Goal: Task Accomplishment & Management: Manage account settings

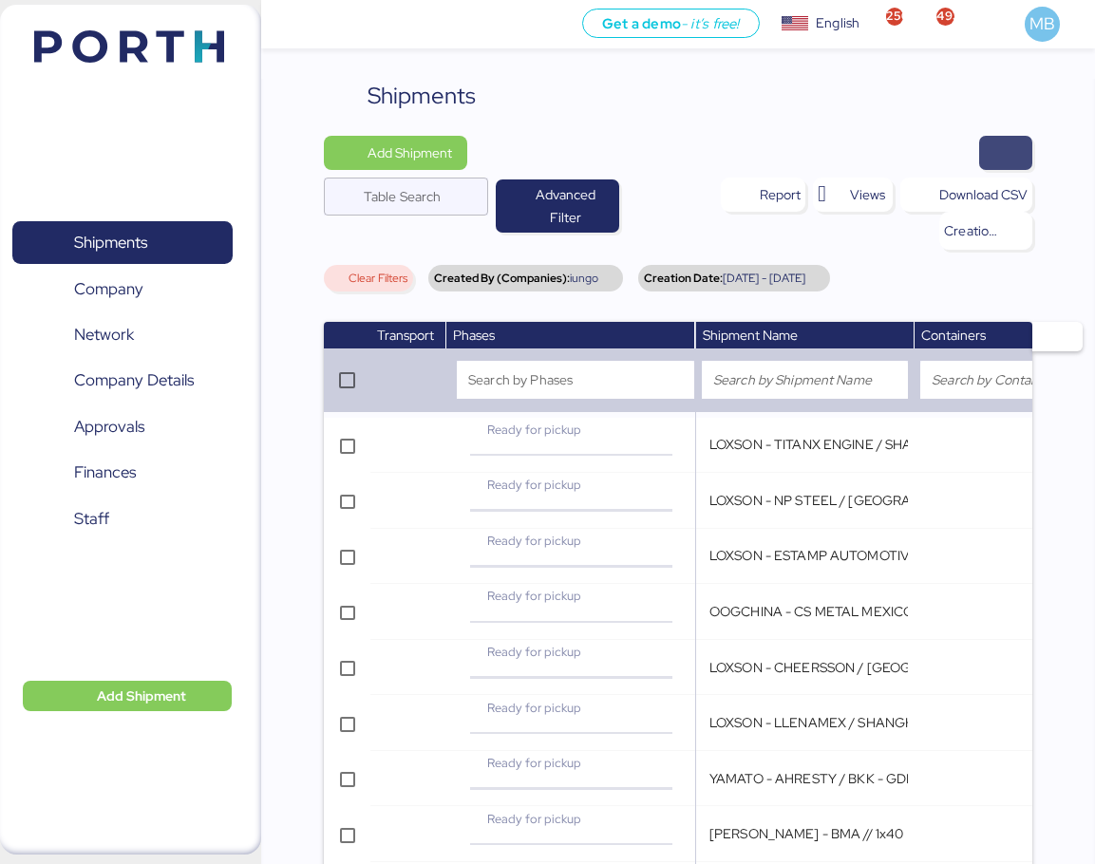
click at [1017, 154] on span "button" at bounding box center [1005, 153] width 23 height 27
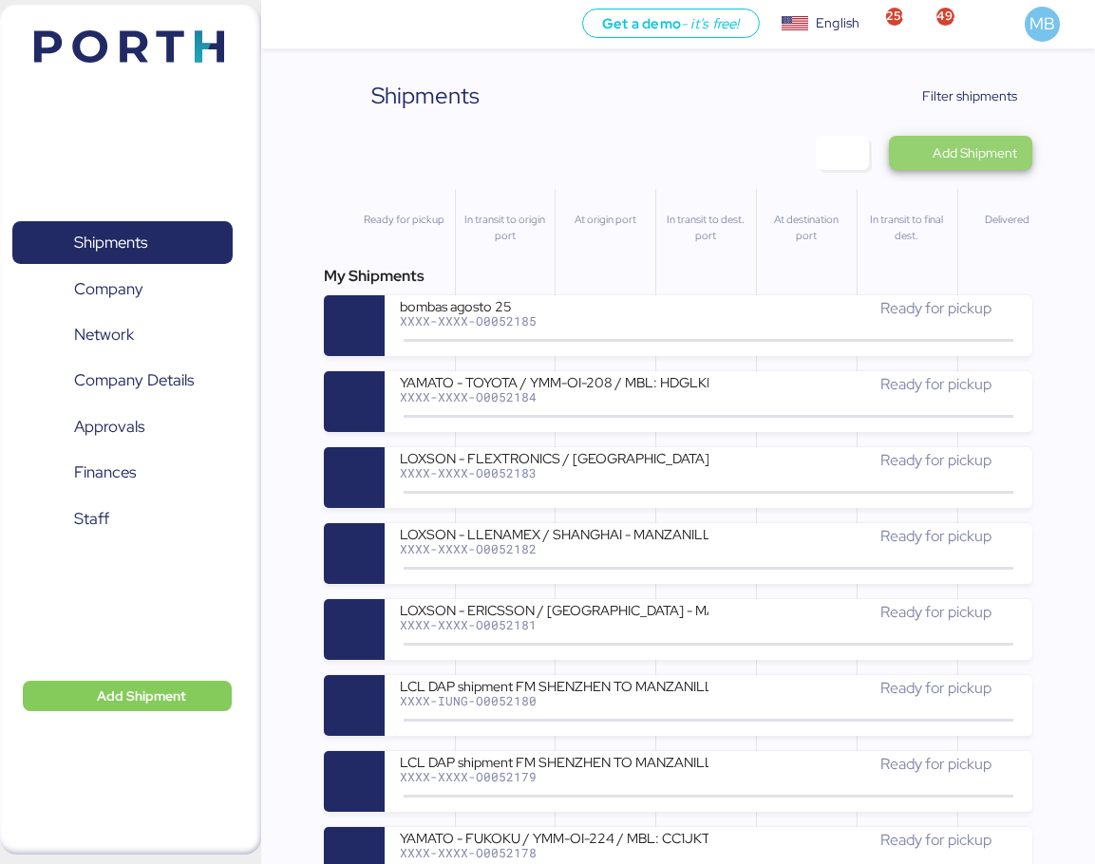
click at [978, 156] on span "Add Shipment" at bounding box center [974, 152] width 84 height 23
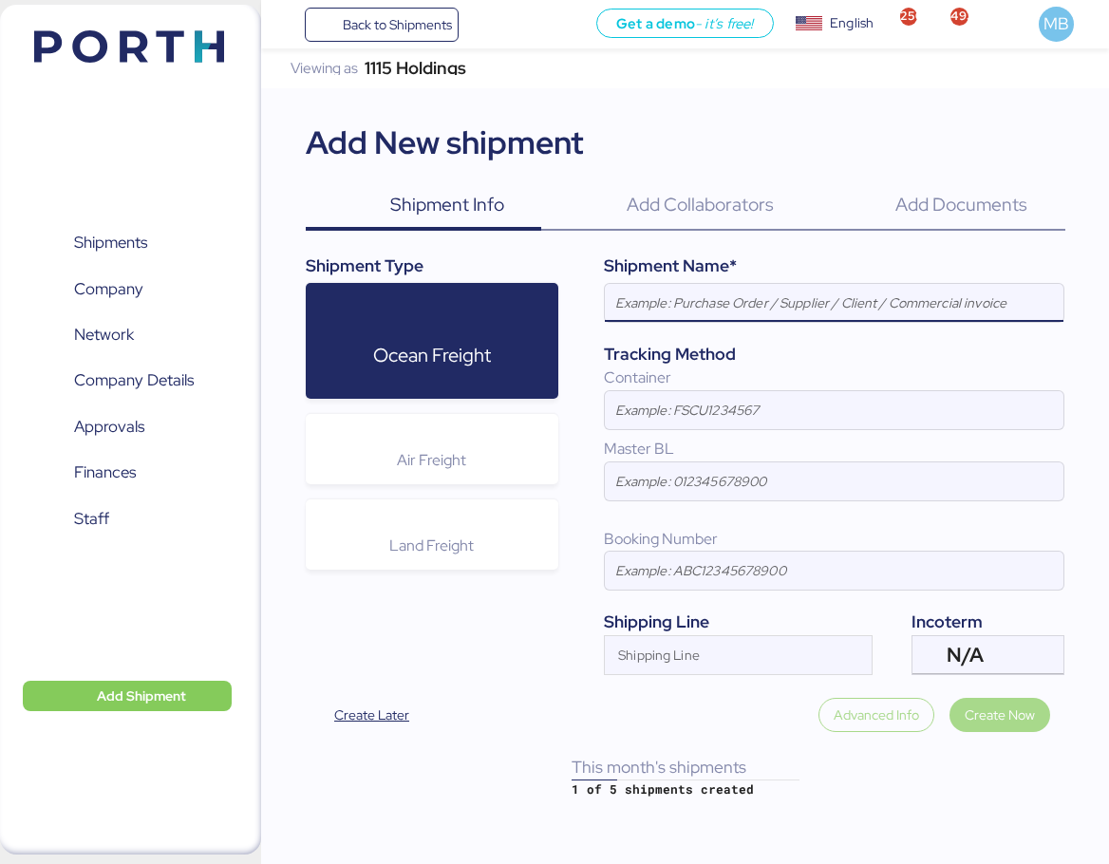
click at [692, 309] on input at bounding box center [834, 303] width 459 height 38
paste input "PRE ALERTA NIDEG// HAWB: YTJ61010044//MBL:001-15232000//YMM-AI-203"
type input "PRE ALERTA NIDEG// HAWB: YTJ61010044//MBL:001-15232000//YMM-AI-203"
click at [124, 235] on span "Shipments" at bounding box center [110, 243] width 73 height 28
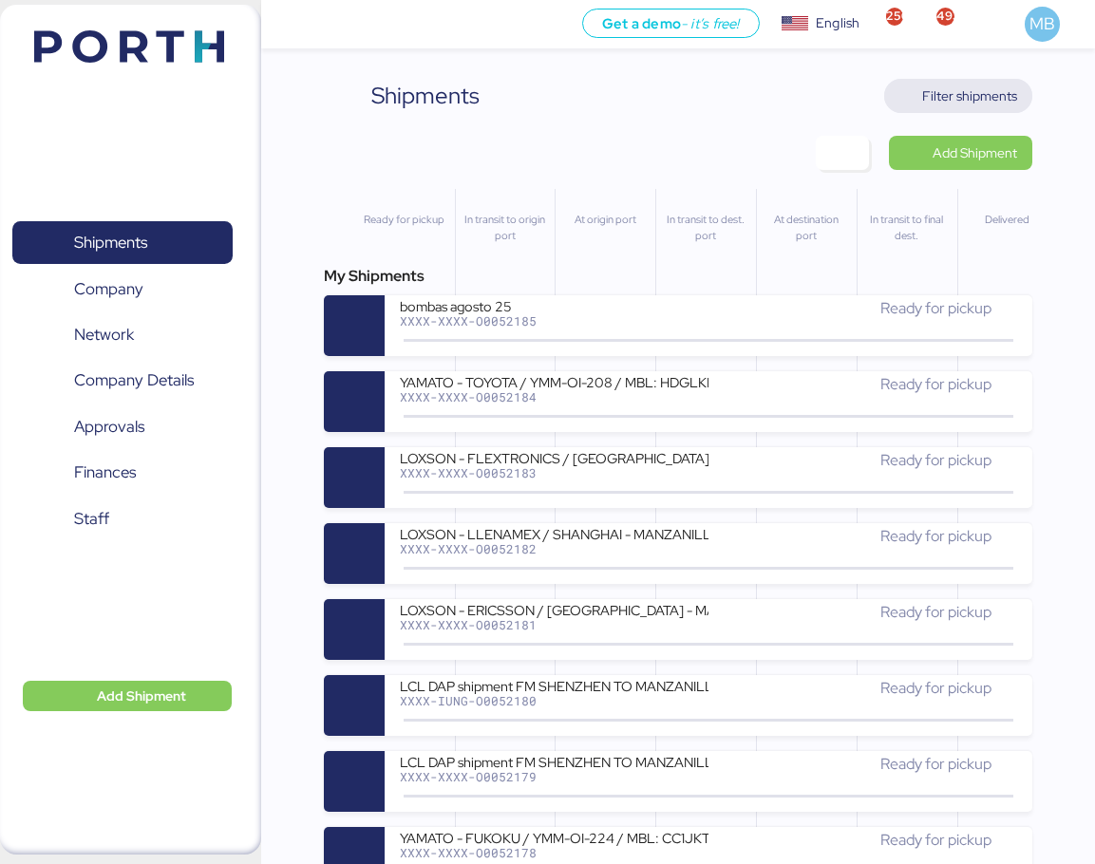
click at [948, 89] on span "Filter shipments" at bounding box center [969, 95] width 95 height 23
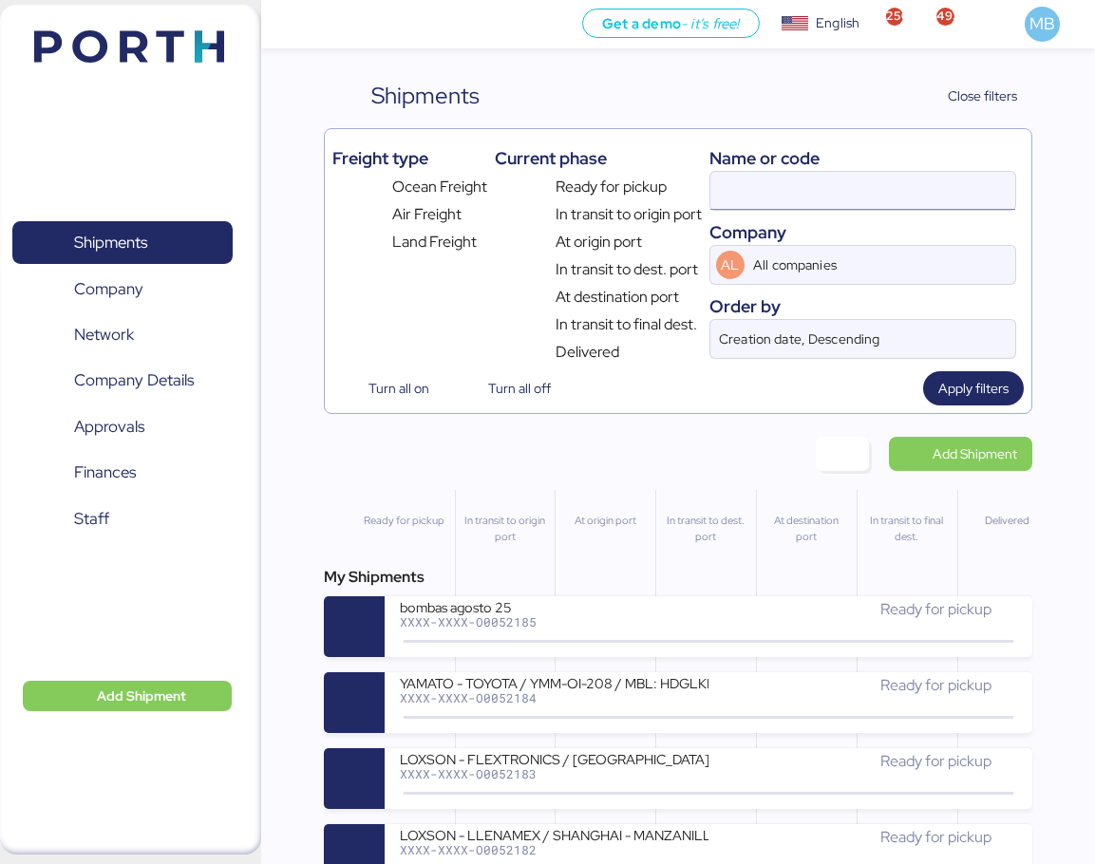
click at [825, 192] on input at bounding box center [863, 191] width 306 height 38
type input "yamato"
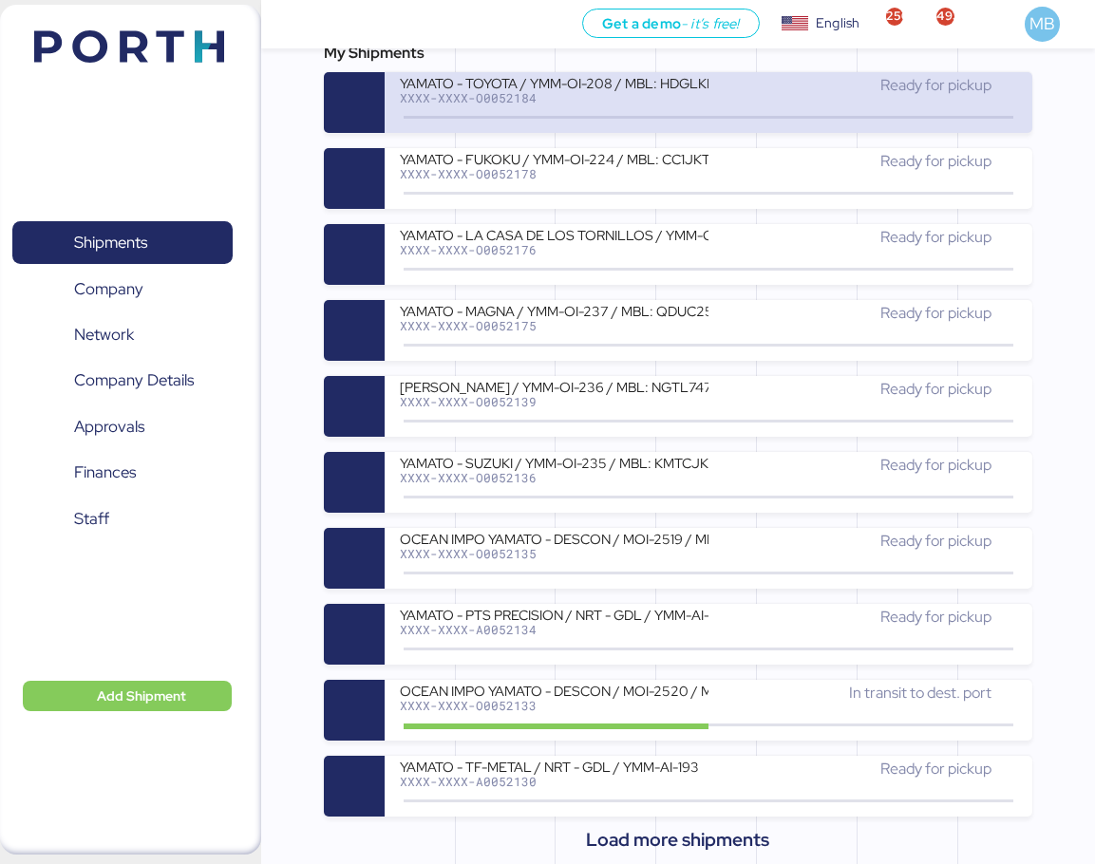
scroll to position [570, 0]
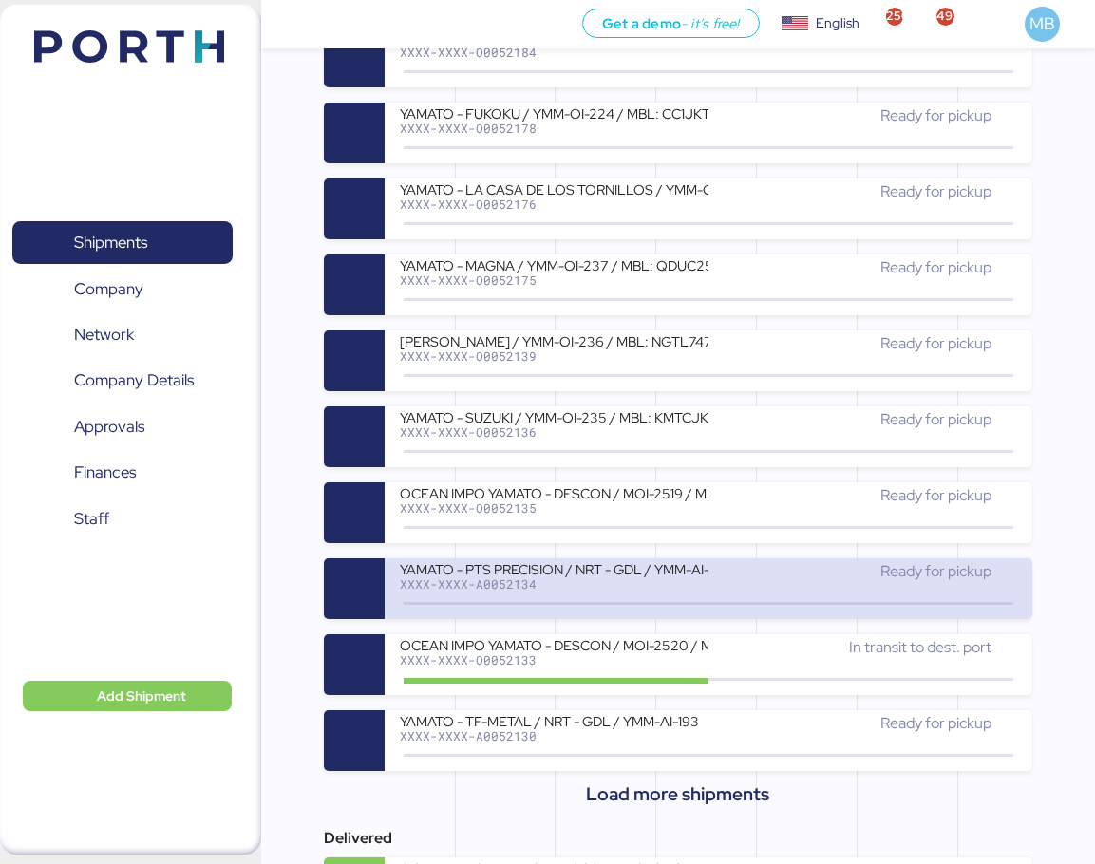
click at [364, 575] on div at bounding box center [354, 588] width 61 height 61
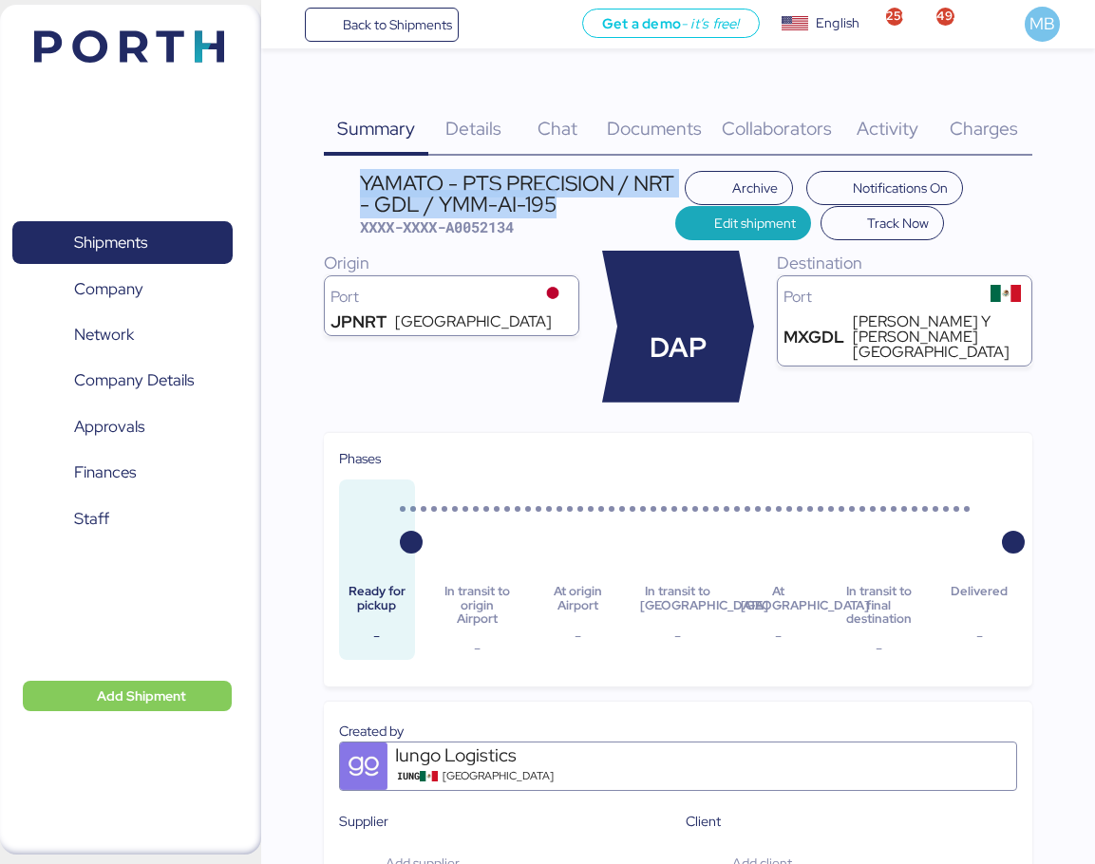
drag, startPoint x: 607, startPoint y: 209, endPoint x: 360, endPoint y: 183, distance: 248.2
click at [360, 183] on div "YAMATO - PTS PRECISION / NRT - GDL / YMM-AI-195" at bounding box center [517, 194] width 315 height 43
copy div "YAMATO - PTS PRECISION / NRT - GDL / YMM-AI-195"
click at [143, 234] on span "Shipments" at bounding box center [110, 243] width 73 height 28
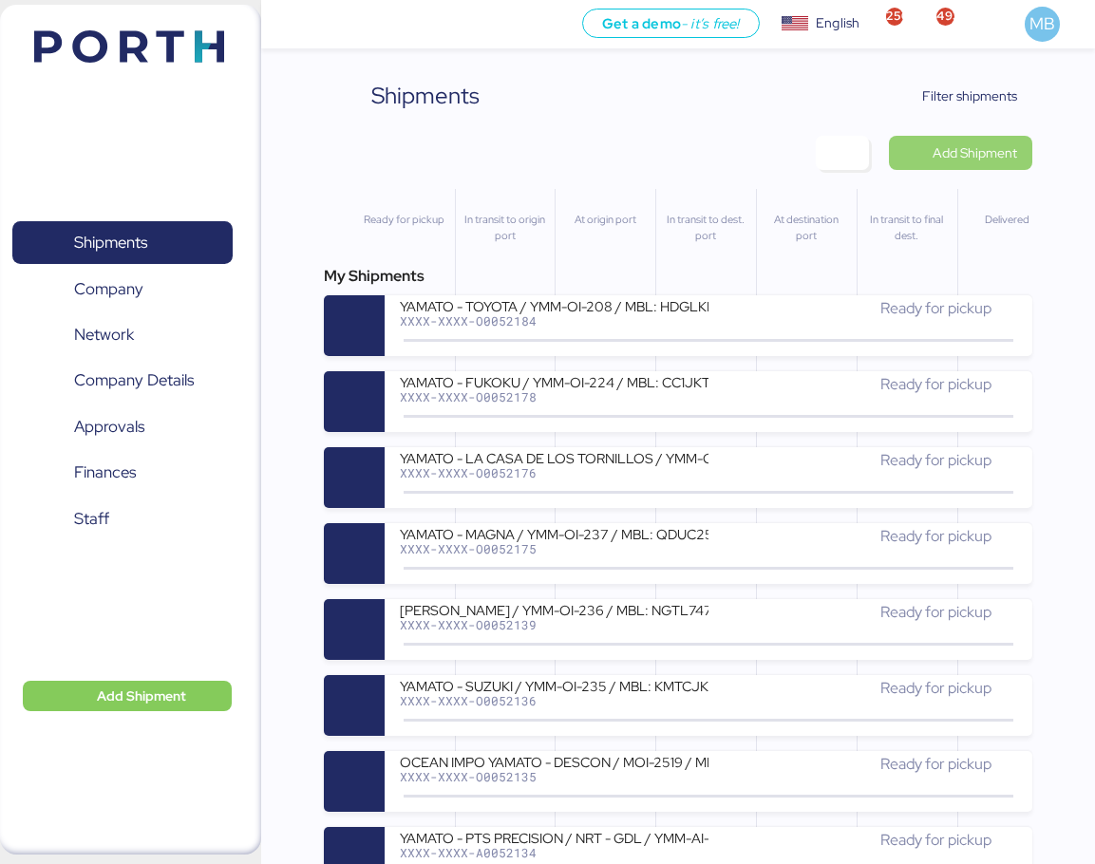
click at [1000, 156] on span "Add Shipment" at bounding box center [974, 152] width 84 height 23
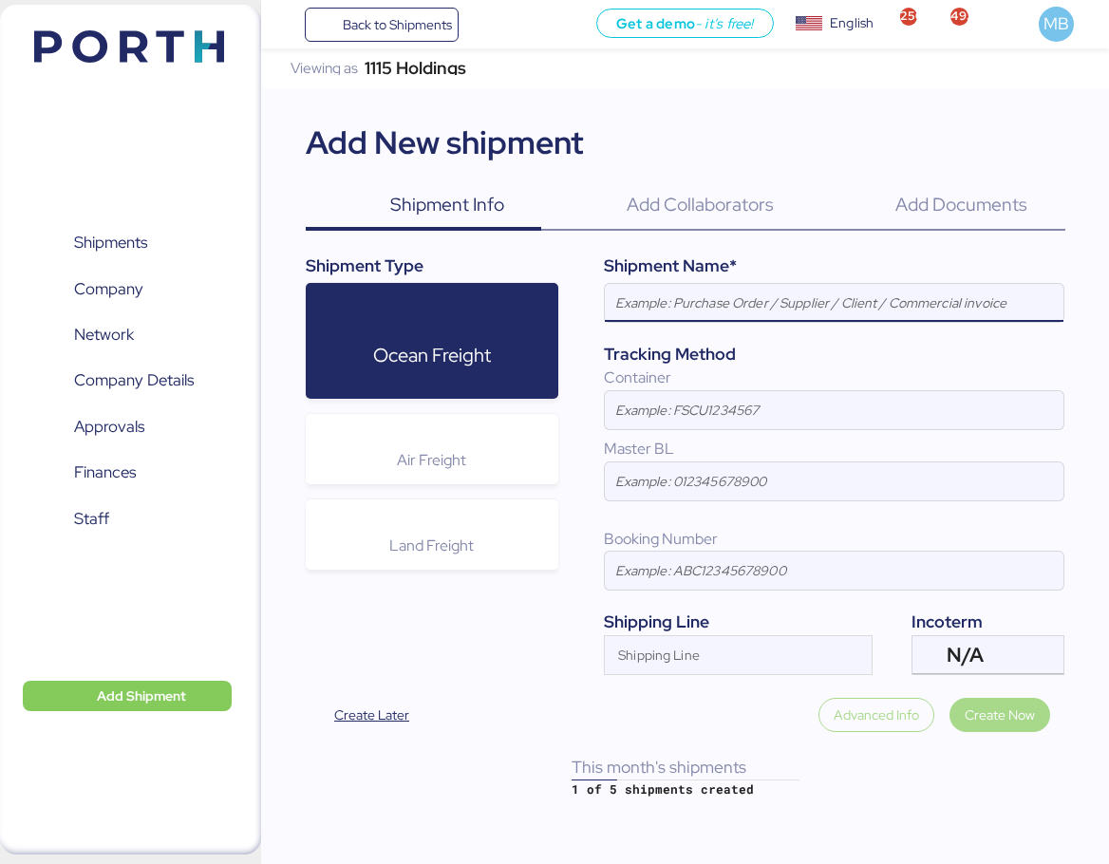
click at [698, 310] on input at bounding box center [834, 303] width 459 height 38
paste input "YAMATO - PTS PRECISION / NRT - GDL / YMM-AI-195"
click at [997, 647] on div "N/A" at bounding box center [986, 655] width 79 height 38
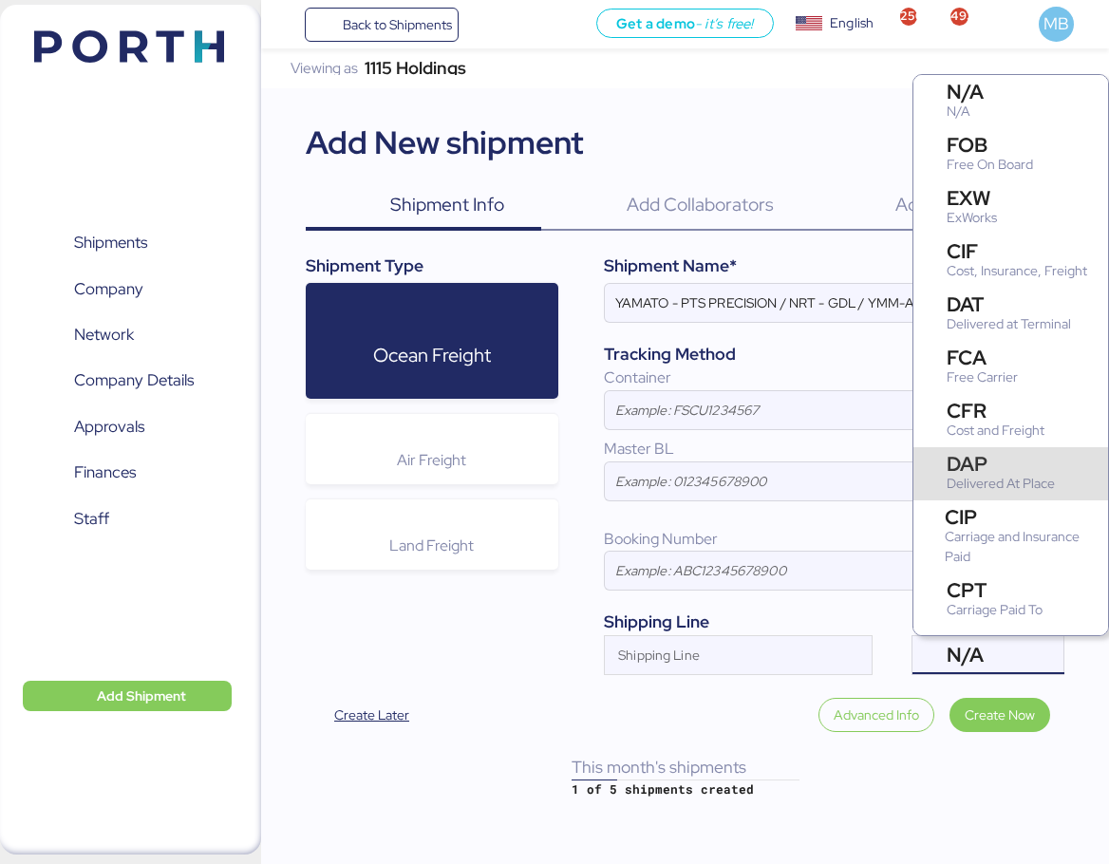
click at [1024, 469] on div "DAP" at bounding box center [1001, 464] width 108 height 20
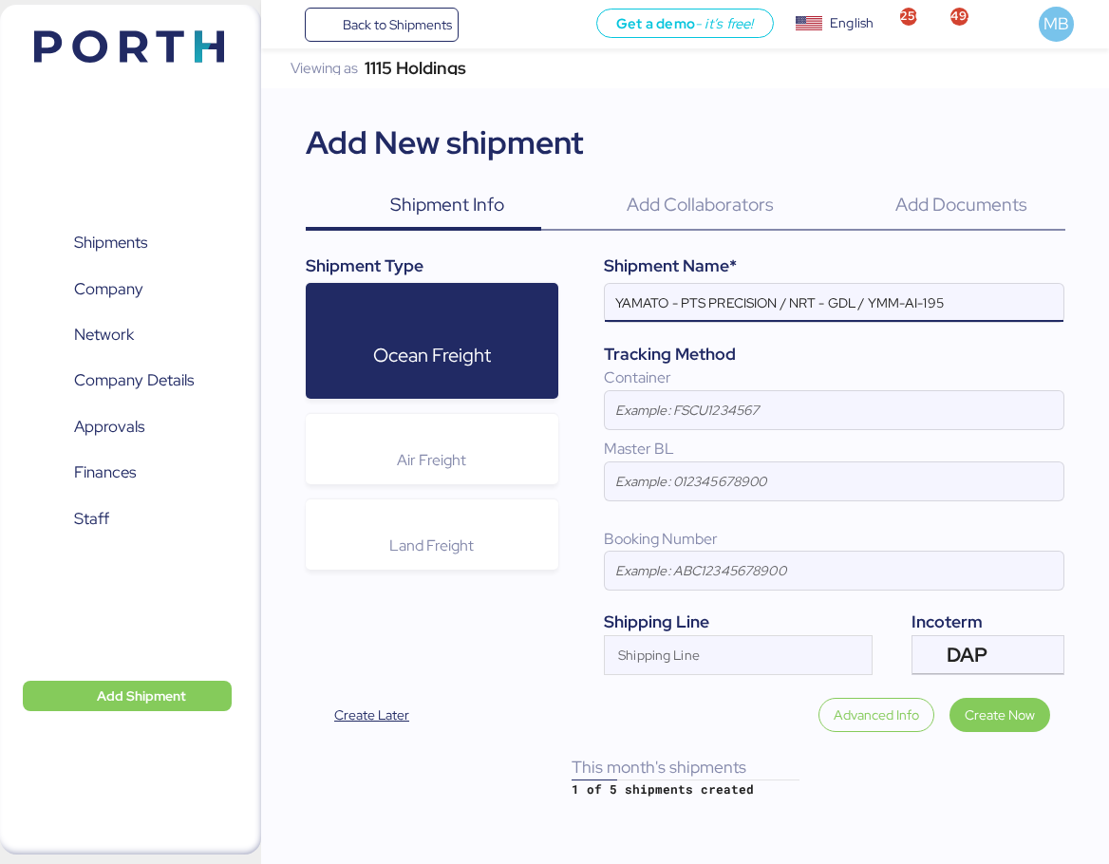
click at [732, 301] on input "YAMATO - PTS PRECISION / NRT - GDL / YMM-AI-195" at bounding box center [834, 303] width 459 height 38
paste input "NIDEG"
drag, startPoint x: 944, startPoint y: 307, endPoint x: 816, endPoint y: 304, distance: 128.2
click at [816, 304] on input "YAMATO - NIDEG / NRT - GDL / YMM-AI-195" at bounding box center [834, 303] width 459 height 38
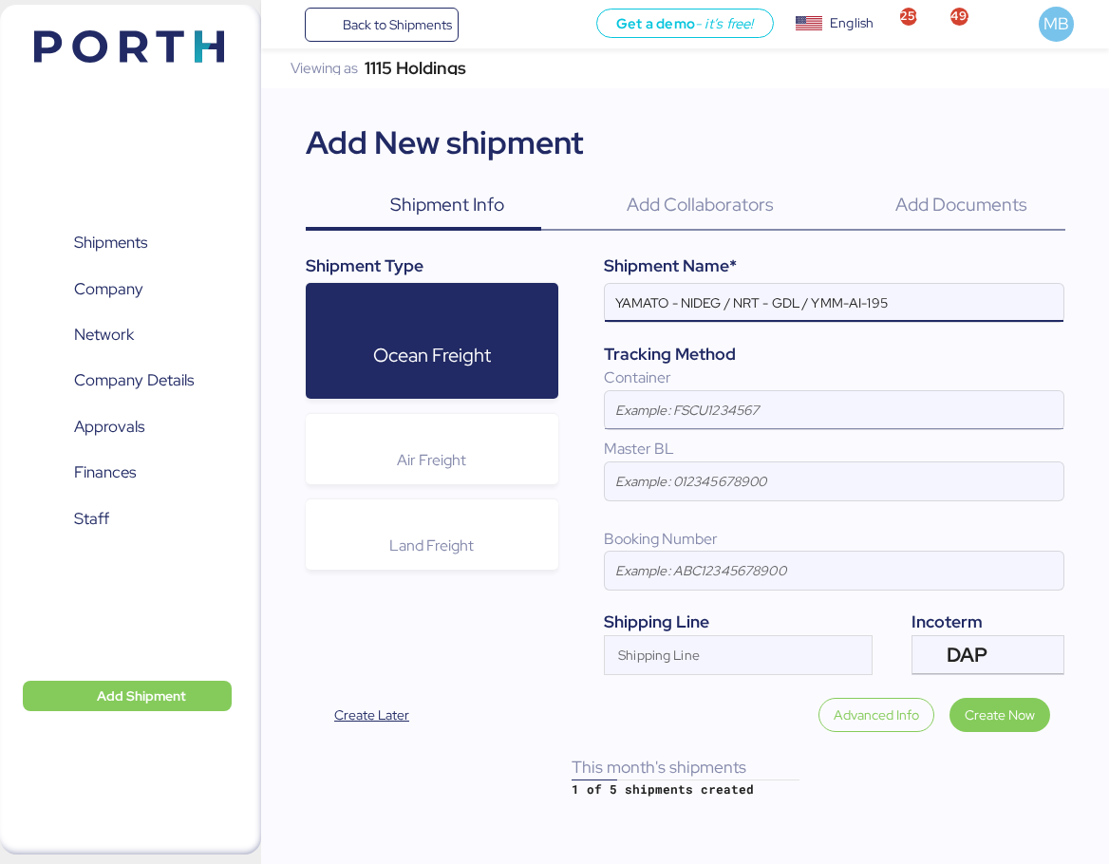
paste input "203"
type input "YAMATO - NIDEG / NRT - GDL / YMM-AI-203"
click at [705, 661] on input "Shipping Line" at bounding box center [721, 660] width 233 height 23
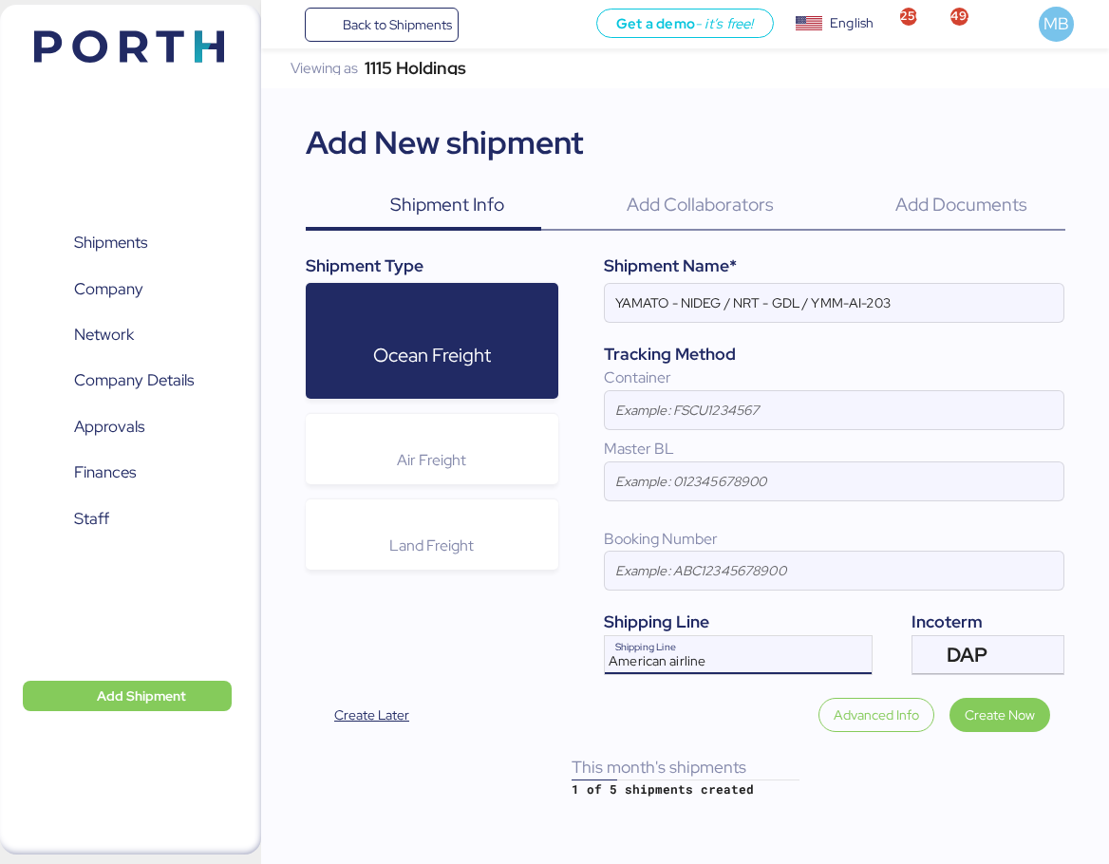
type input "American airlines"
drag, startPoint x: 747, startPoint y: 658, endPoint x: 523, endPoint y: 633, distance: 225.4
click at [523, 633] on div "Shipment Type Ocean Freight Air Freight Land Freight Shipment Name* YAMATO - NI…" at bounding box center [686, 463] width 760 height 421
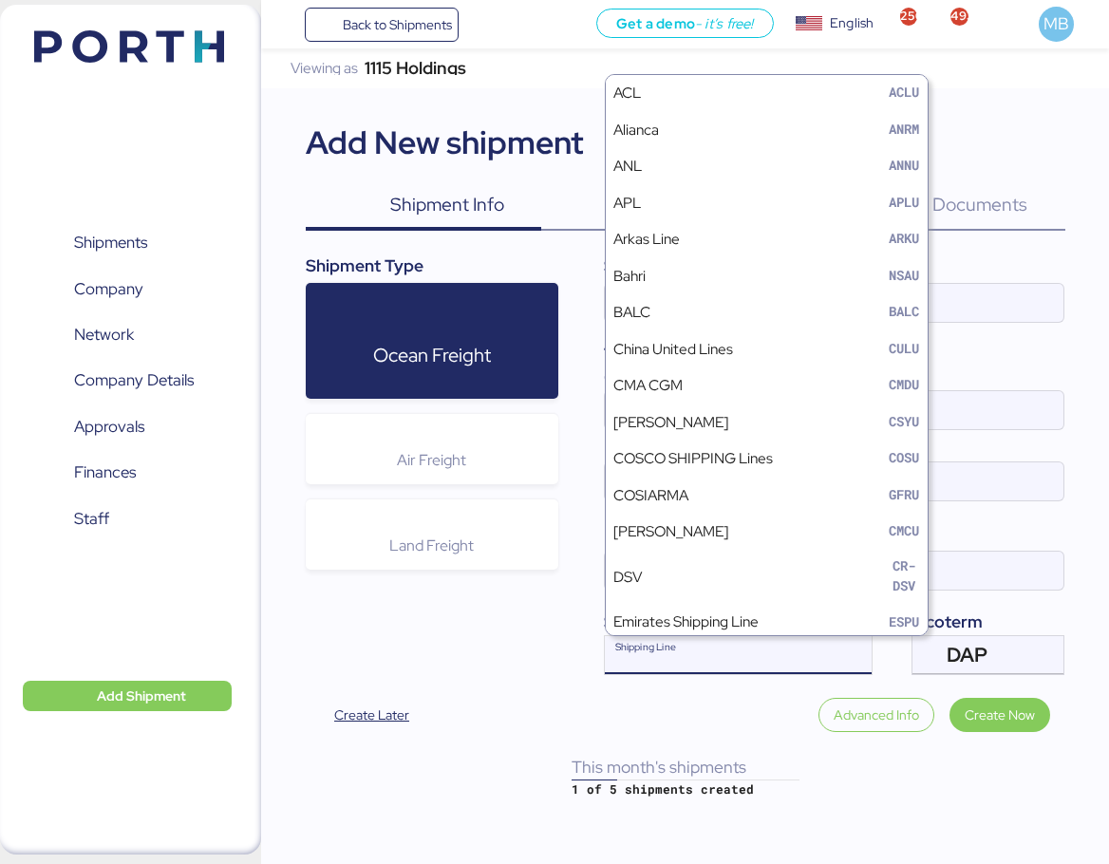
click at [458, 438] on div "Air Freight" at bounding box center [432, 449] width 253 height 70
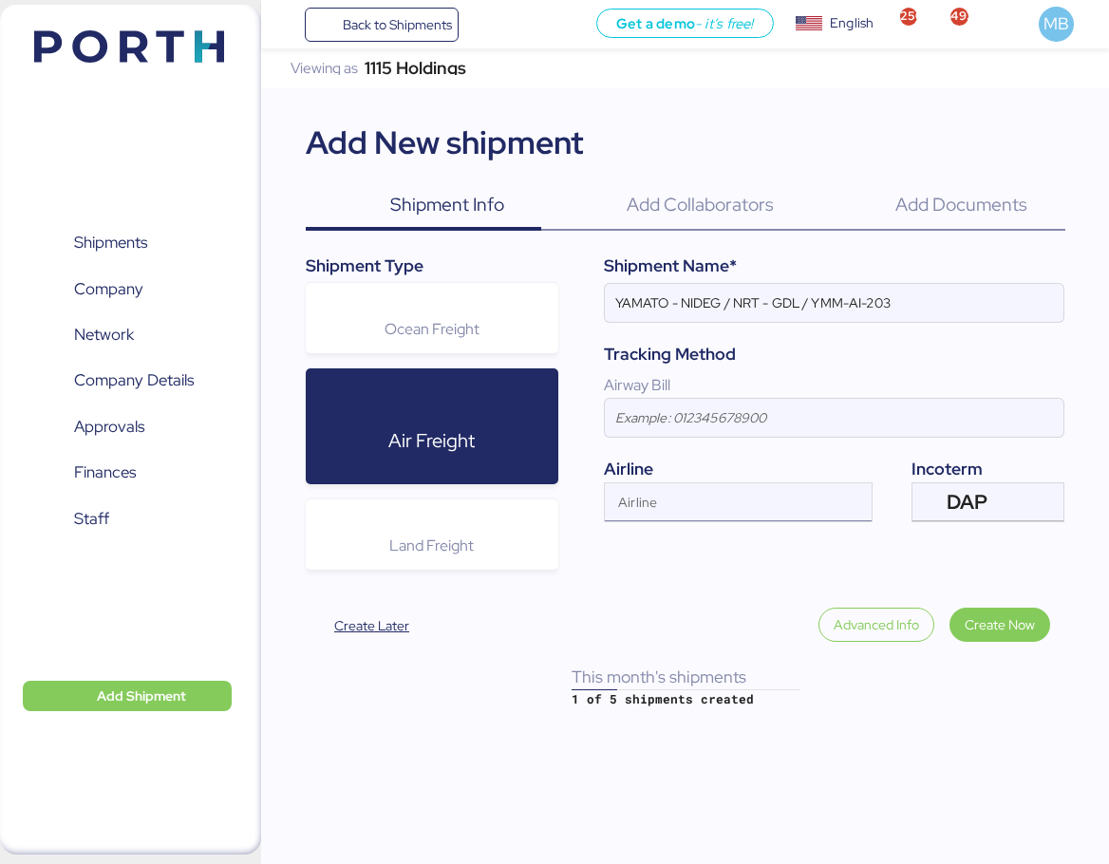
click at [718, 489] on div "Airline" at bounding box center [721, 502] width 233 height 38
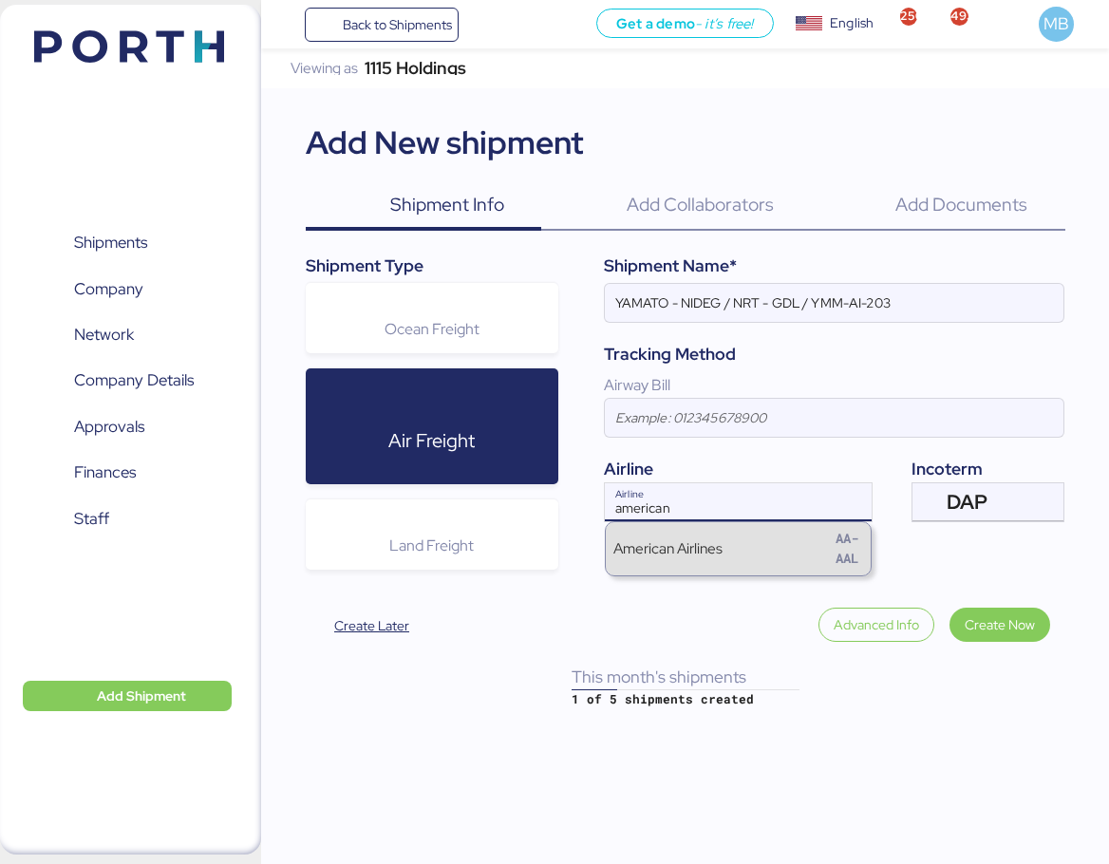
type input "american"
click at [812, 547] on div "American Airlines AA-AAL" at bounding box center [738, 549] width 265 height 54
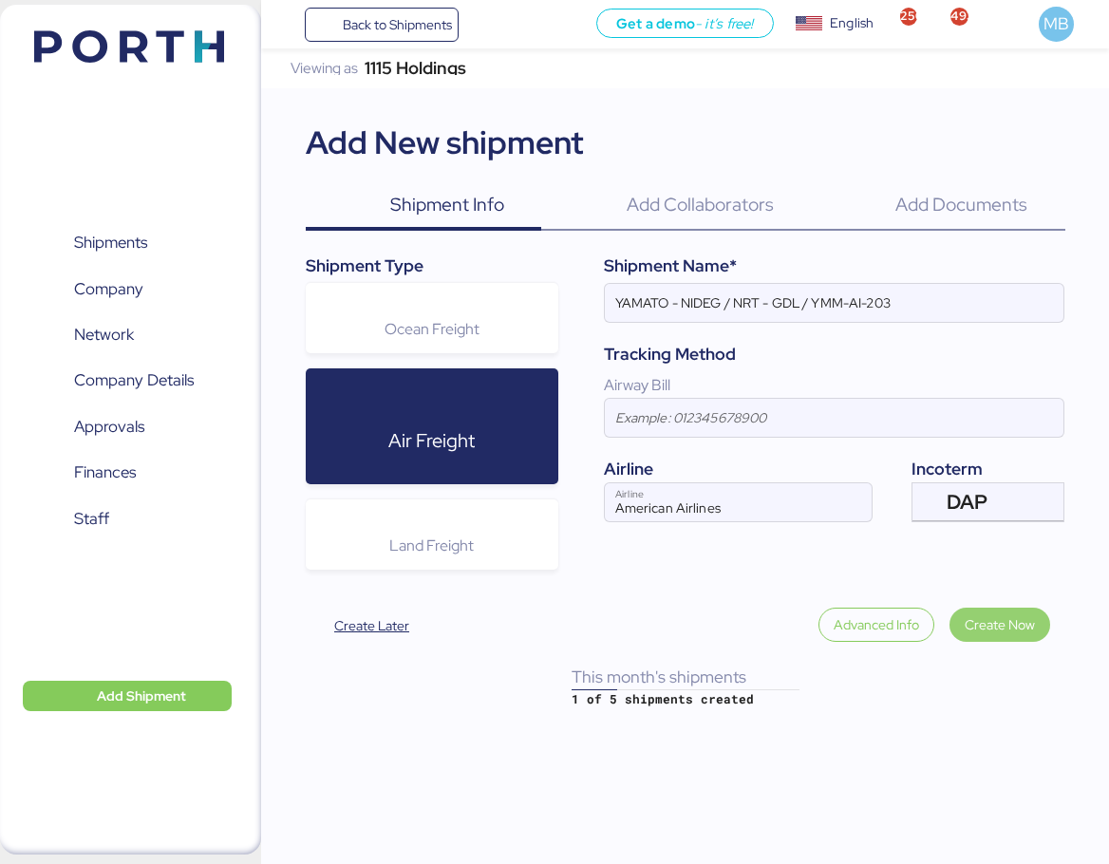
click at [1025, 618] on span "Create Now" at bounding box center [1000, 624] width 70 height 23
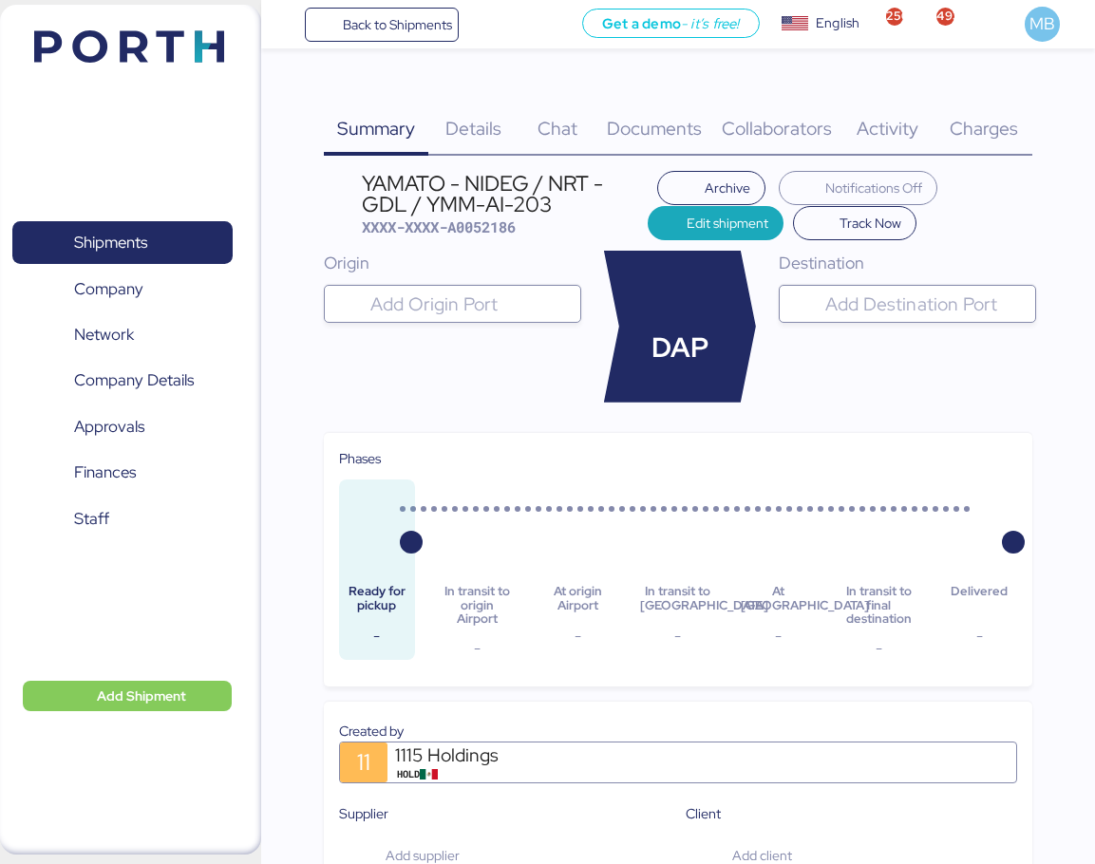
click at [457, 286] on div at bounding box center [469, 304] width 206 height 38
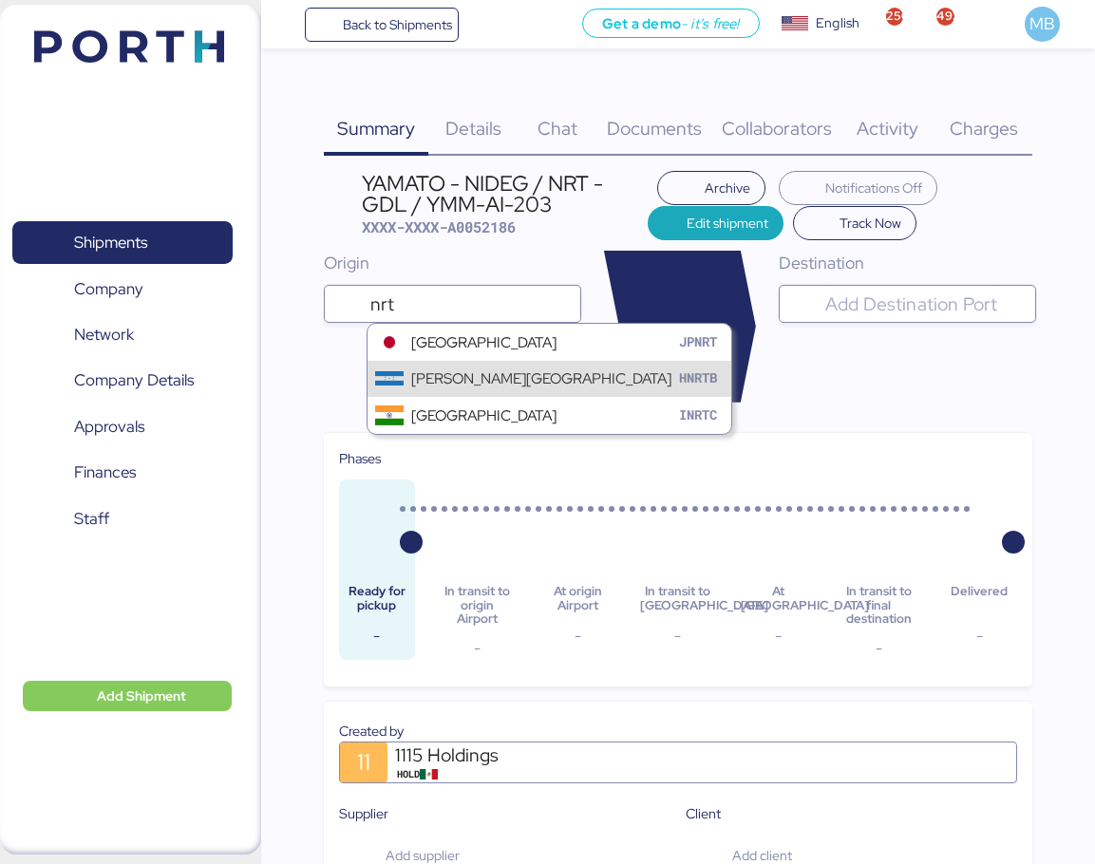
type input "nrt"
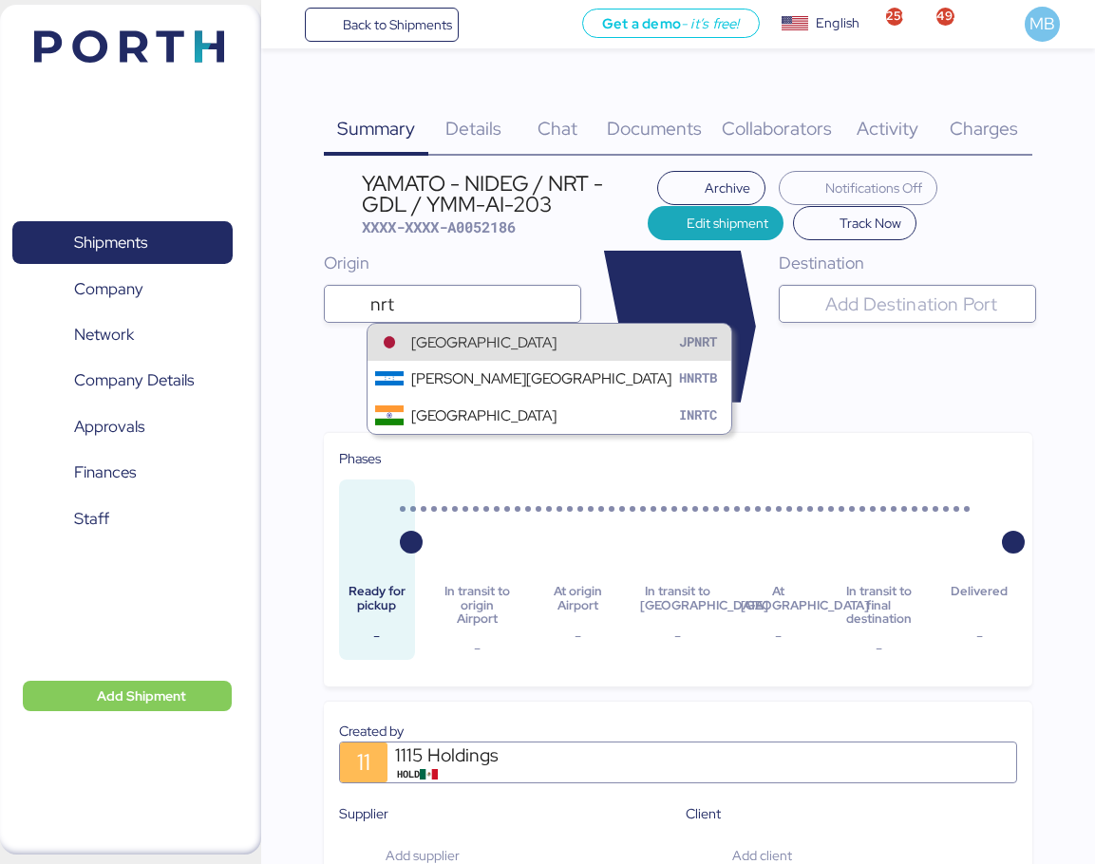
click at [498, 338] on div "[GEOGRAPHIC_DATA]" at bounding box center [483, 342] width 145 height 22
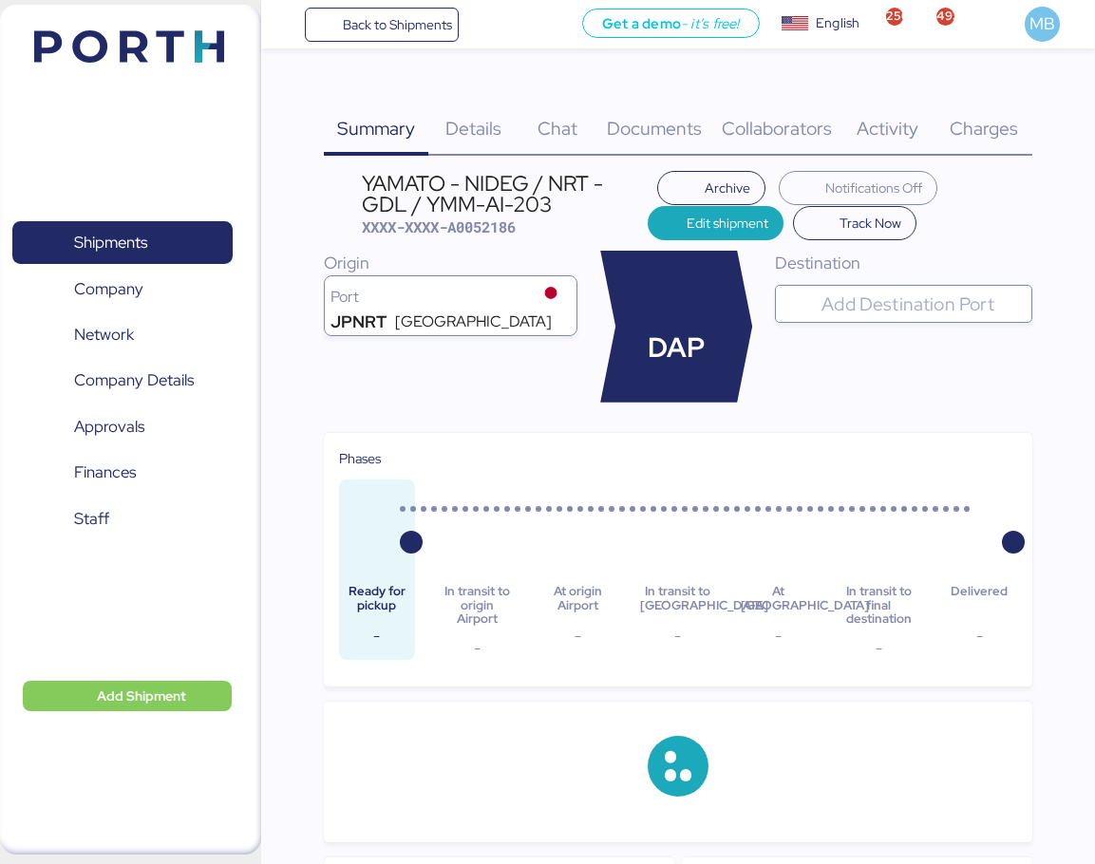
click at [936, 301] on input "search" at bounding box center [920, 303] width 206 height 23
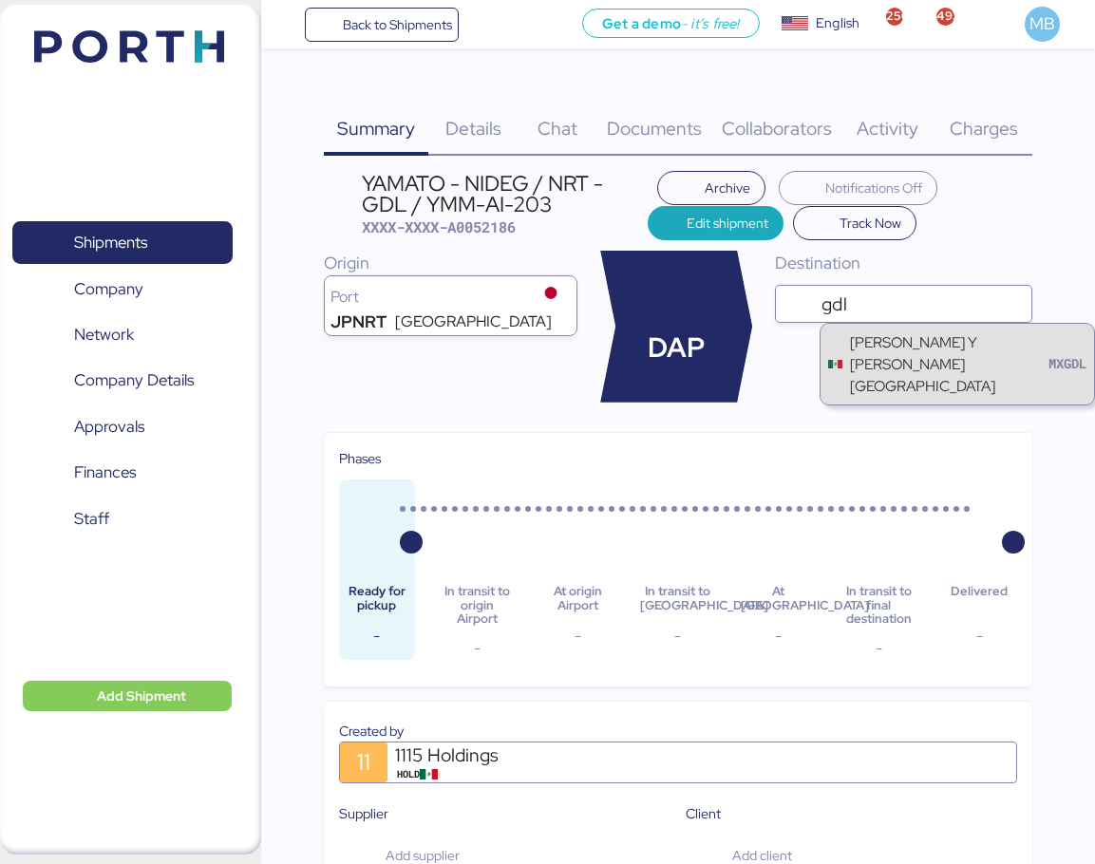
type input "gdl"
click at [937, 354] on div "[PERSON_NAME] Y [PERSON_NAME][GEOGRAPHIC_DATA]" at bounding box center [949, 364] width 198 height 66
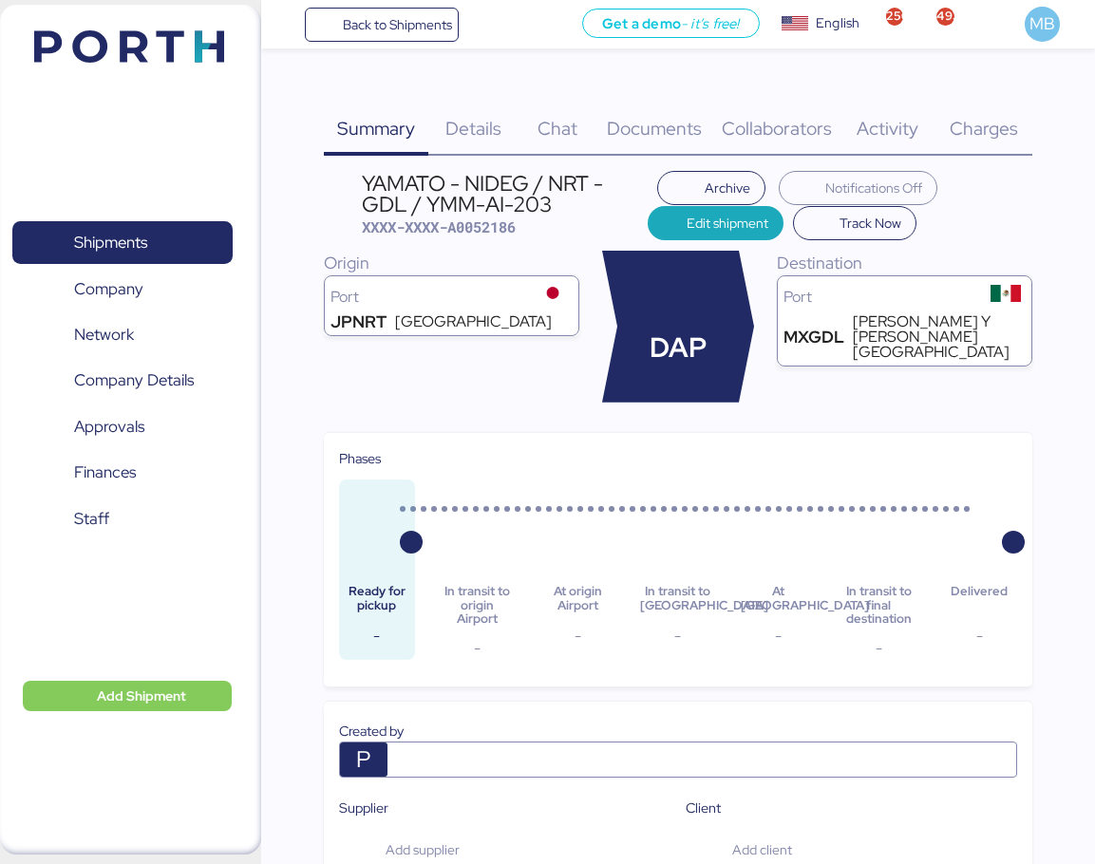
click at [479, 123] on span "Details" at bounding box center [473, 128] width 56 height 25
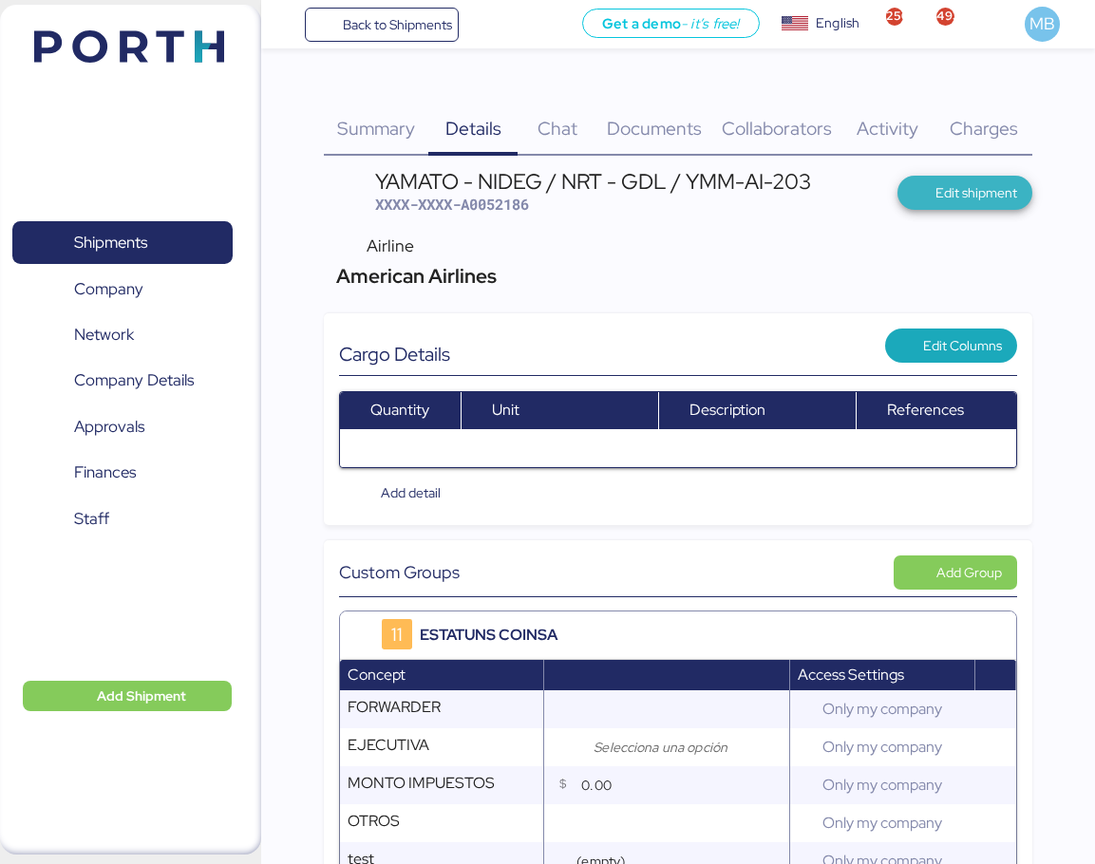
click at [945, 188] on span "Edit shipment" at bounding box center [976, 192] width 82 height 23
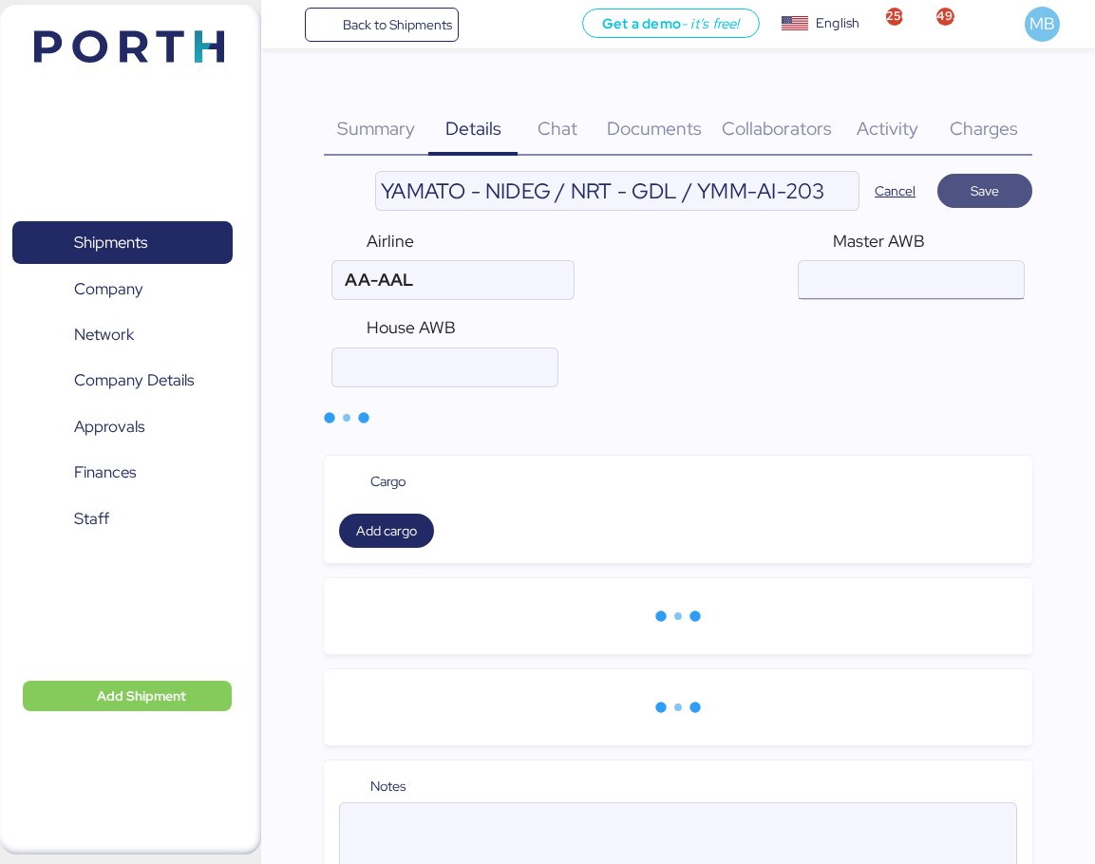
type input "American Airlines"
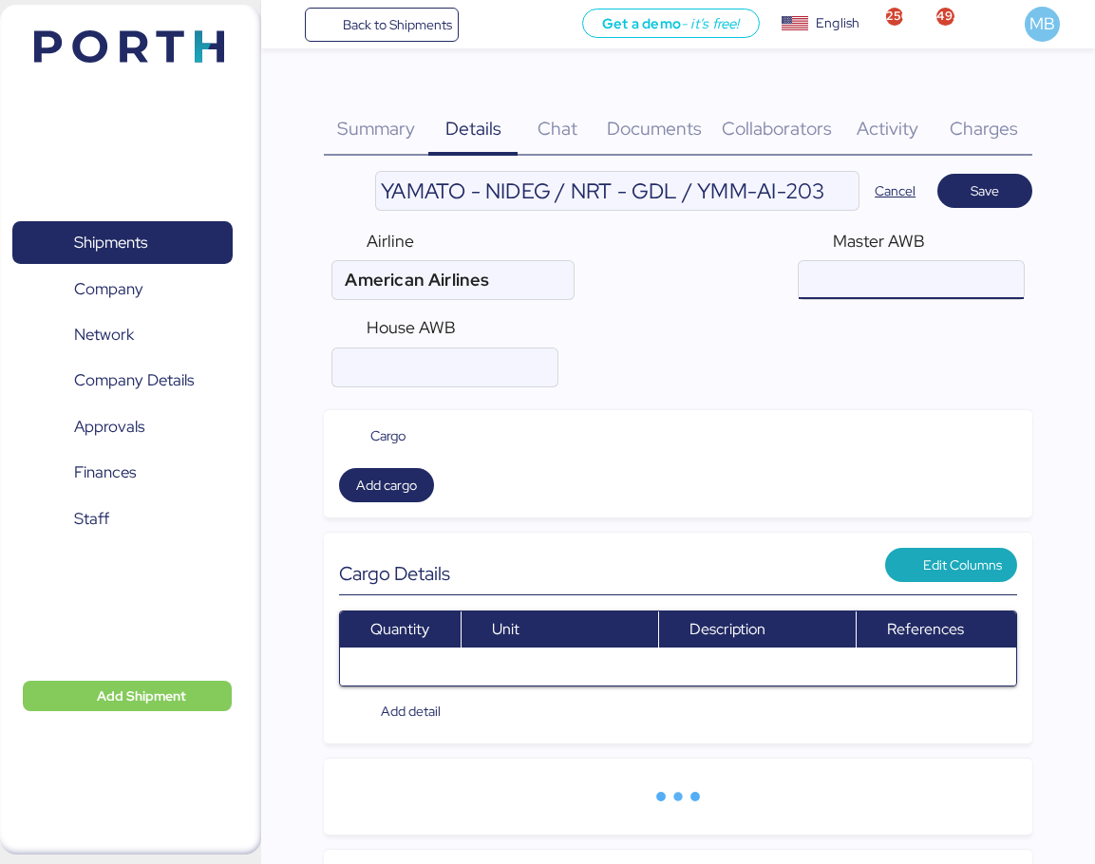
click at [896, 287] on input "air" at bounding box center [910, 280] width 225 height 38
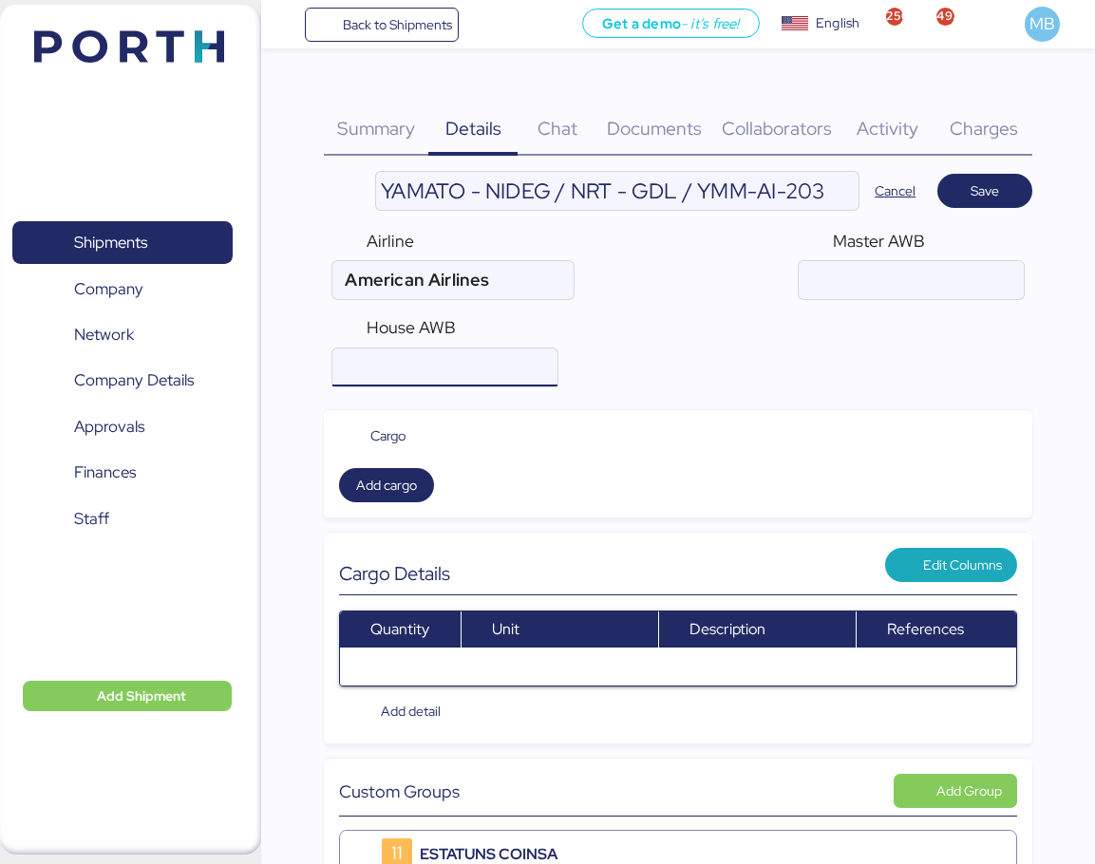
click at [402, 371] on input "air" at bounding box center [444, 367] width 225 height 38
paste input "YTJ61010044"
type input "YTJ61010044"
click at [894, 279] on input "air" at bounding box center [910, 280] width 225 height 38
paste input "001-15232000"
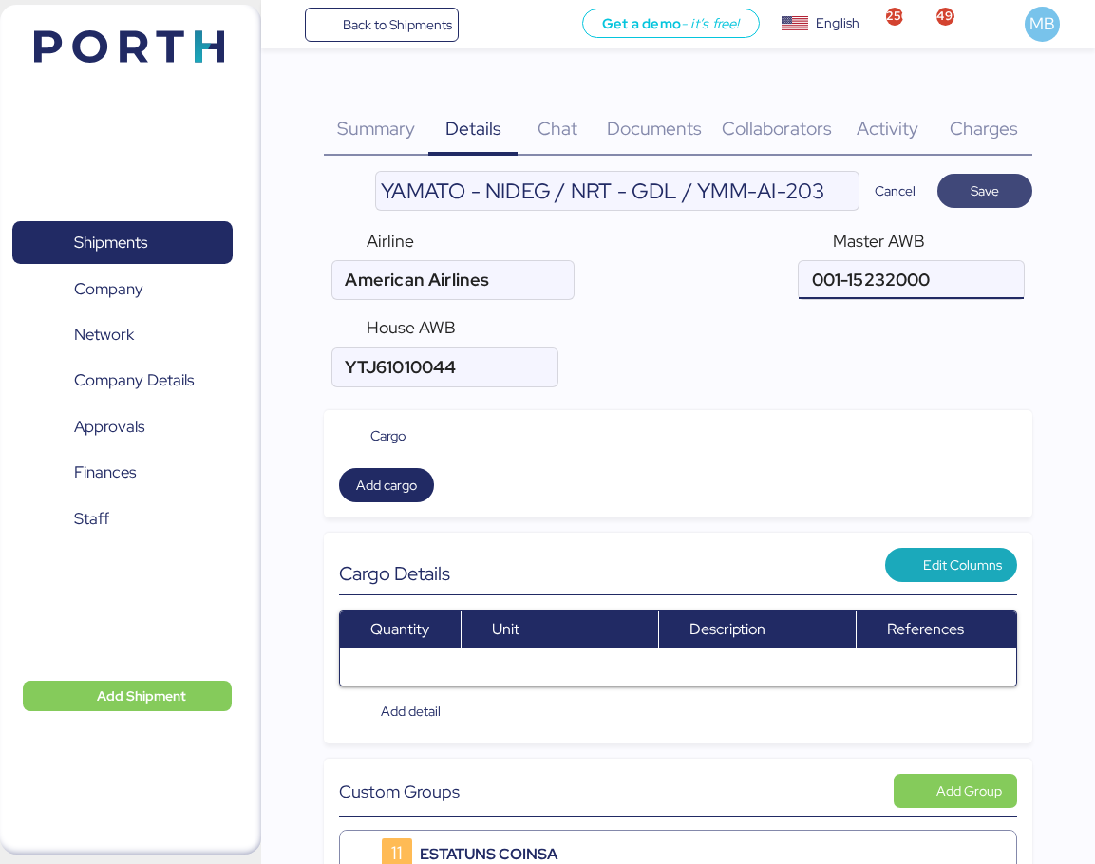
type input "001-15232000"
click at [995, 196] on span "Save" at bounding box center [984, 190] width 28 height 23
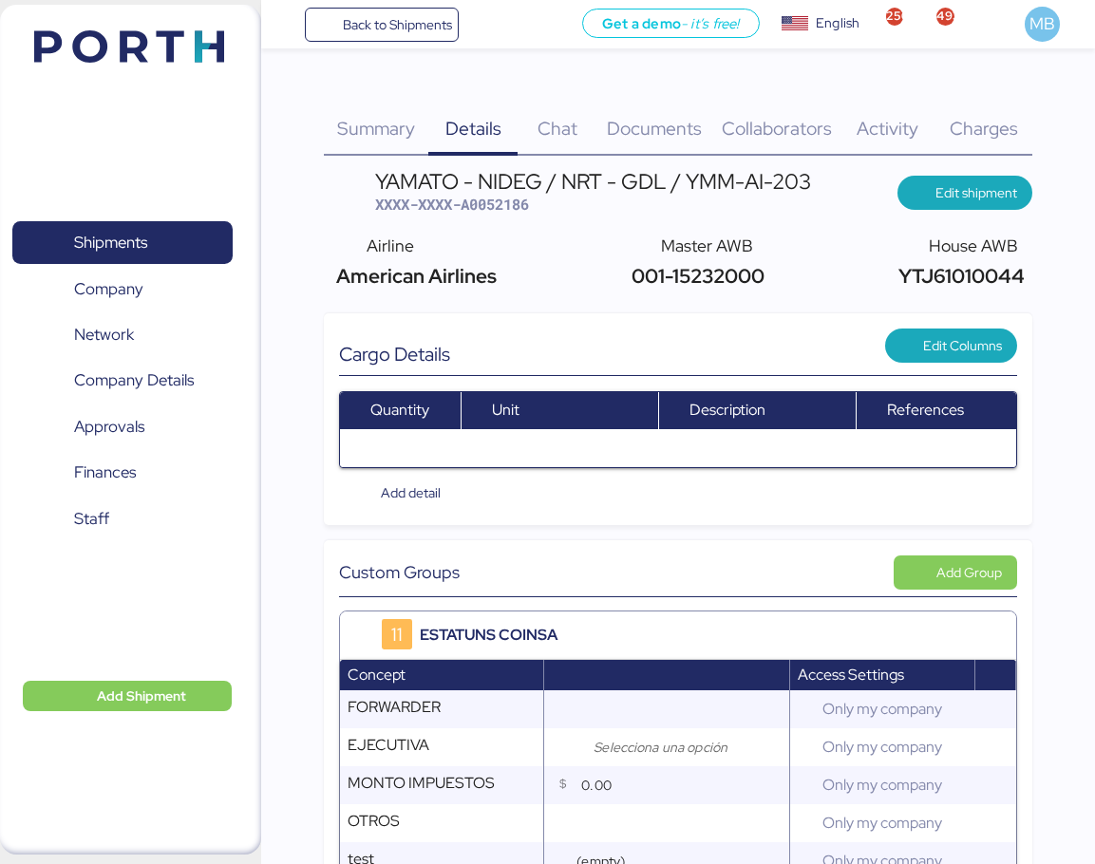
click at [379, 138] on span "Summary" at bounding box center [376, 128] width 78 height 25
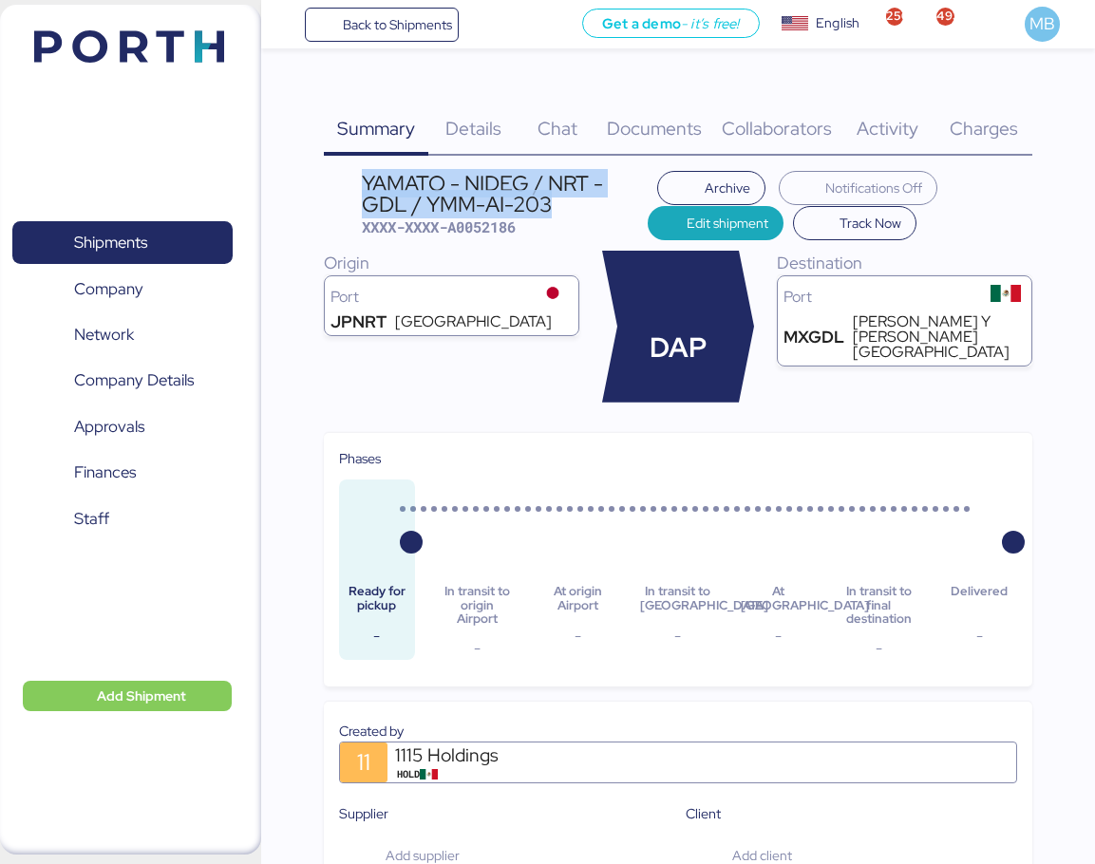
drag, startPoint x: 562, startPoint y: 209, endPoint x: 364, endPoint y: 180, distance: 200.5
click at [364, 180] on div "YAMATO - NIDEG / NRT - GDL / YMM-AI-203" at bounding box center [505, 194] width 287 height 43
copy div "YAMATO - NIDEG / NRT - GDL / YMM-AI-203"
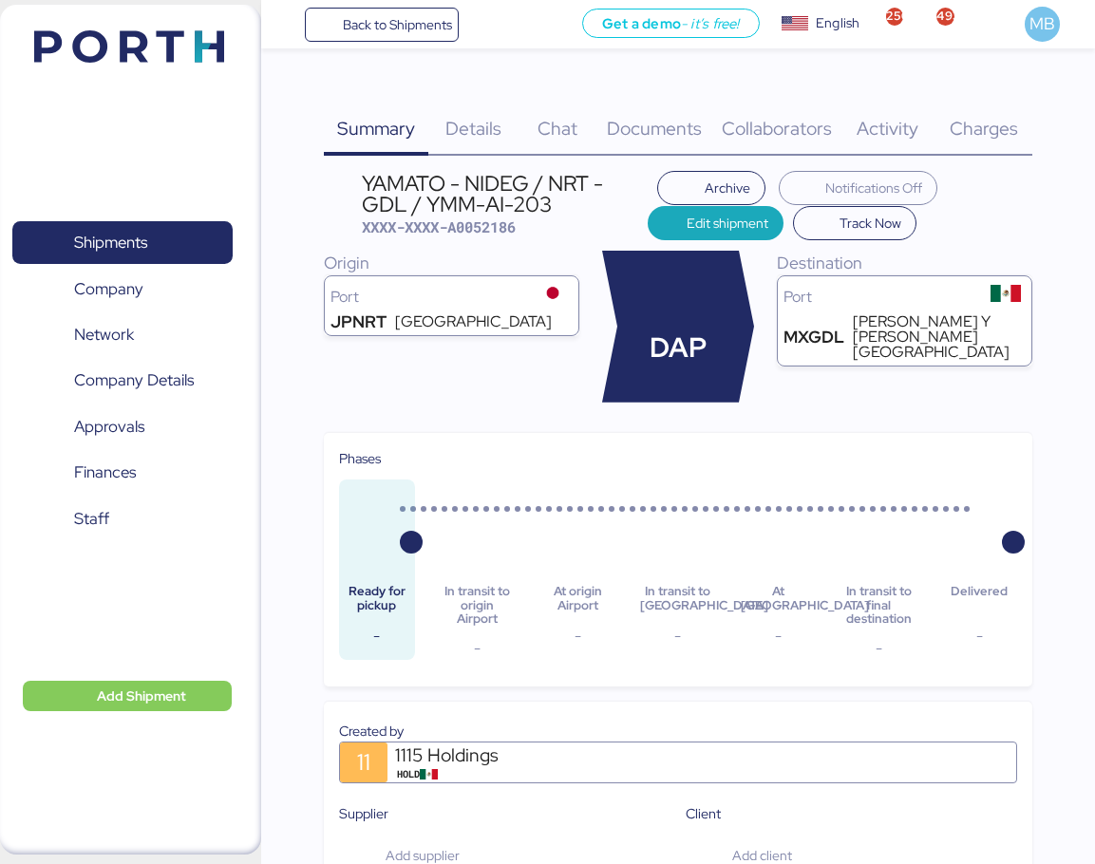
click at [526, 314] on div "[GEOGRAPHIC_DATA]" at bounding box center [473, 321] width 157 height 15
click at [719, 227] on span "Edit shipment" at bounding box center [727, 223] width 82 height 23
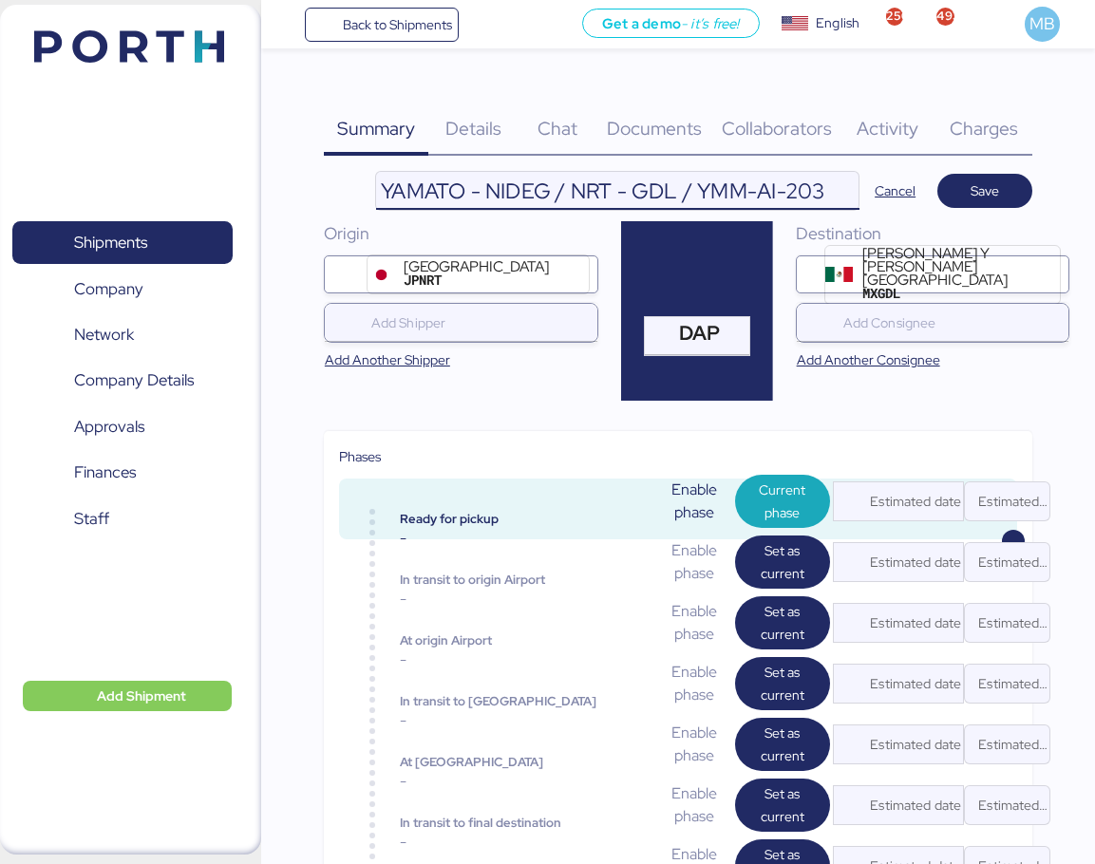
drag, startPoint x: 828, startPoint y: 192, endPoint x: 328, endPoint y: 196, distance: 500.4
click at [328, 196] on header "YAMATO - NIDEG / NRT - GDL / YMM-AI-203 Cancel Save" at bounding box center [678, 191] width 708 height 40
type input "CANCELADO"
click at [982, 196] on span "Save" at bounding box center [984, 190] width 28 height 23
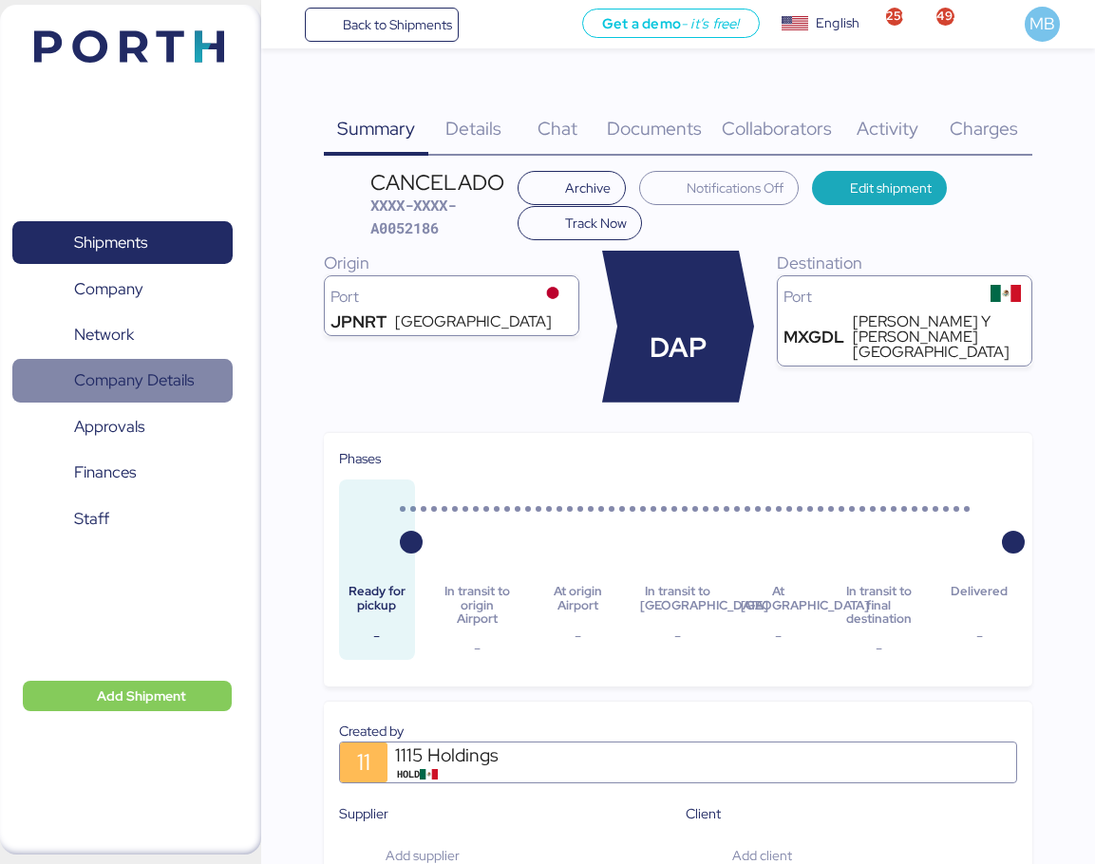
click at [129, 378] on span "Company Details" at bounding box center [134, 380] width 120 height 28
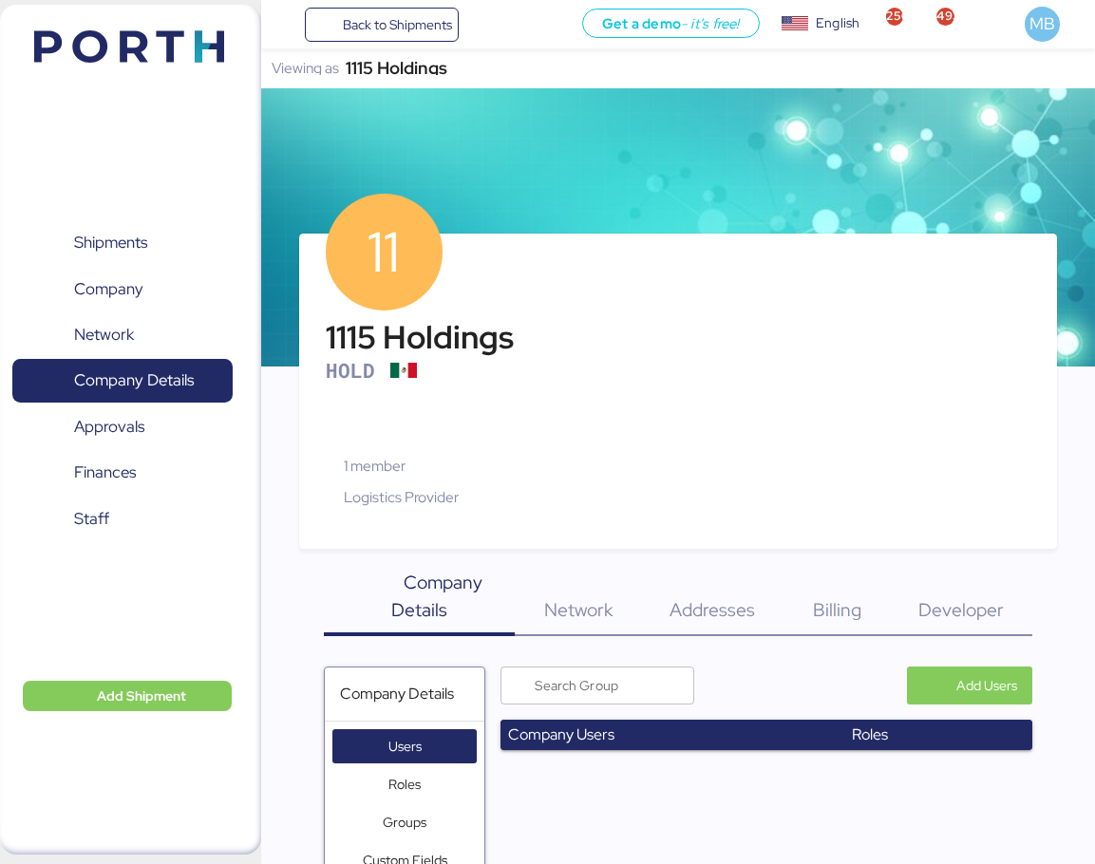
click at [431, 66] on div "1115 Holdings" at bounding box center [397, 68] width 102 height 13
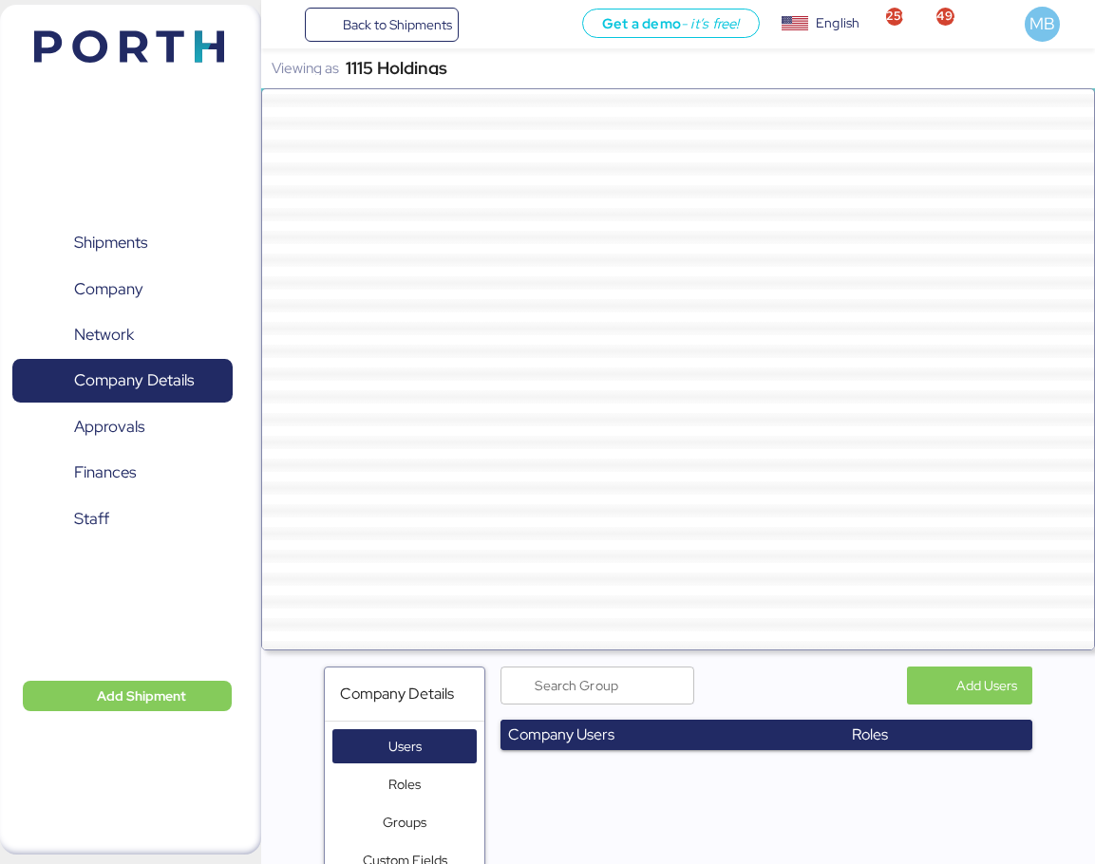
scroll to position [52555, 0]
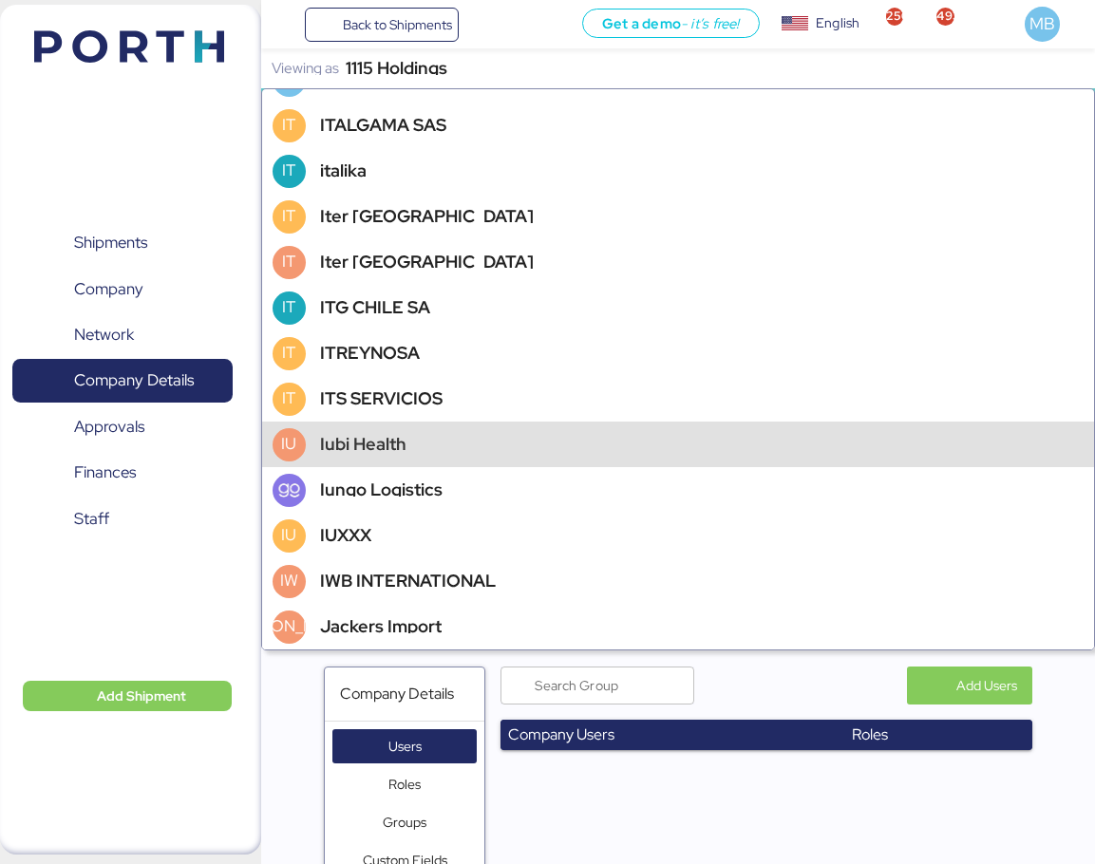
click at [395, 484] on div "Iungo Logistics" at bounding box center [381, 489] width 122 height 13
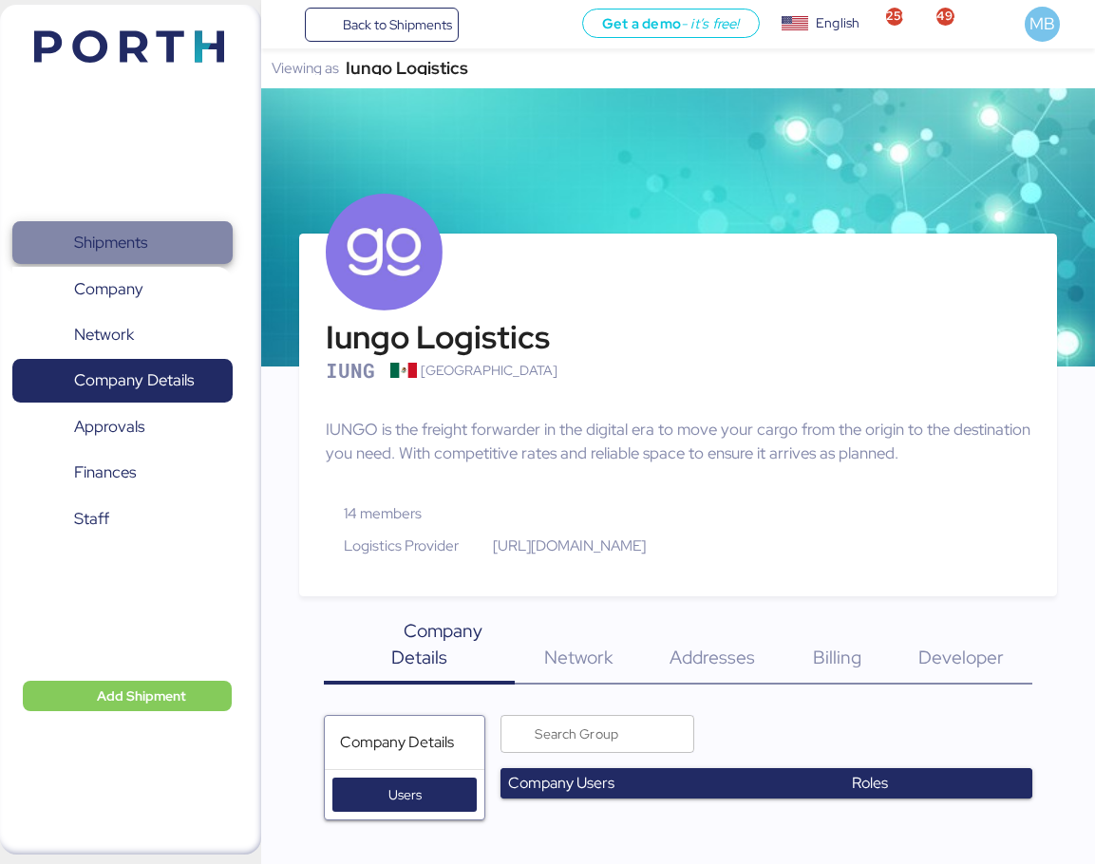
click at [144, 243] on span "Shipments" at bounding box center [110, 243] width 73 height 28
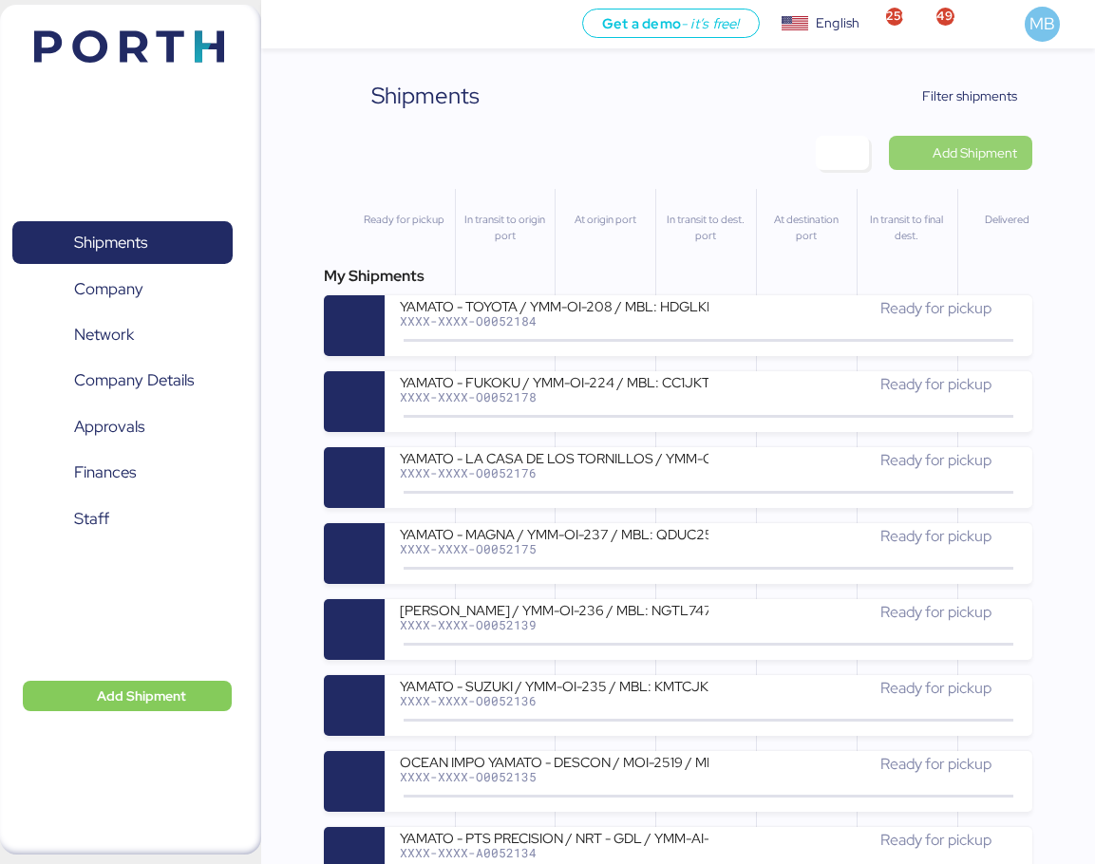
click at [1013, 153] on span "Add Shipment" at bounding box center [974, 152] width 84 height 23
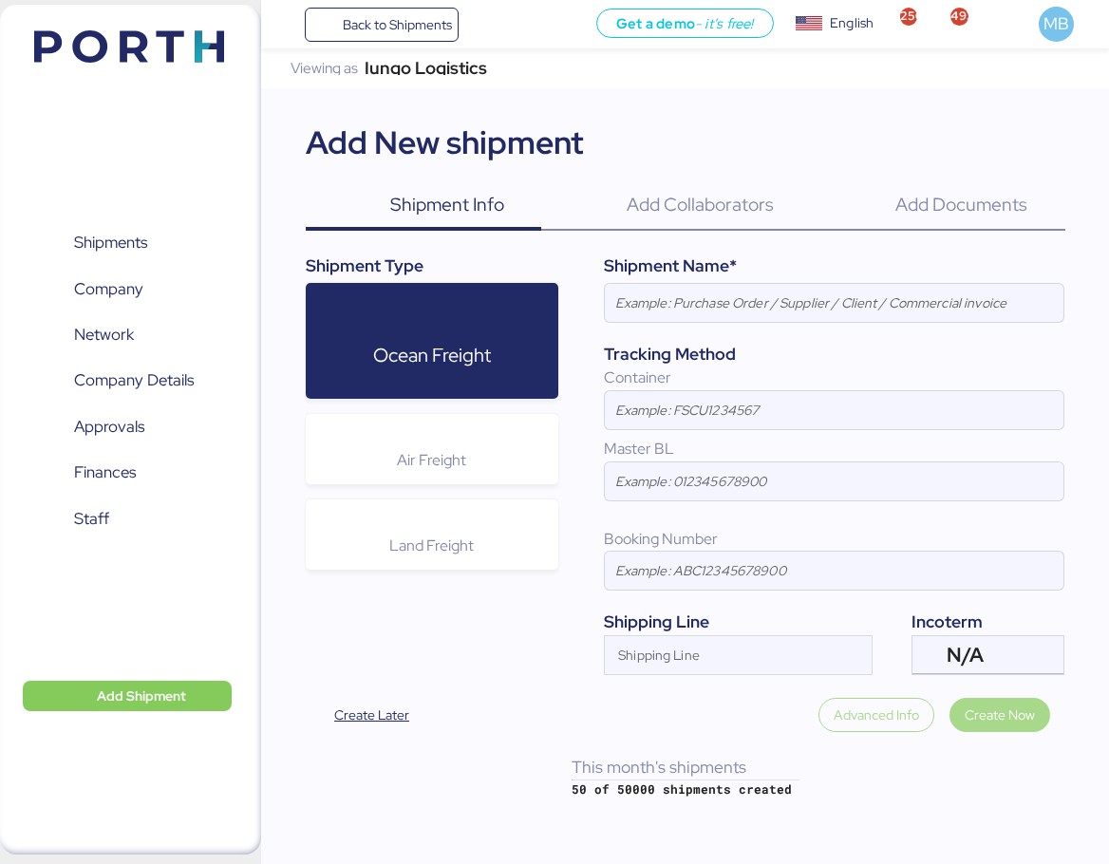
click at [430, 483] on div "Air Freight" at bounding box center [432, 449] width 253 height 70
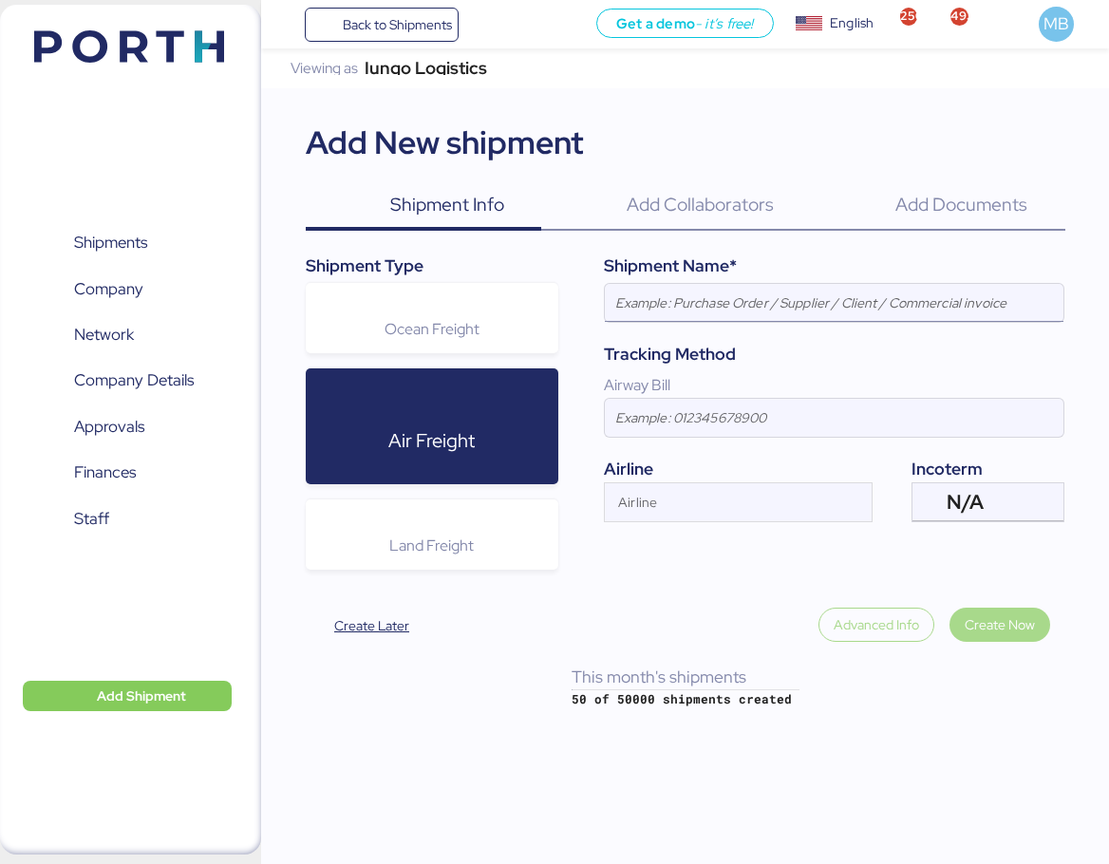
click at [779, 296] on input at bounding box center [834, 303] width 459 height 38
paste input "YAMATO - NIDEG / NRT - GDL / YMM-AI-203"
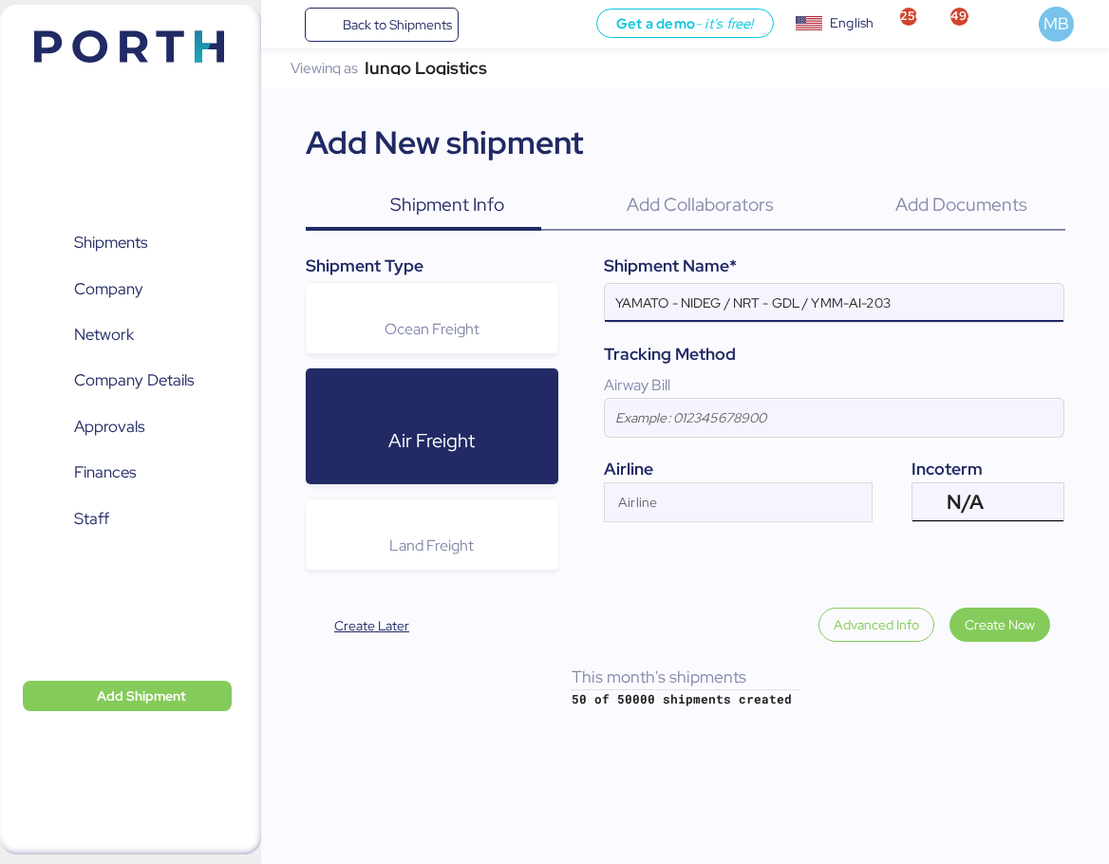
type input "YAMATO - NIDEG / NRT - GDL / YMM-AI-203"
click at [1019, 517] on div "N/A" at bounding box center [986, 502] width 79 height 38
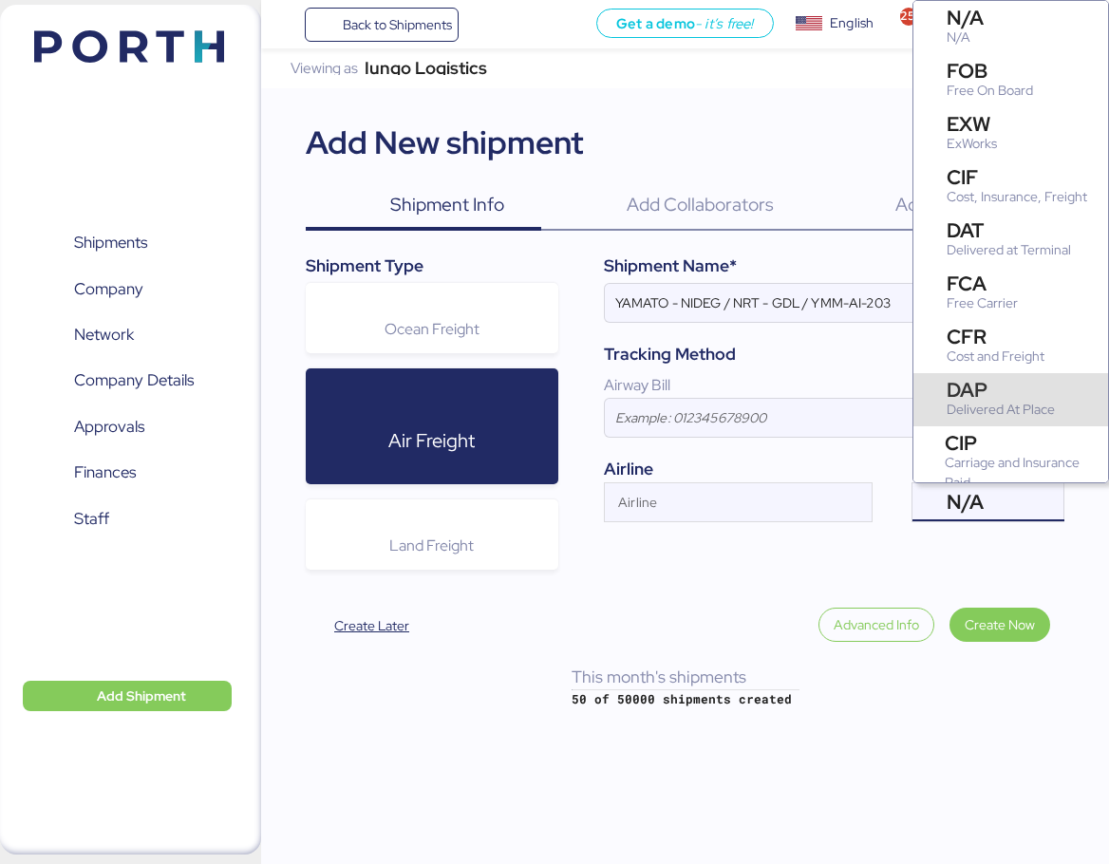
click at [1013, 394] on div "DAP" at bounding box center [1001, 390] width 108 height 20
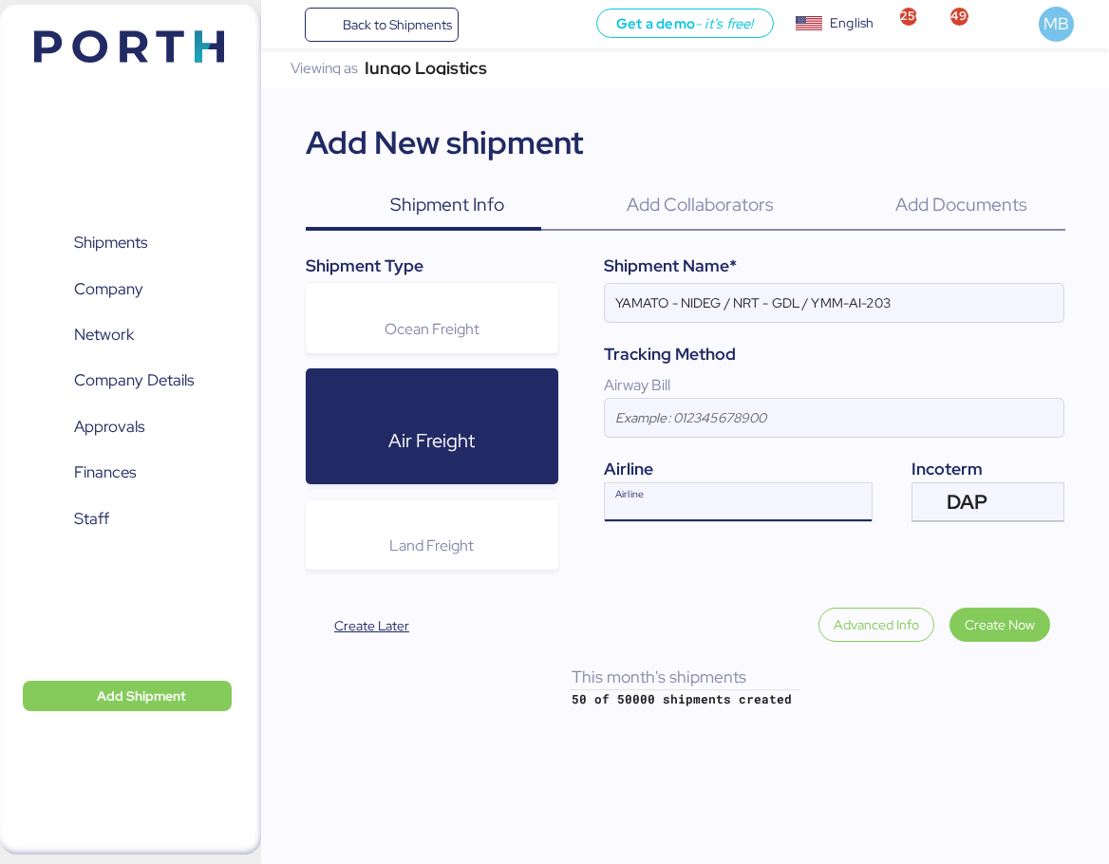
click at [700, 487] on div "Airline" at bounding box center [721, 502] width 233 height 38
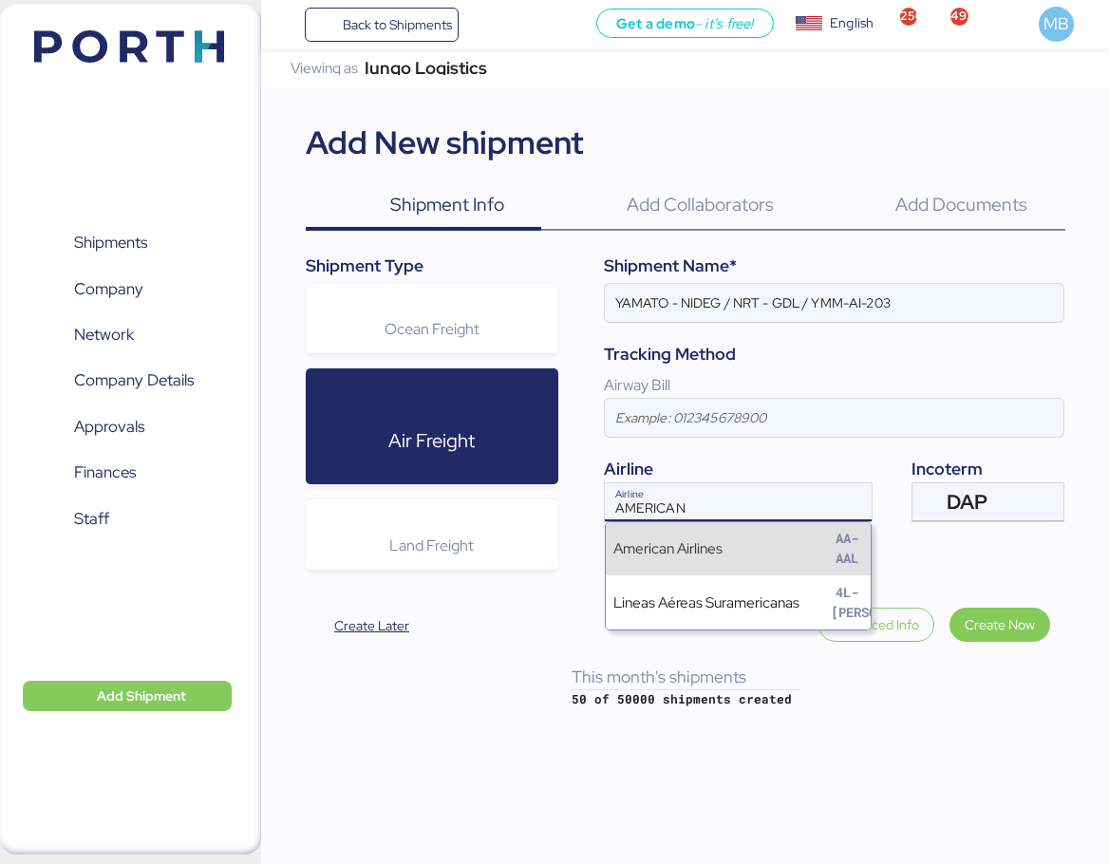
type input "AMERICAN"
click at [802, 554] on div "American Airlines AA-AAL" at bounding box center [738, 549] width 265 height 54
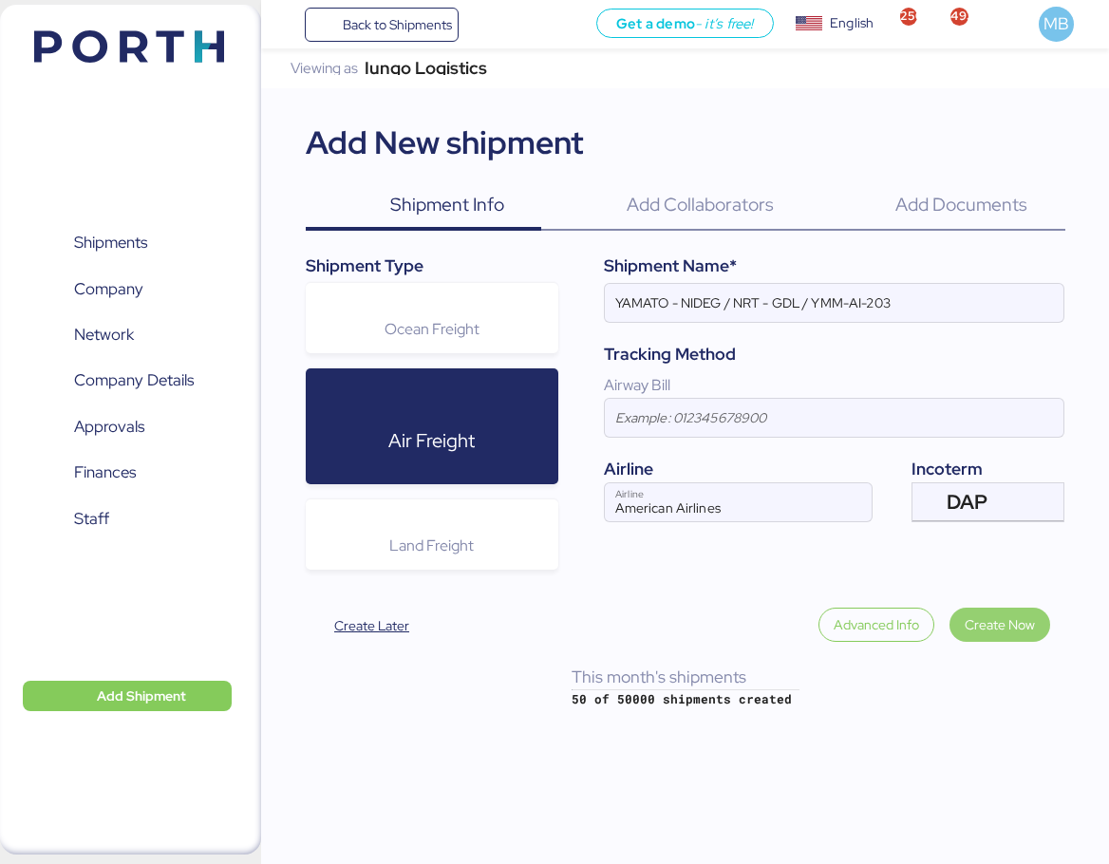
click at [1004, 620] on span "Create Now" at bounding box center [1000, 624] width 70 height 23
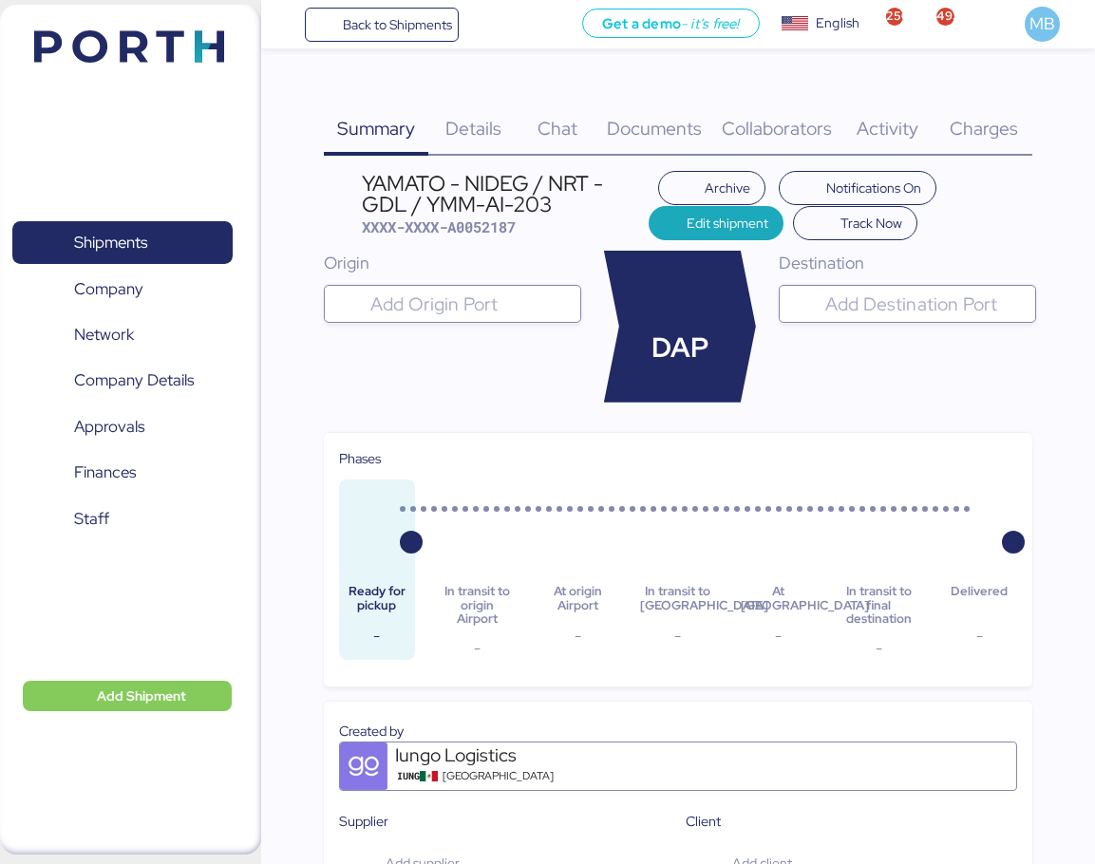
click at [498, 310] on input "search" at bounding box center [469, 303] width 206 height 23
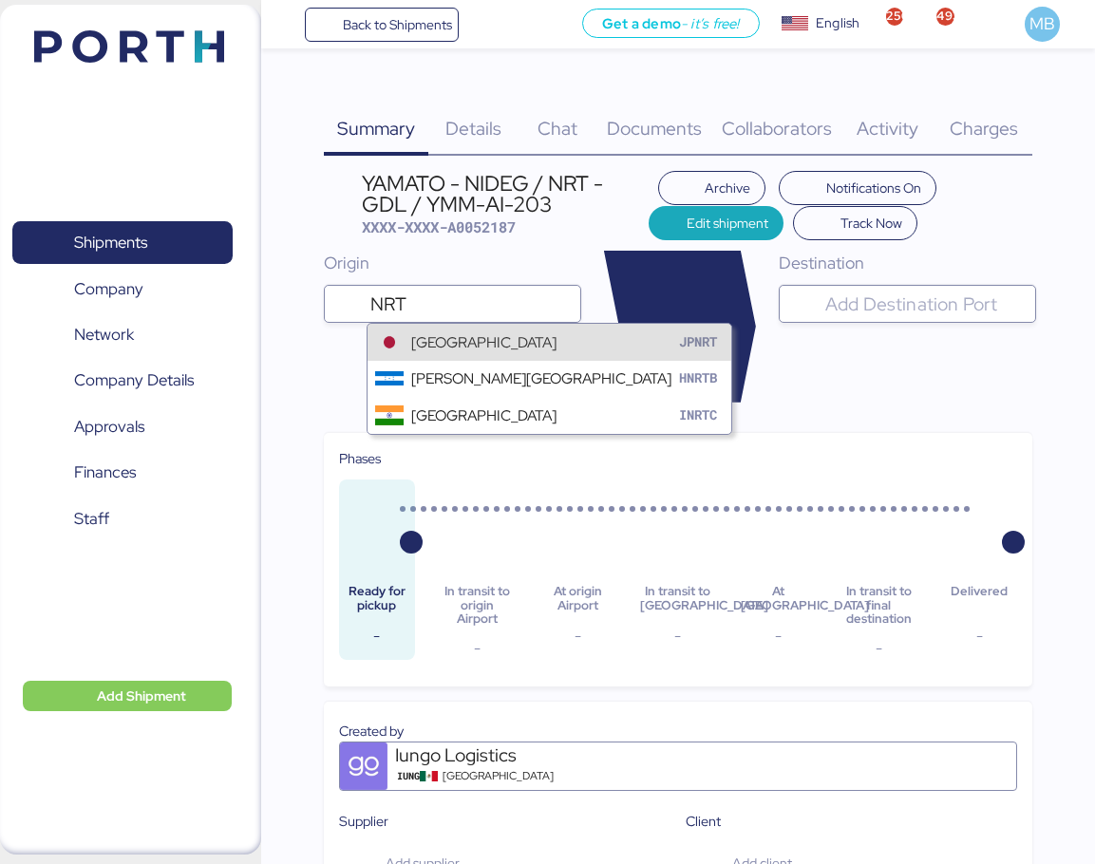
type input "NRT"
click at [509, 342] on div "[GEOGRAPHIC_DATA]" at bounding box center [483, 342] width 145 height 22
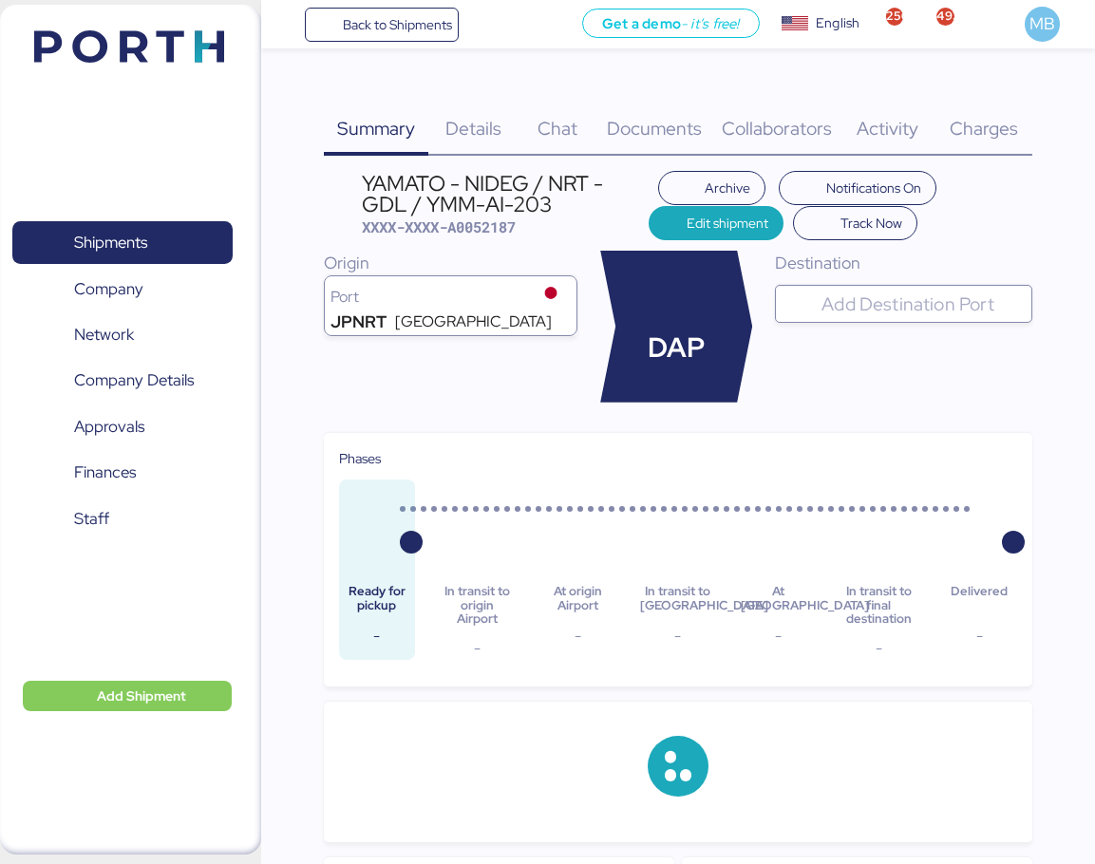
click at [917, 300] on input "search" at bounding box center [920, 303] width 206 height 23
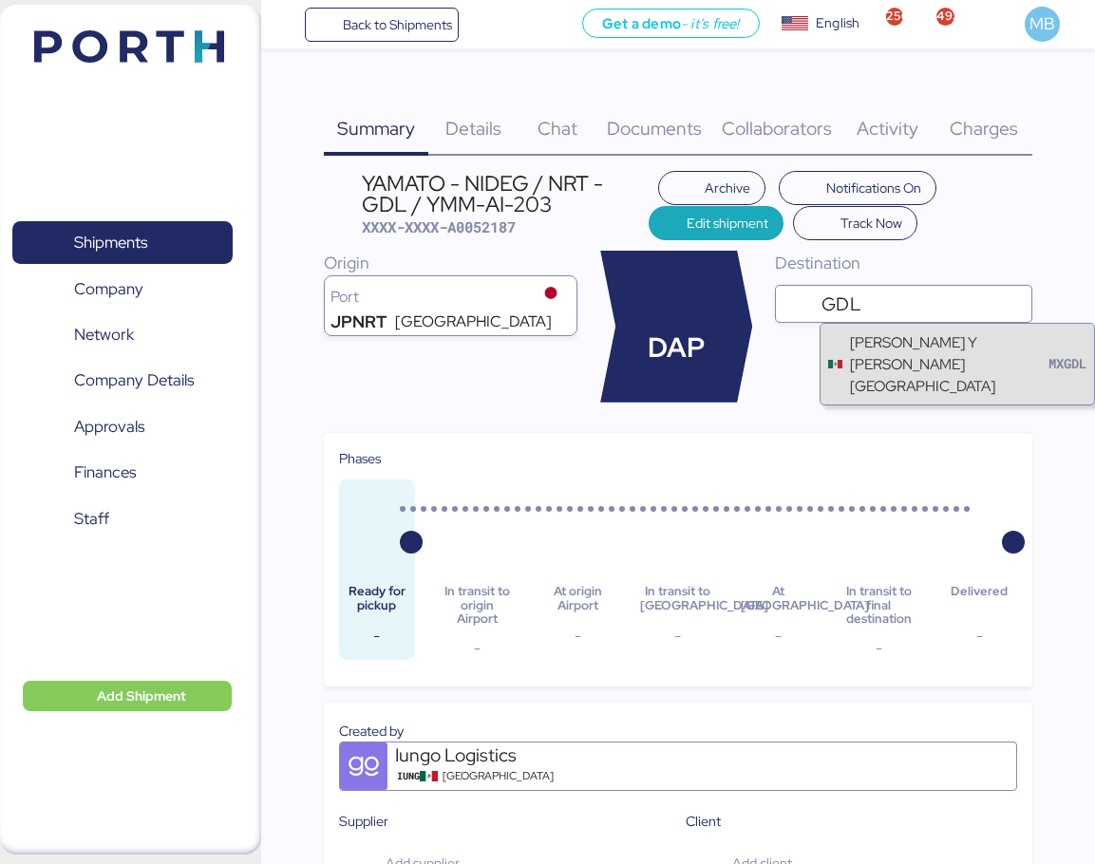
type input "GDL"
click at [913, 346] on div "[PERSON_NAME] Y [PERSON_NAME][GEOGRAPHIC_DATA]" at bounding box center [949, 364] width 198 height 66
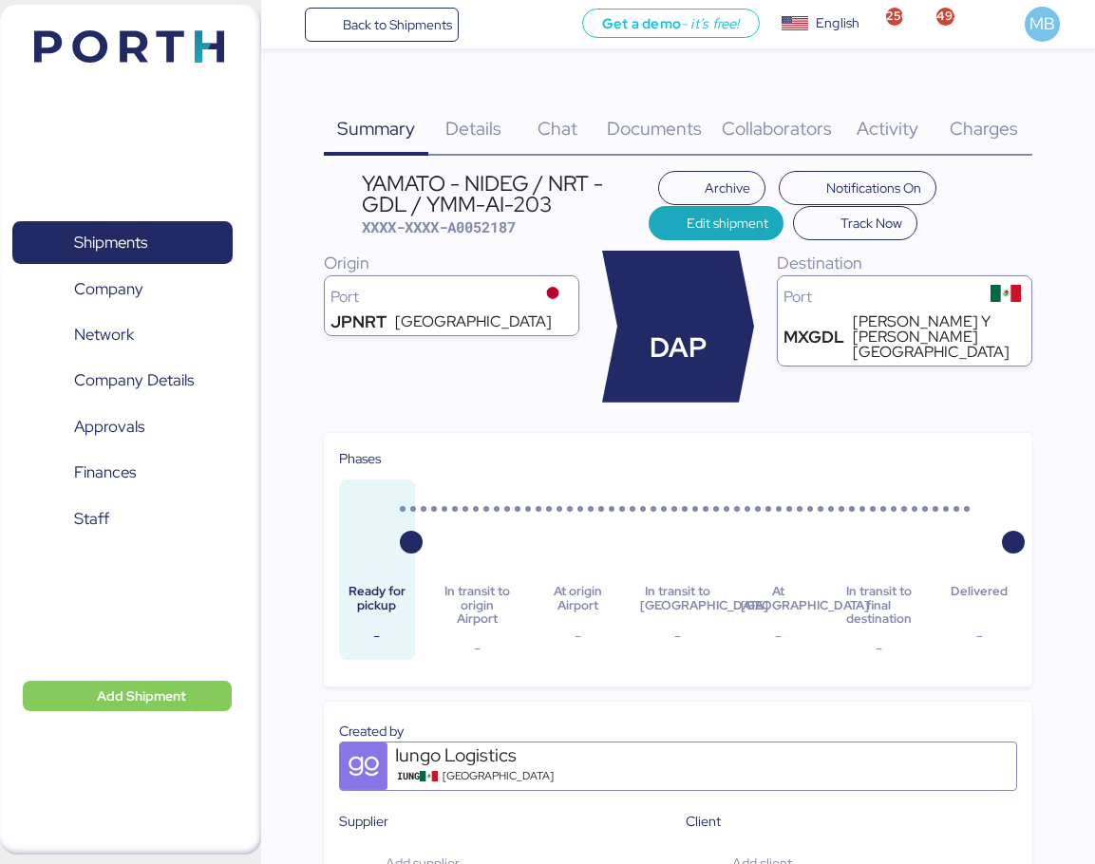
click at [470, 116] on span "Details" at bounding box center [473, 128] width 56 height 25
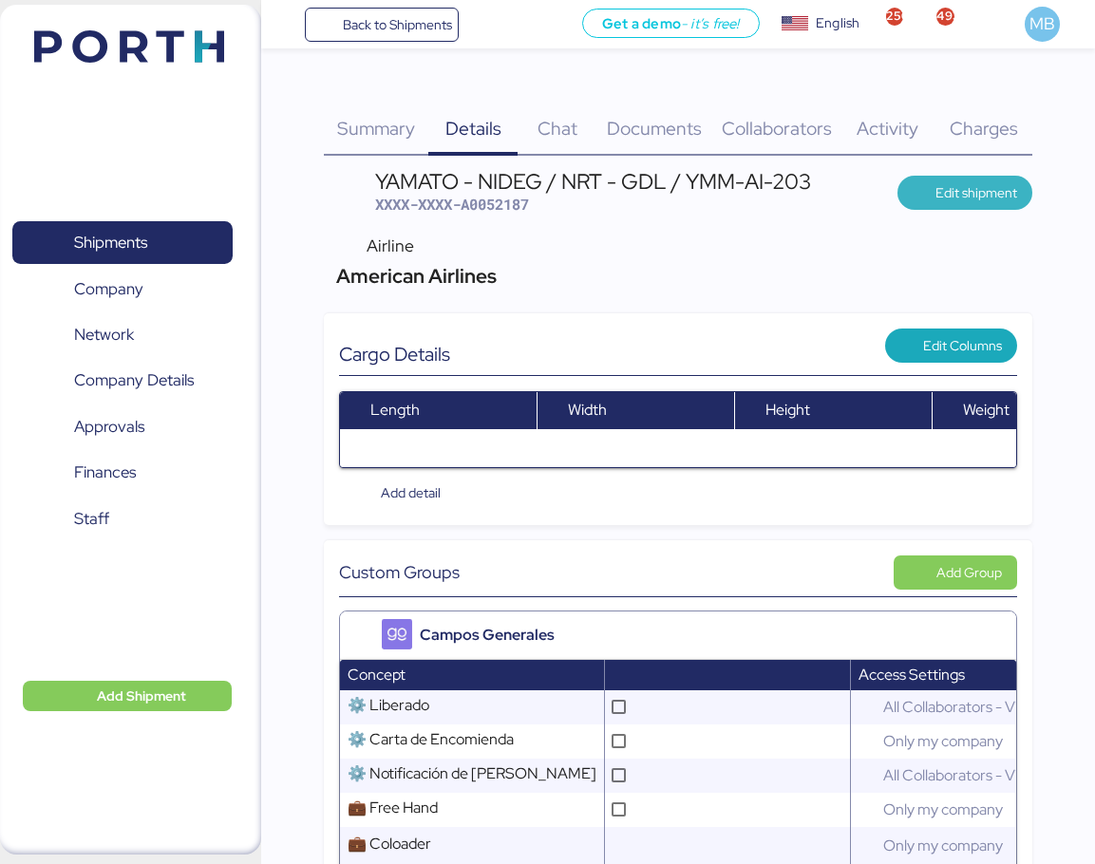
click at [957, 178] on span "Edit shipment" at bounding box center [965, 193] width 136 height 34
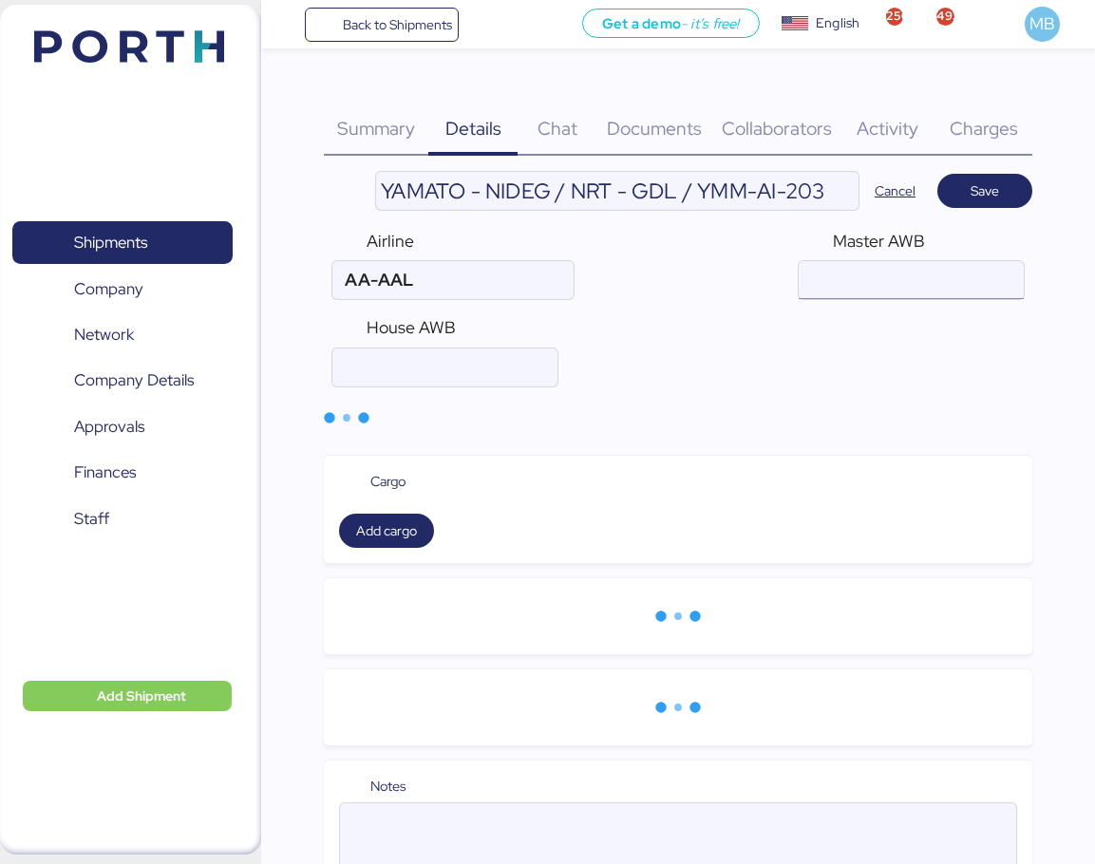
type input "American Airlines"
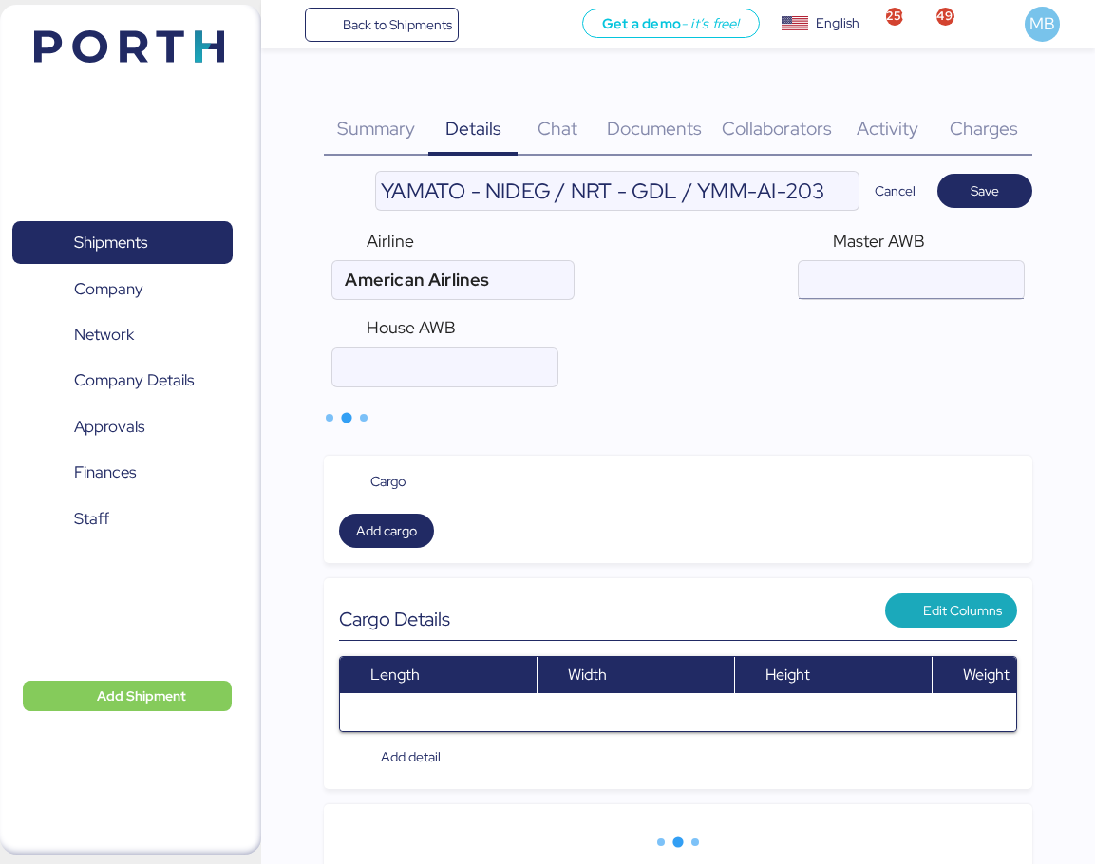
click at [894, 278] on input "air" at bounding box center [910, 280] width 225 height 38
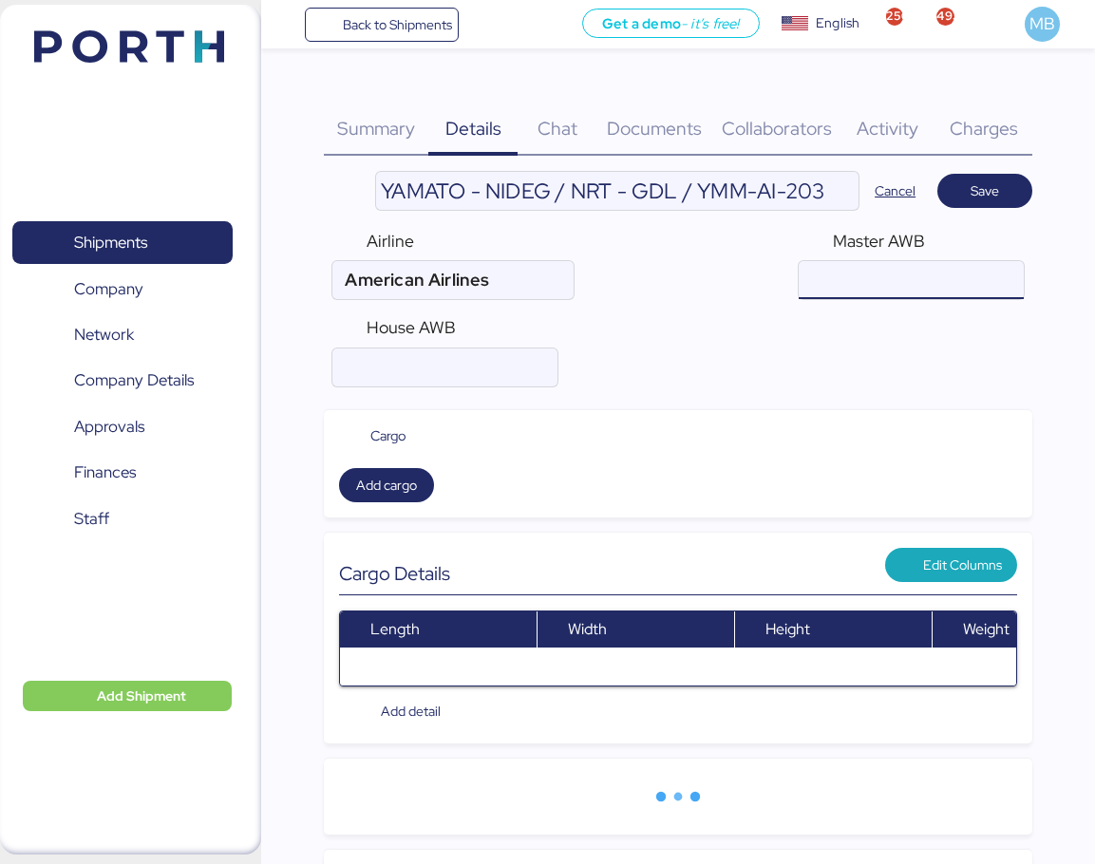
paste input "001-15232000"
type input "001-15232000"
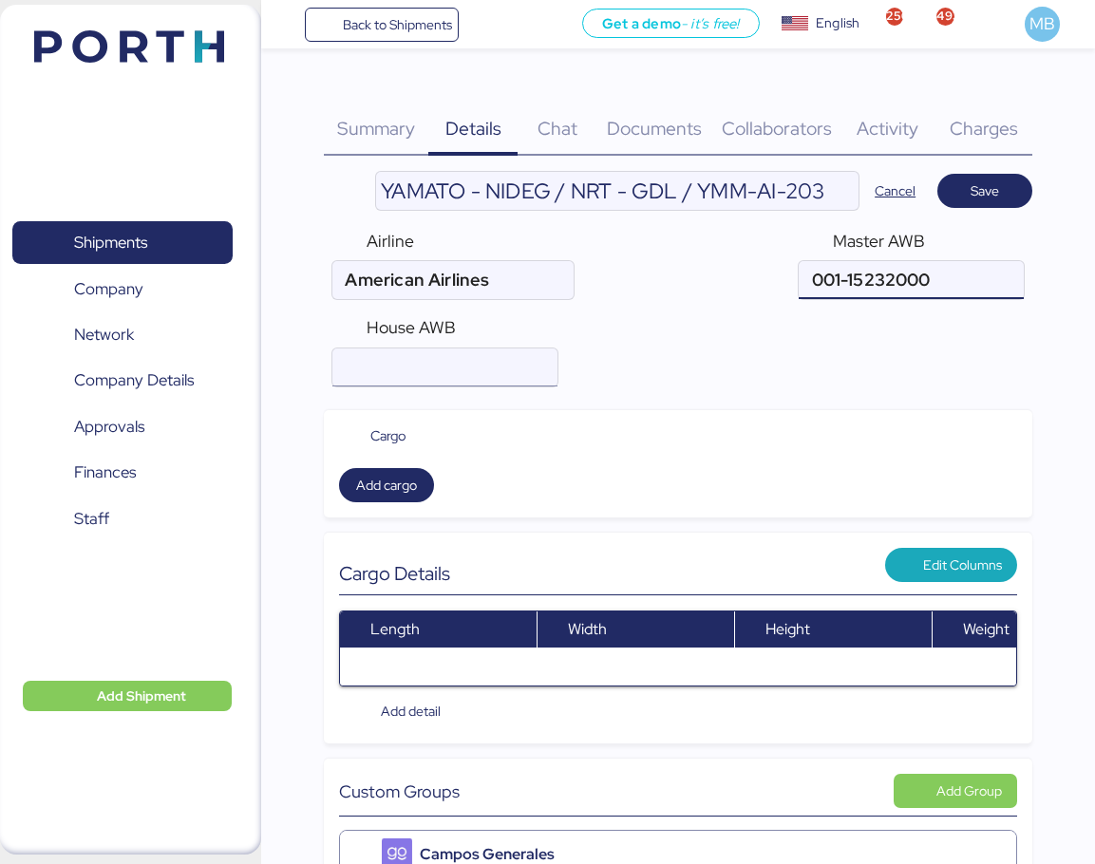
click at [433, 368] on input "air" at bounding box center [444, 367] width 225 height 38
paste input "YTJ61010044"
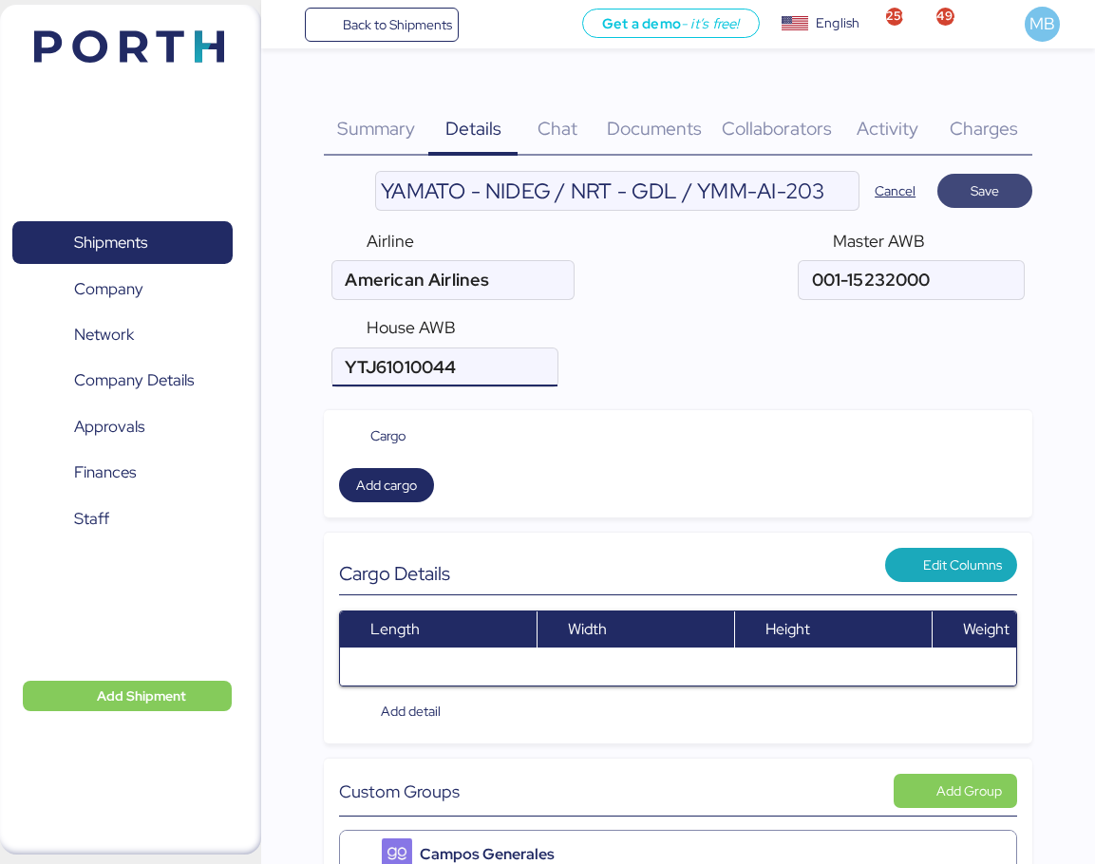
type input "YTJ61010044"
click at [998, 193] on span "Save" at bounding box center [984, 191] width 65 height 27
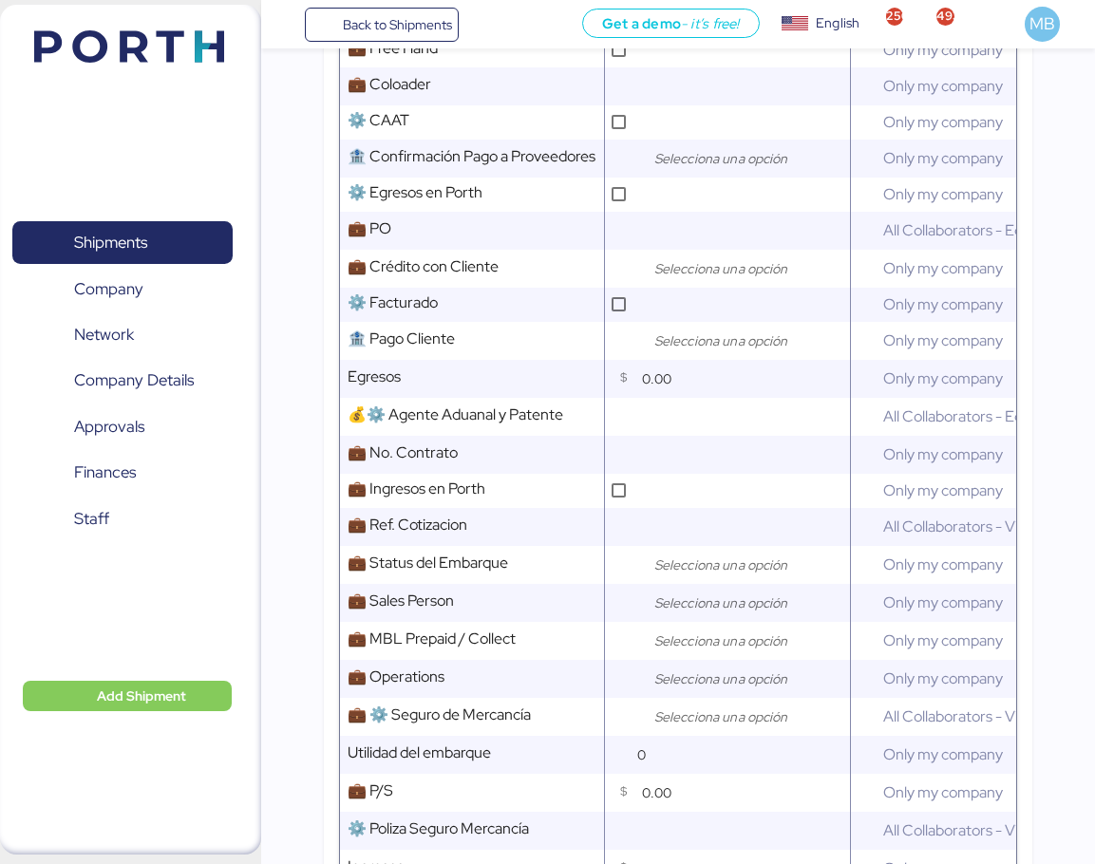
scroll to position [949, 0]
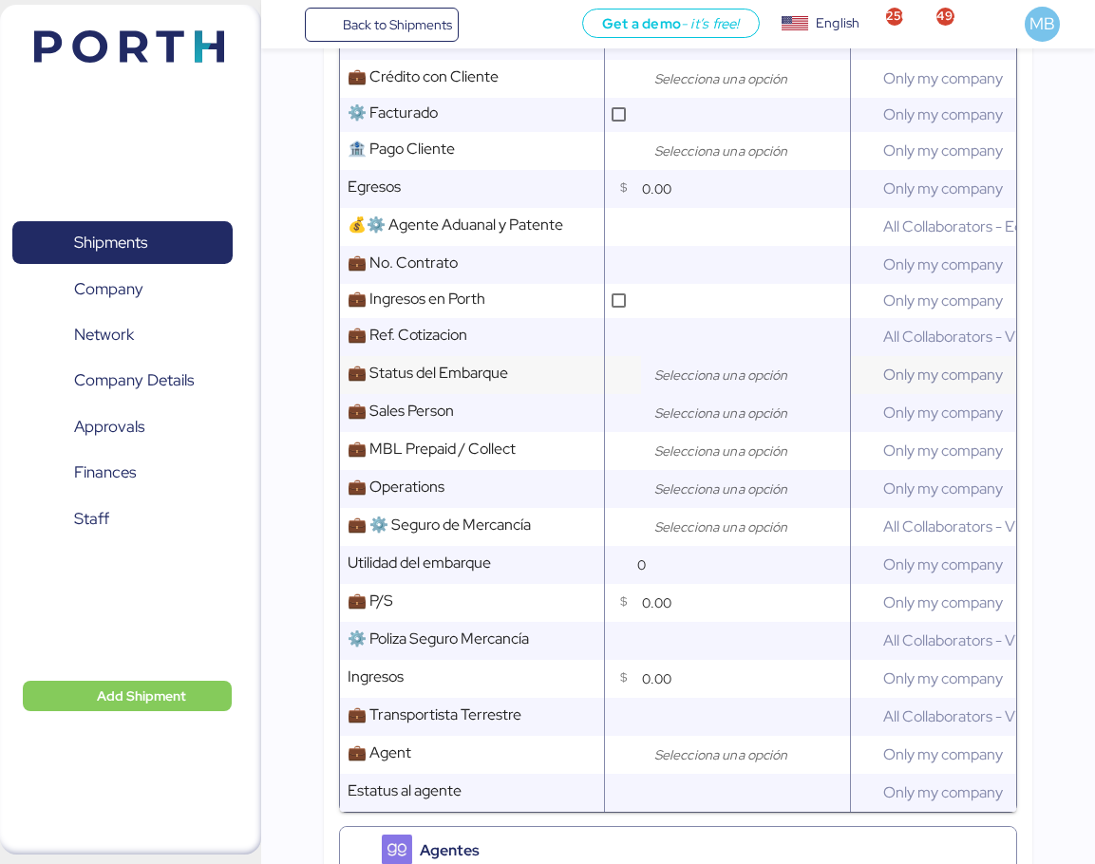
click at [705, 394] on div at bounding box center [745, 375] width 209 height 38
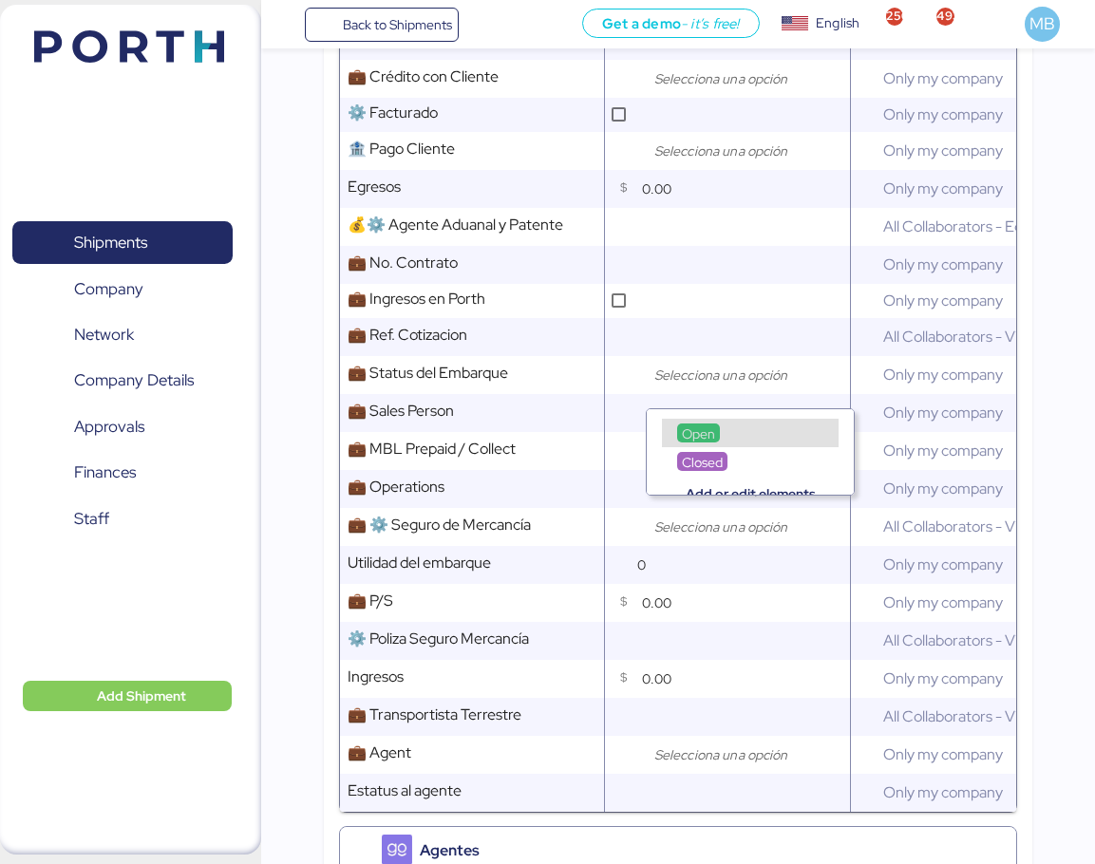
click at [698, 432] on span "Open" at bounding box center [698, 433] width 33 height 17
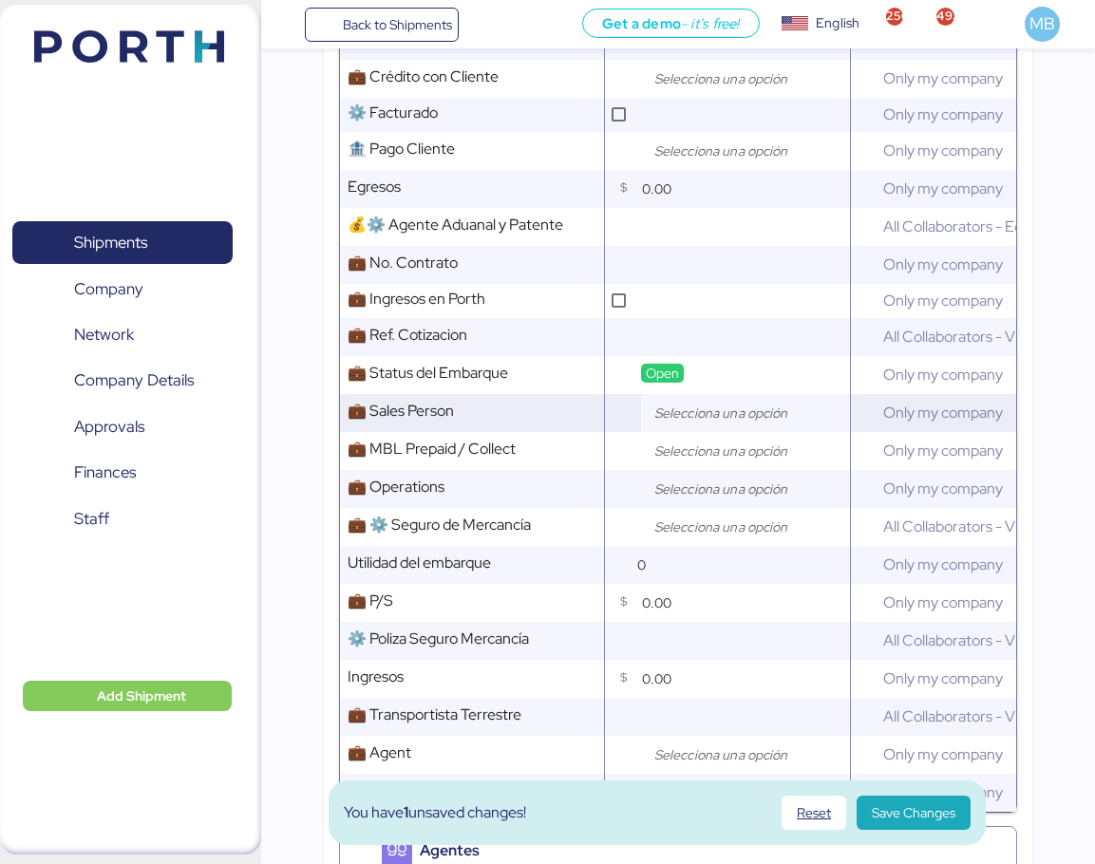
click at [718, 424] on input "search" at bounding box center [749, 413] width 199 height 23
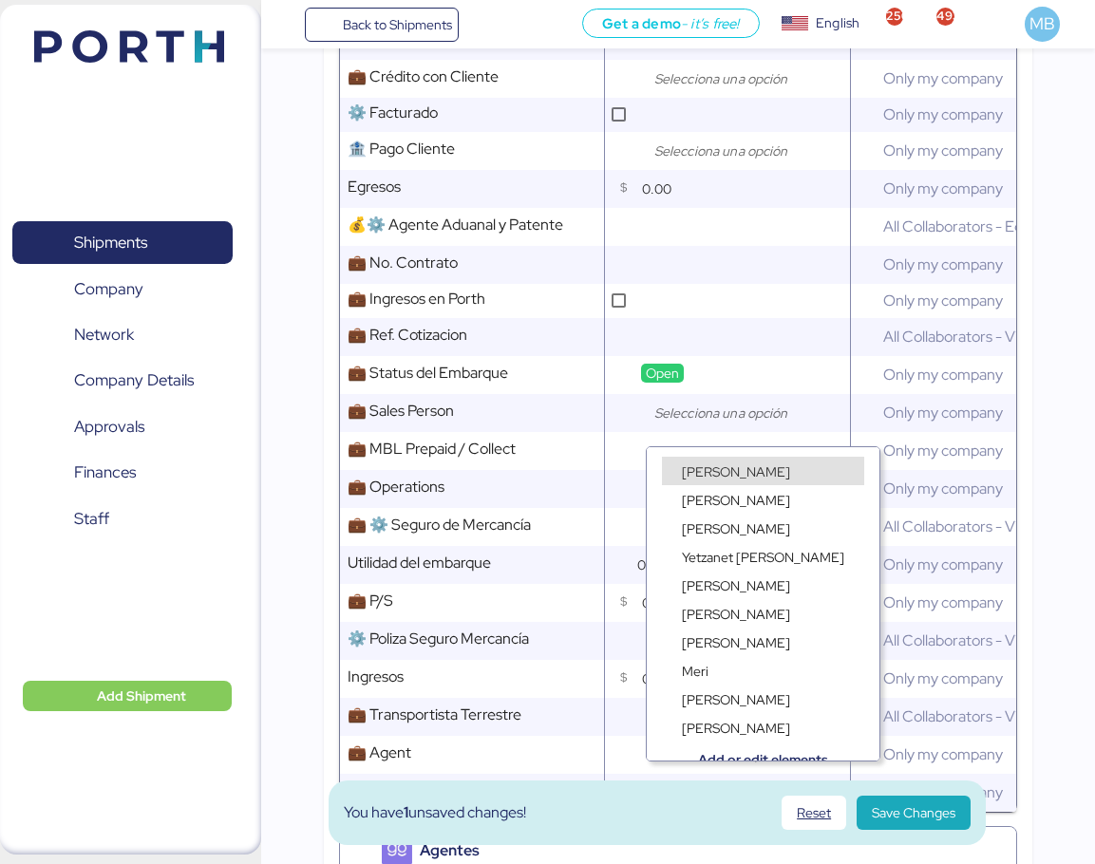
click at [726, 468] on span "[PERSON_NAME]" at bounding box center [736, 471] width 108 height 17
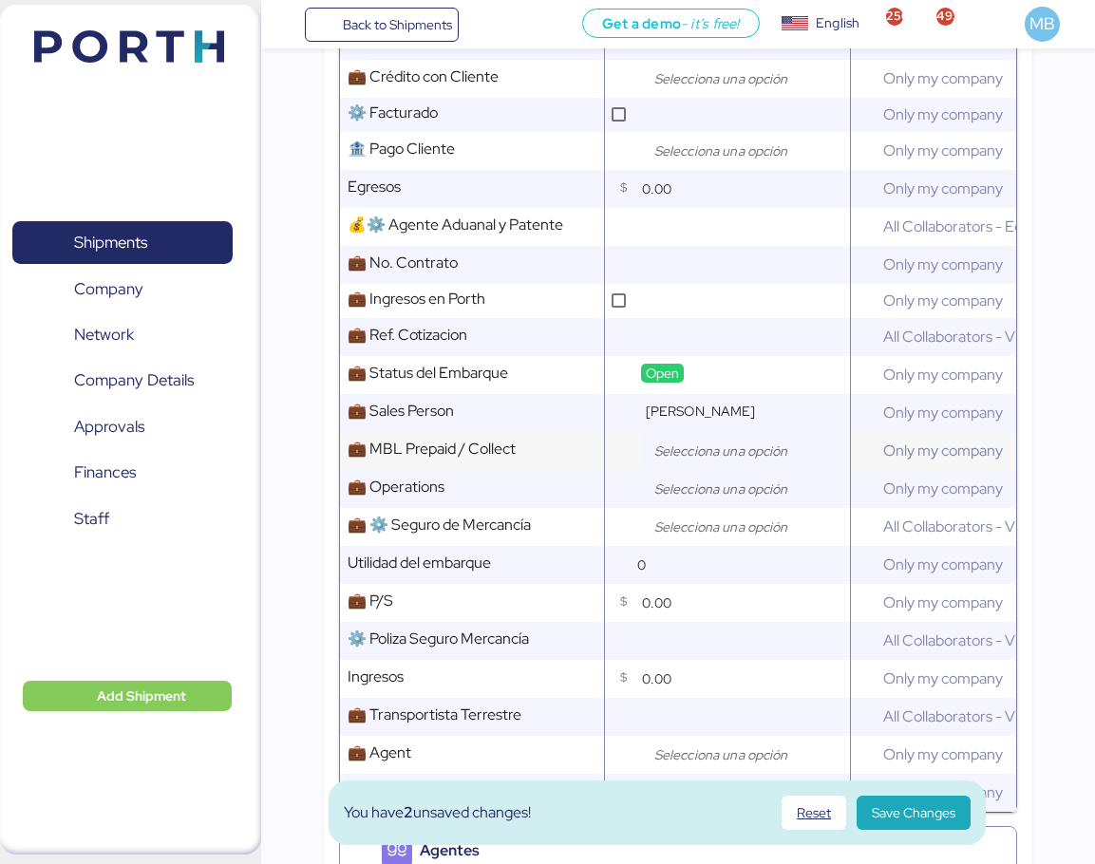
click at [681, 462] on input "search" at bounding box center [749, 451] width 199 height 23
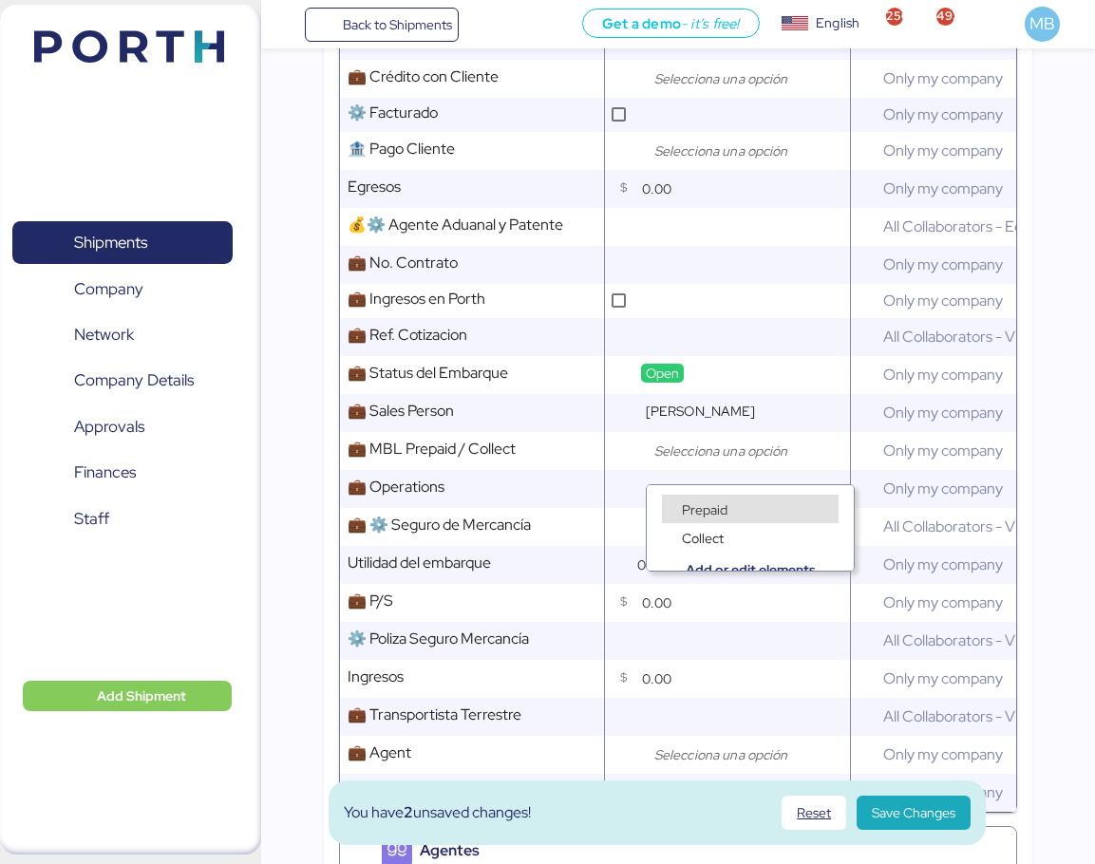
click at [701, 507] on span "Prepaid" at bounding box center [705, 509] width 46 height 17
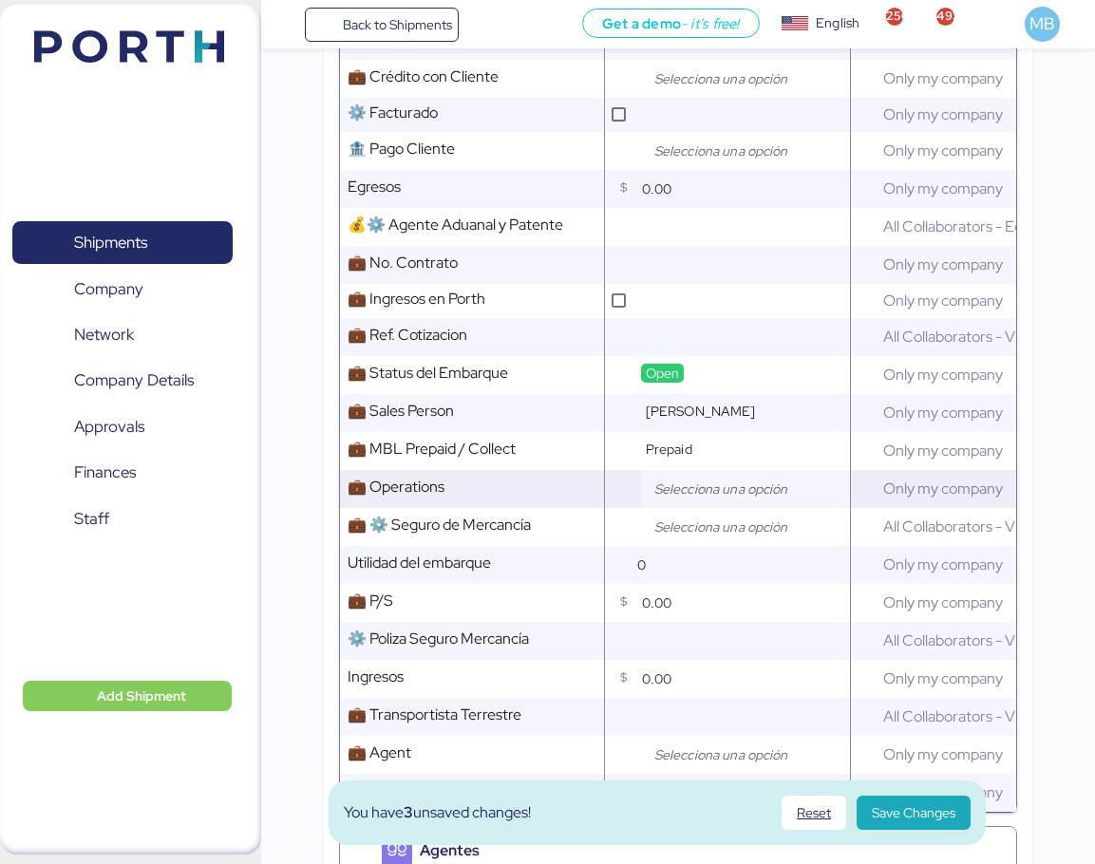
click at [690, 500] on input "search" at bounding box center [749, 489] width 199 height 23
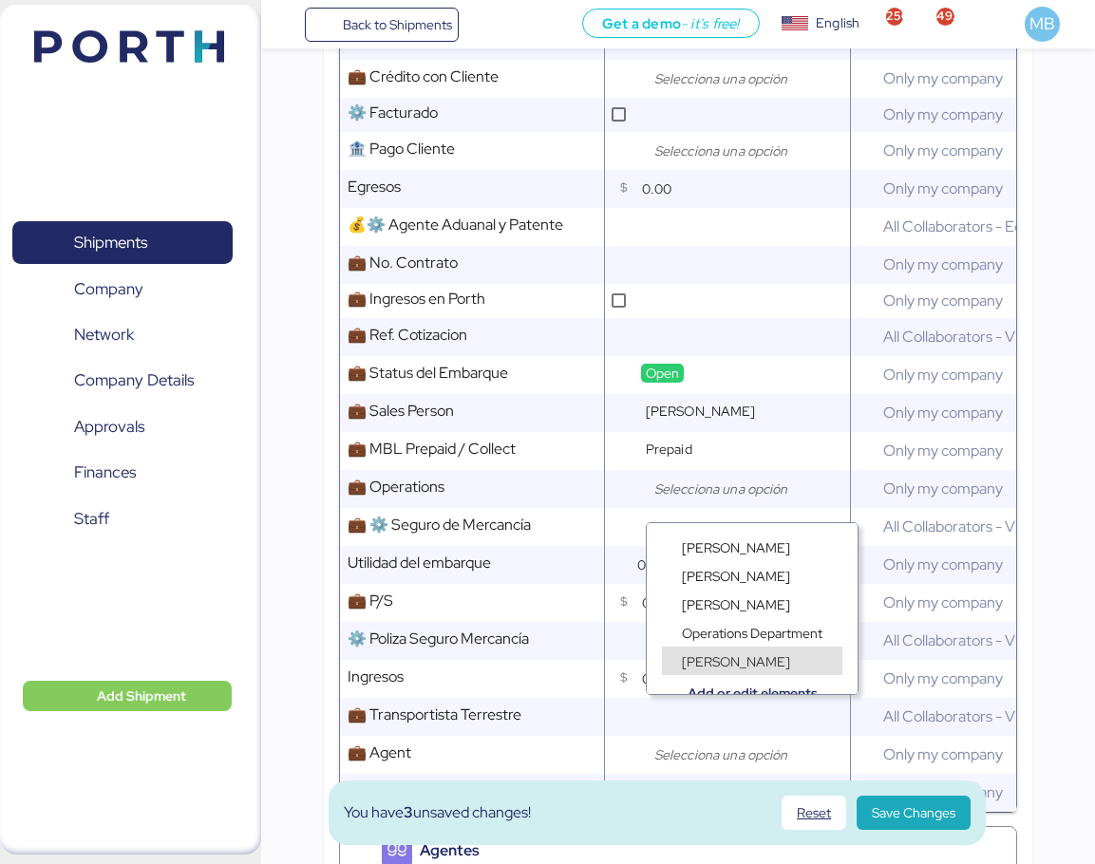
click at [732, 655] on span "[PERSON_NAME]" at bounding box center [736, 661] width 108 height 17
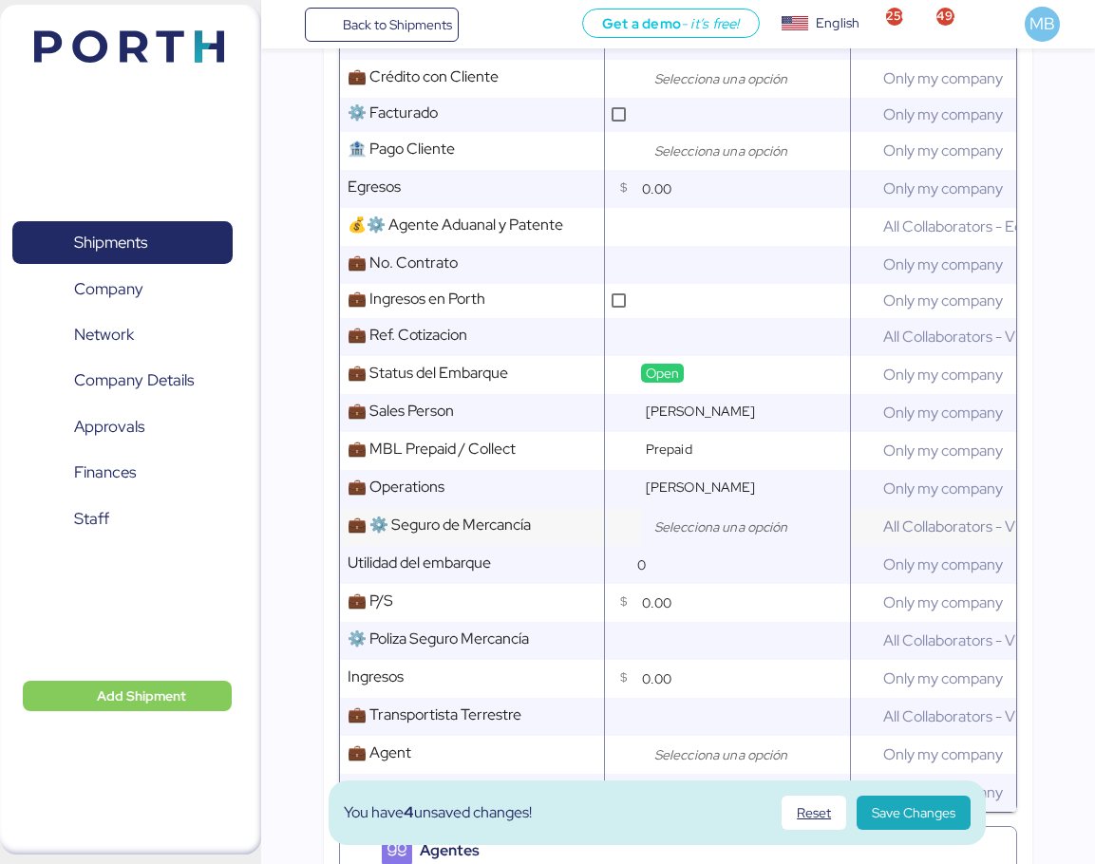
click at [702, 546] on div at bounding box center [745, 527] width 209 height 38
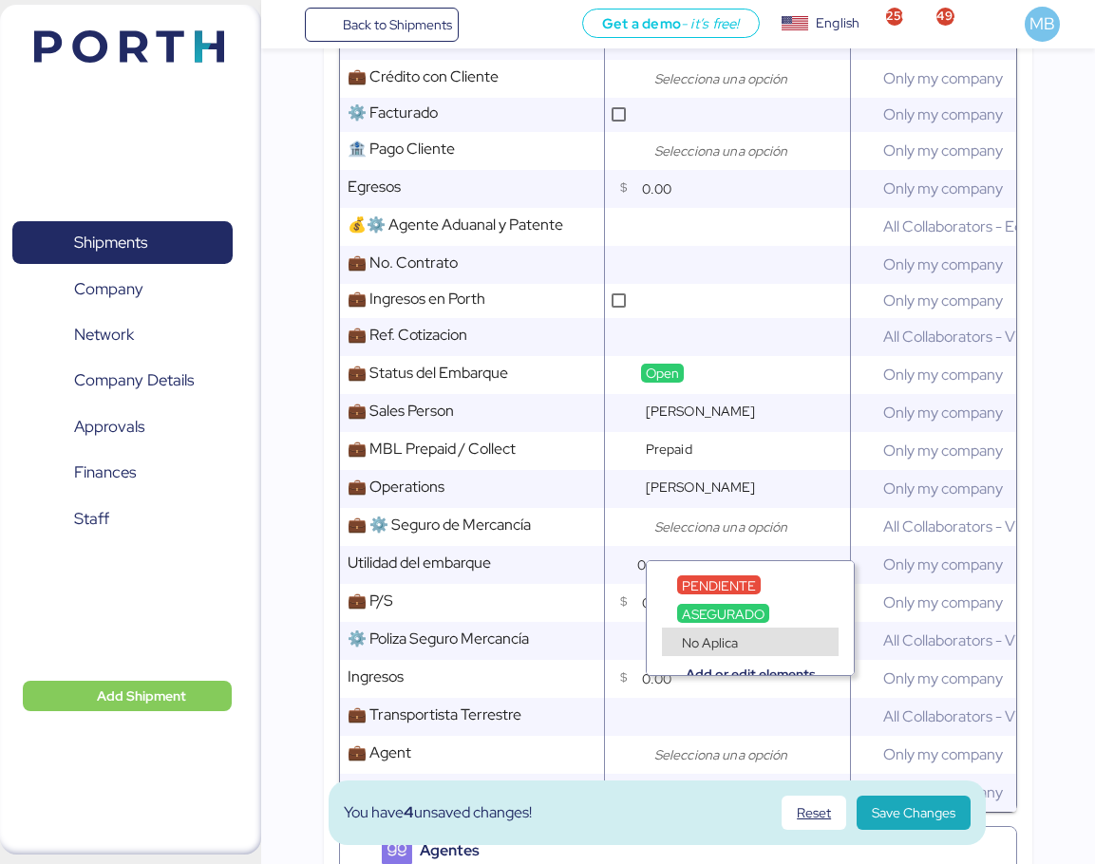
click at [731, 643] on span "No Aplica" at bounding box center [710, 642] width 56 height 17
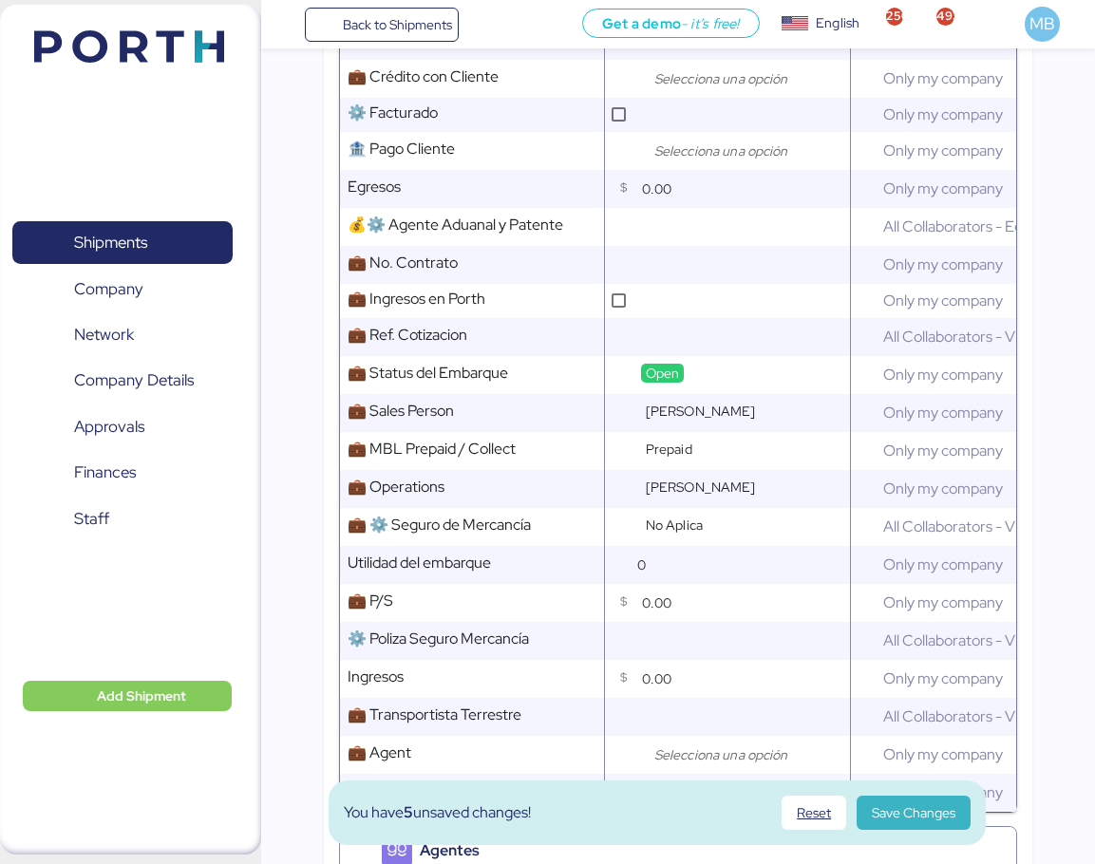
click at [935, 802] on span "Save Changes" at bounding box center [914, 812] width 84 height 23
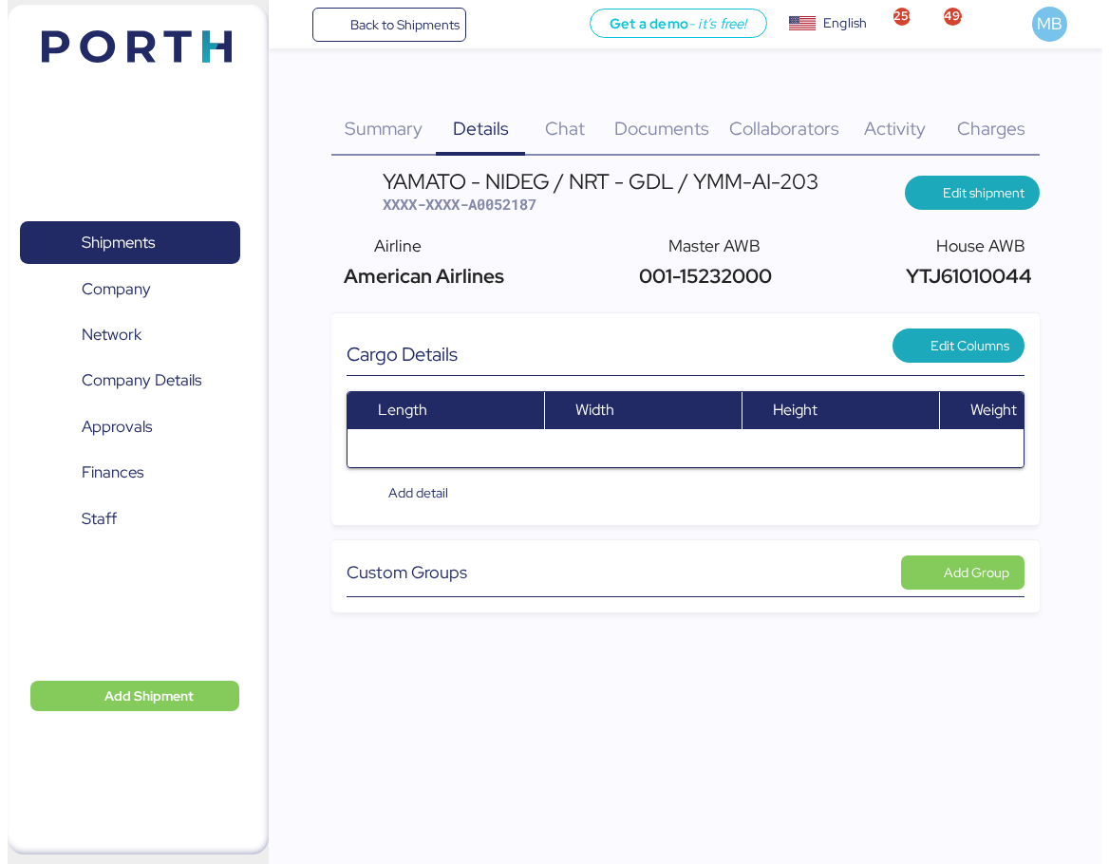
scroll to position [0, 0]
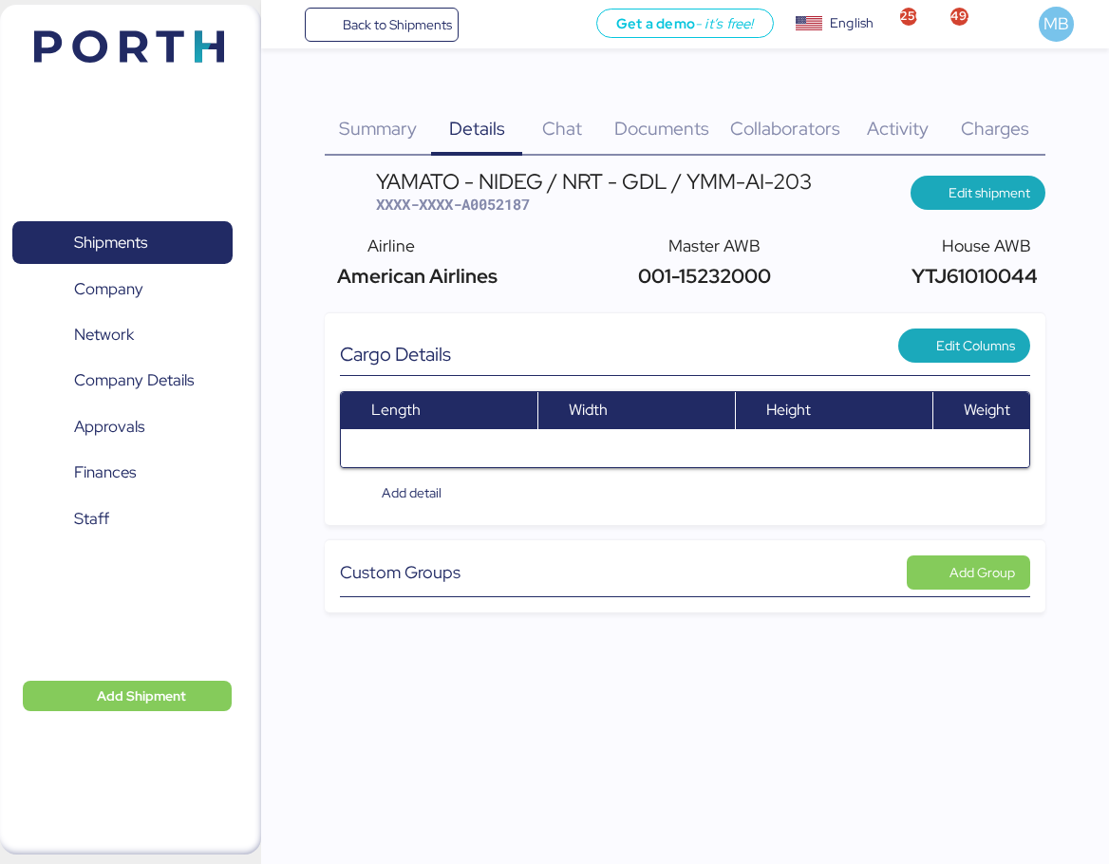
click at [659, 126] on span "Documents" at bounding box center [661, 128] width 95 height 25
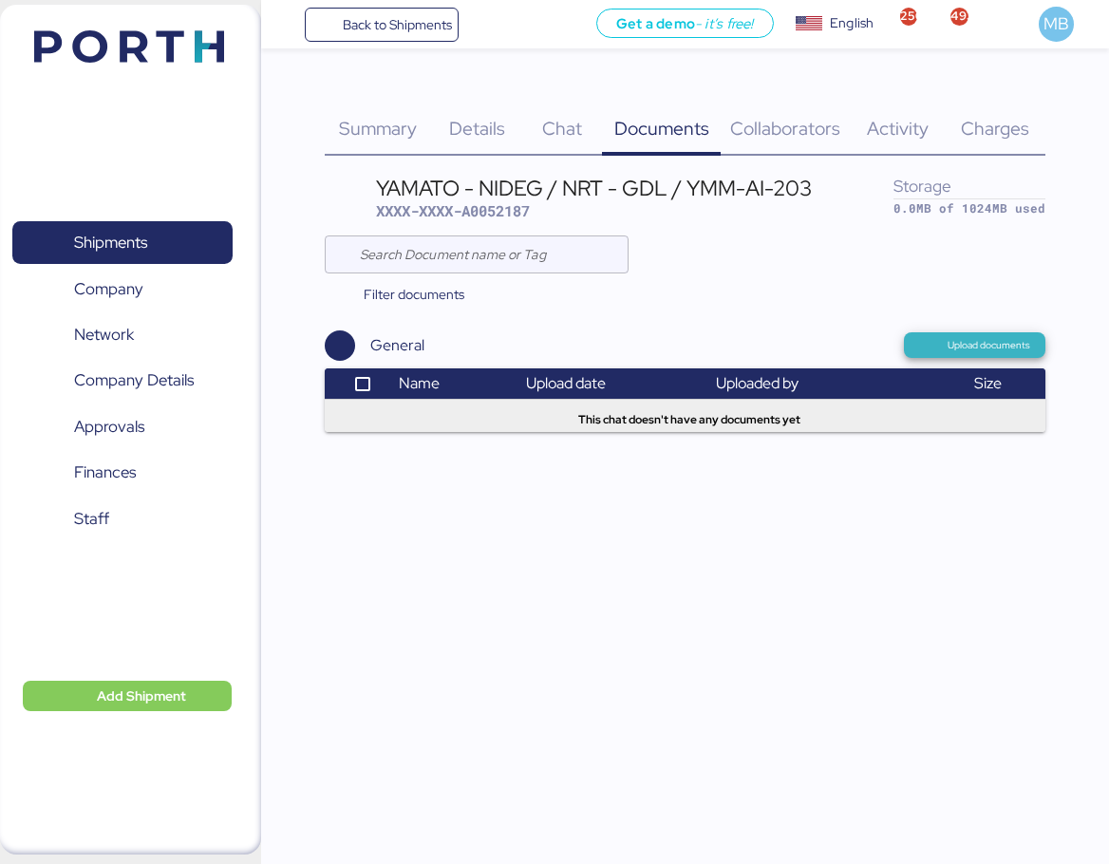
click at [980, 338] on span "Upload documents" at bounding box center [989, 345] width 83 height 17
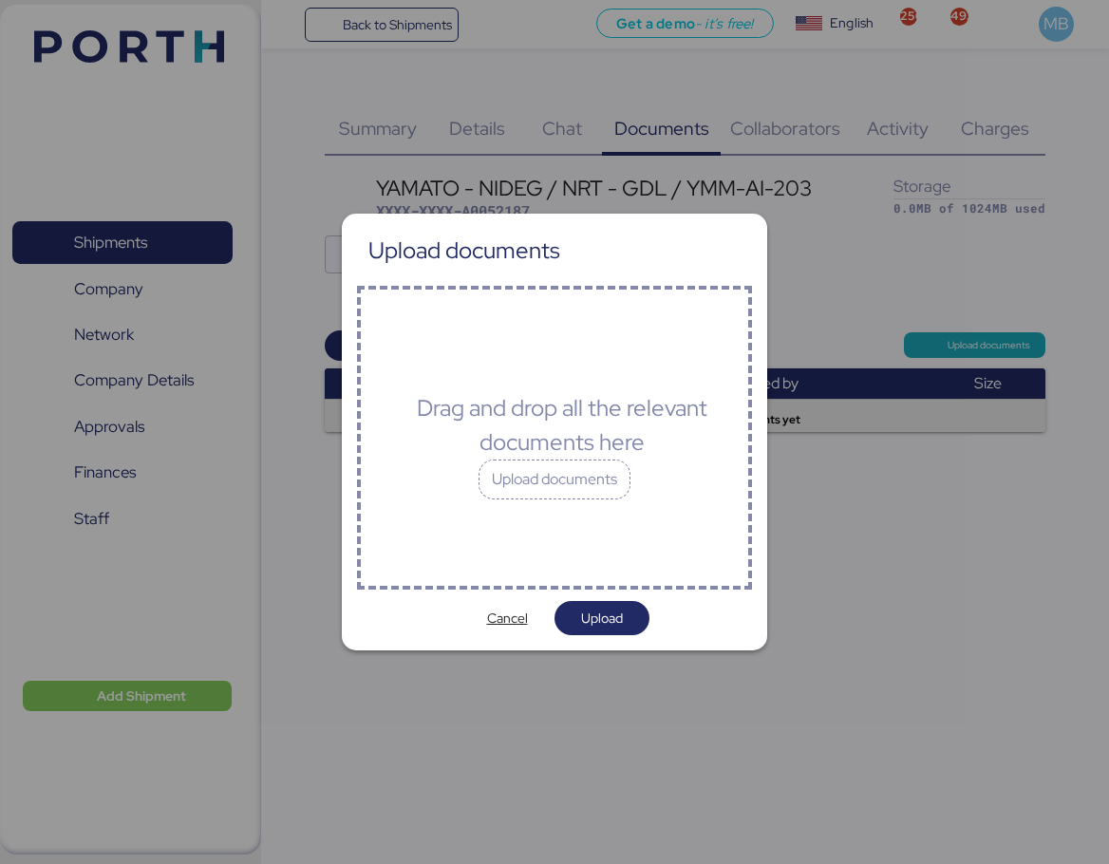
click at [561, 506] on div "Drag and drop all the relevant documents here Upload documents" at bounding box center [554, 438] width 395 height 304
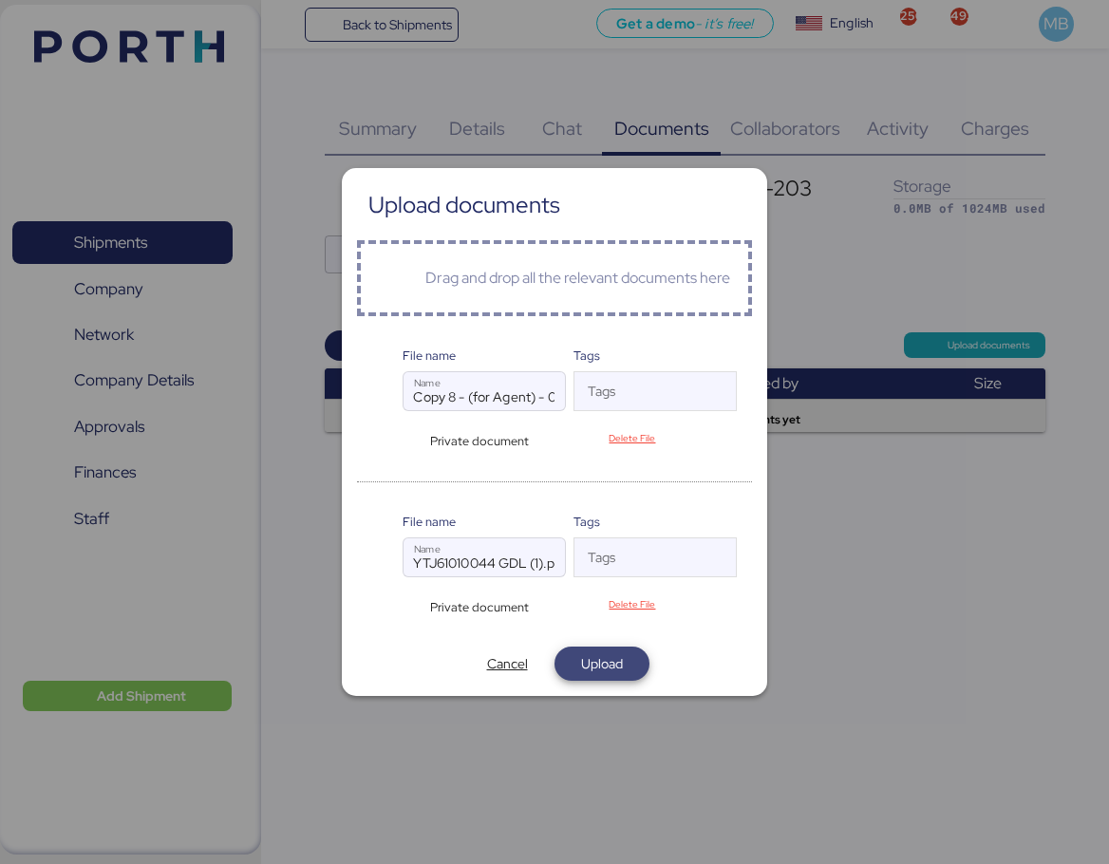
click at [623, 672] on span "Upload" at bounding box center [602, 663] width 42 height 23
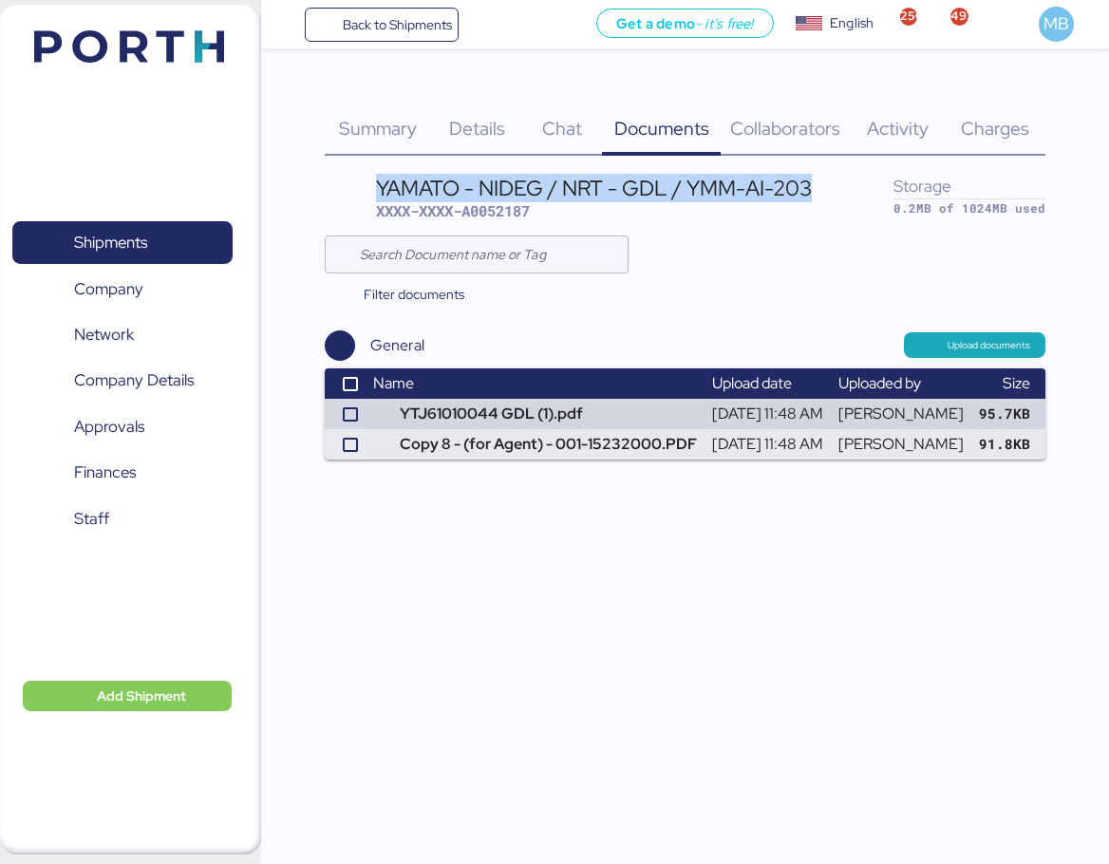
drag, startPoint x: 816, startPoint y: 191, endPoint x: 376, endPoint y: 187, distance: 439.6
click at [376, 187] on header "YAMATO - NIDEG / NRT - GDL / YMM-AI-203 XXXX-XXXX-A0052187 Storage 0.2MB of 102…" at bounding box center [685, 198] width 721 height 54
copy div "YAMATO - NIDEG / NRT - GDL / YMM-AI-203"
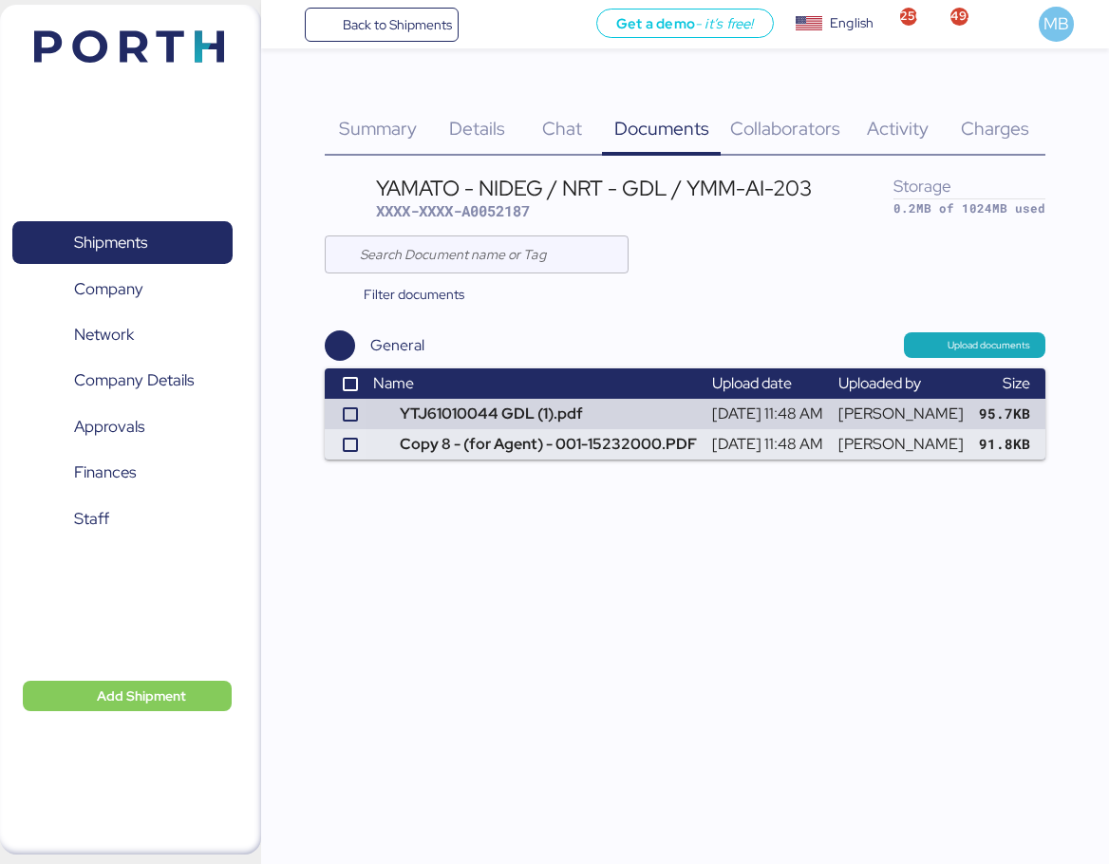
click at [519, 208] on span "XXXX-XXXX-A0052187" at bounding box center [453, 210] width 154 height 19
copy span "A0052187"
click at [479, 119] on span "Details" at bounding box center [477, 128] width 56 height 25
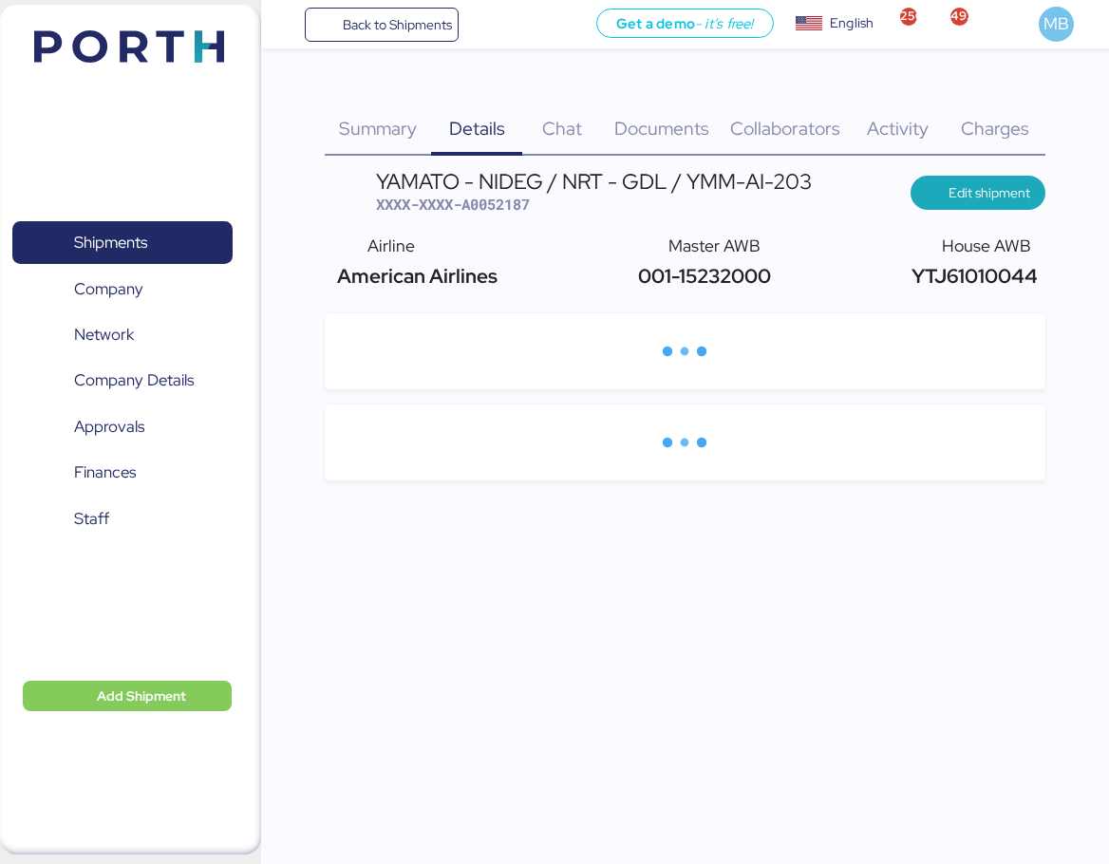
click at [977, 272] on span "YTJ61010044" at bounding box center [972, 276] width 131 height 26
click at [977, 273] on span "YTJ61010044" at bounding box center [972, 276] width 131 height 26
copy span "YTJ61010044"
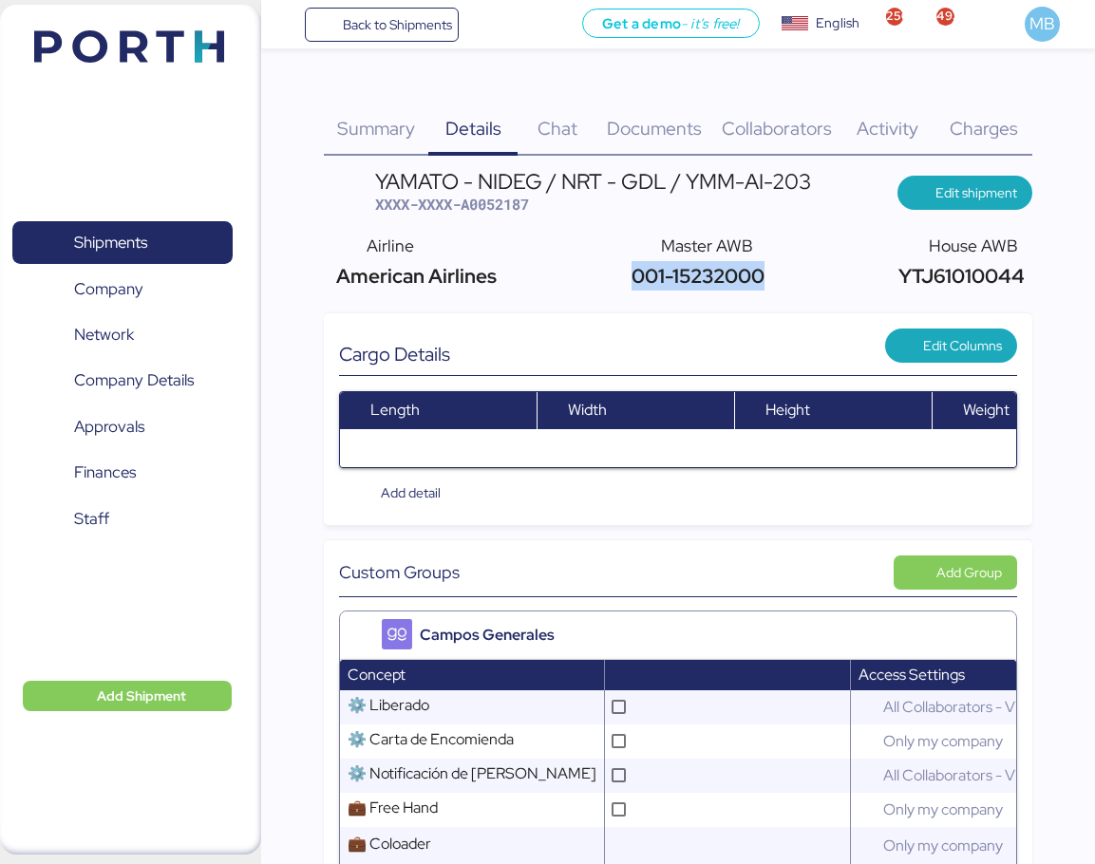
drag, startPoint x: 768, startPoint y: 270, endPoint x: 621, endPoint y: 278, distance: 147.4
click at [621, 278] on div "Airline American Airlines Master AWB 001-15232000 House AWB YTJ61010044" at bounding box center [678, 262] width 708 height 72
copy span "001-15232000"
click at [502, 208] on span "XXXX-XXXX-A0052187" at bounding box center [452, 204] width 154 height 19
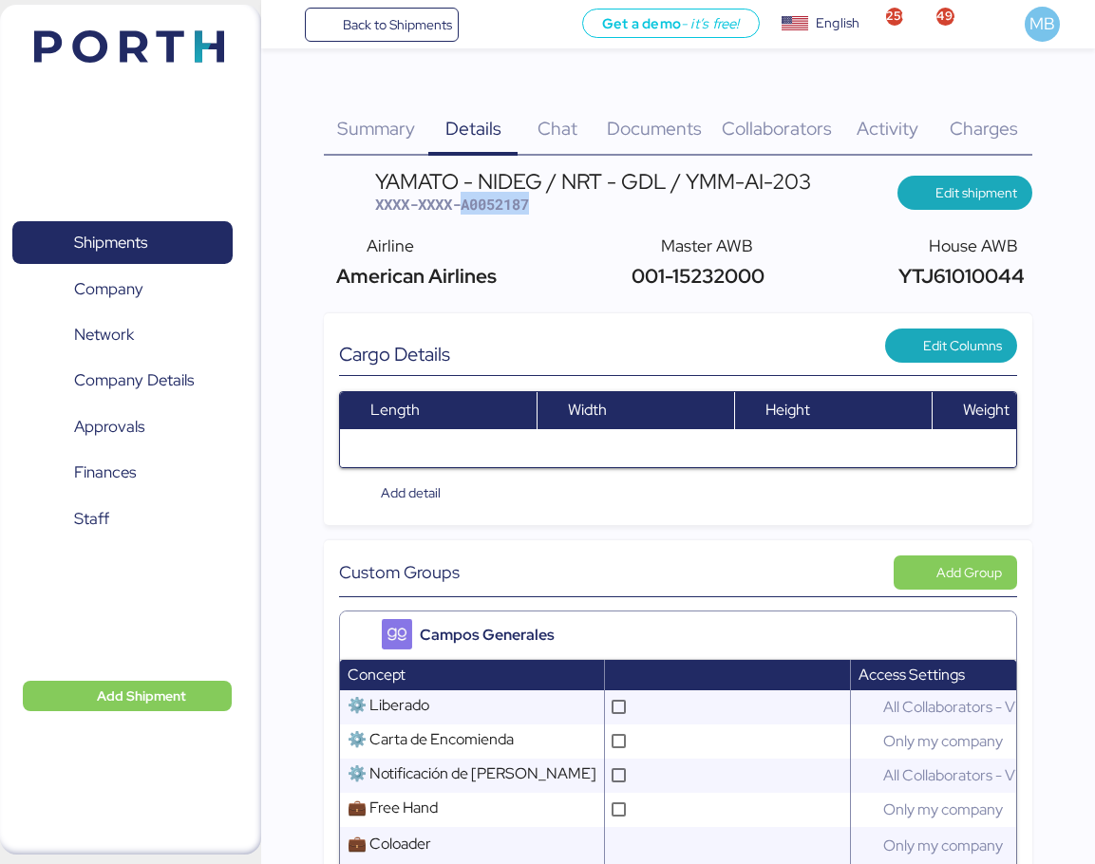
copy span "A0052187"
click at [996, 106] on div "Charges 0" at bounding box center [983, 117] width 98 height 77
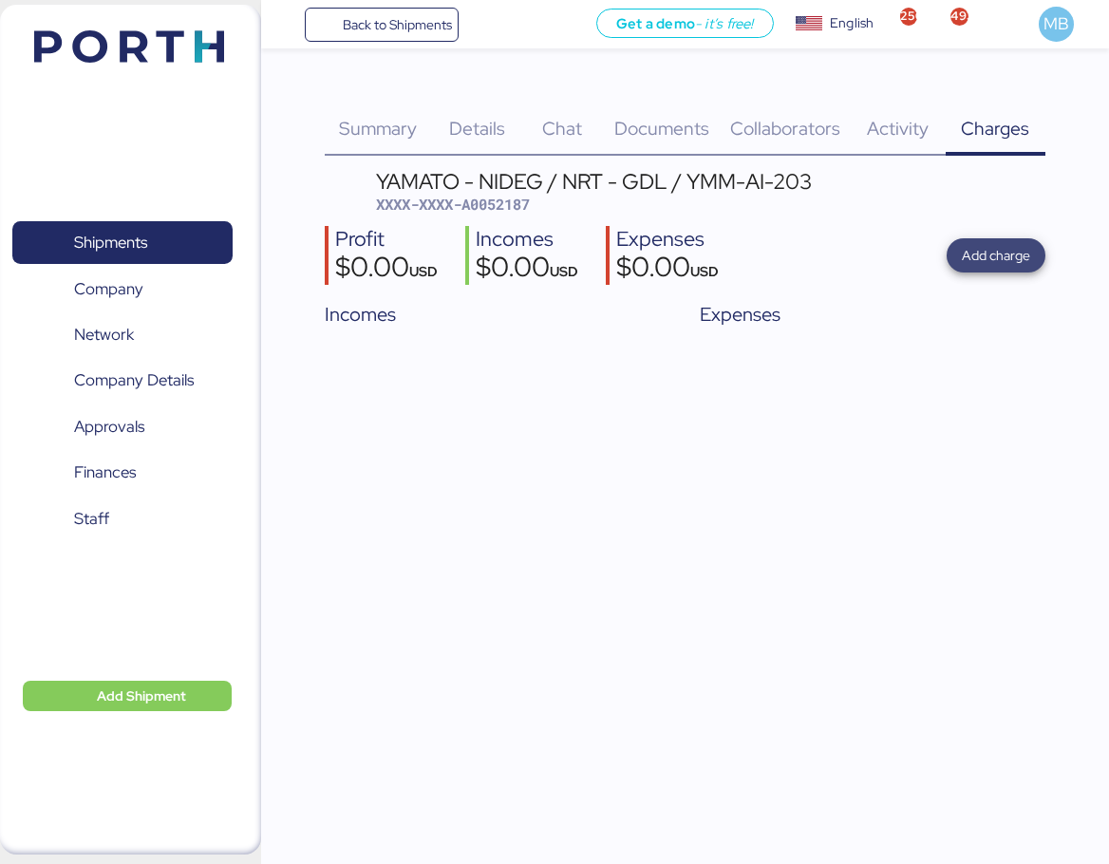
click at [990, 248] on span "Add charge" at bounding box center [996, 255] width 68 height 23
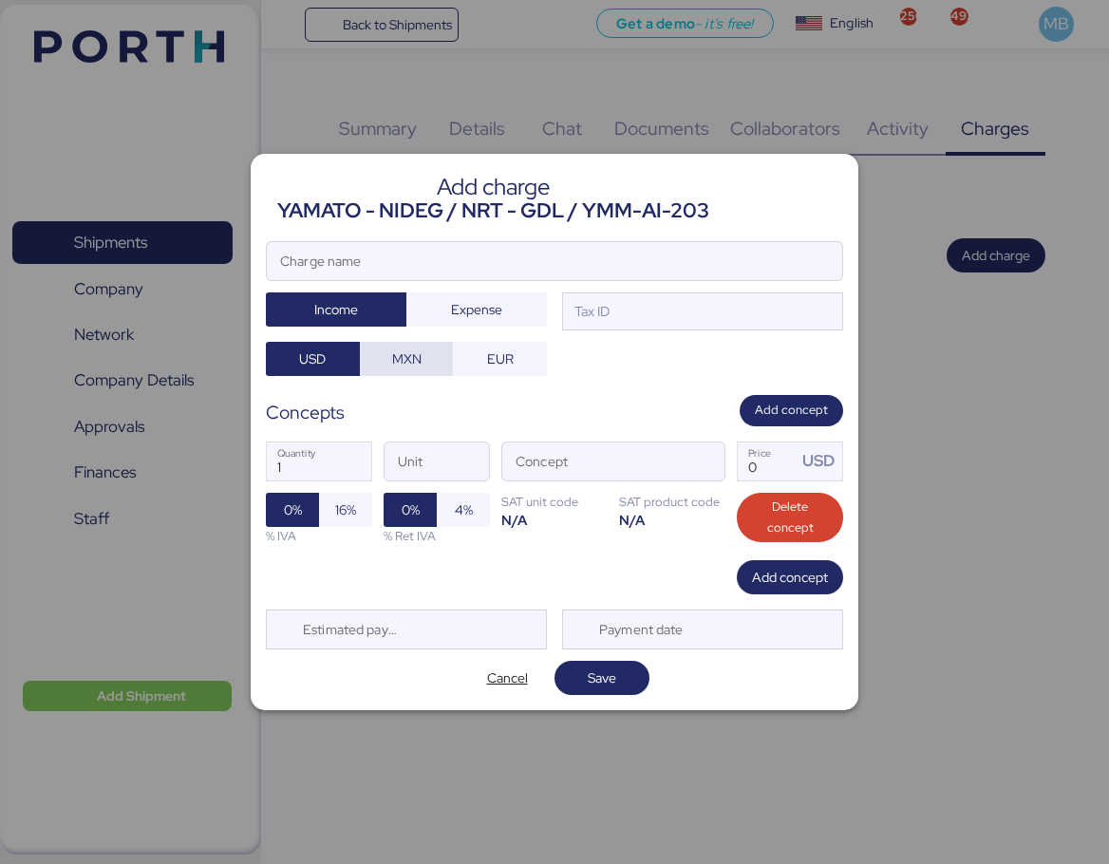
click at [380, 357] on span "MXN" at bounding box center [407, 359] width 64 height 27
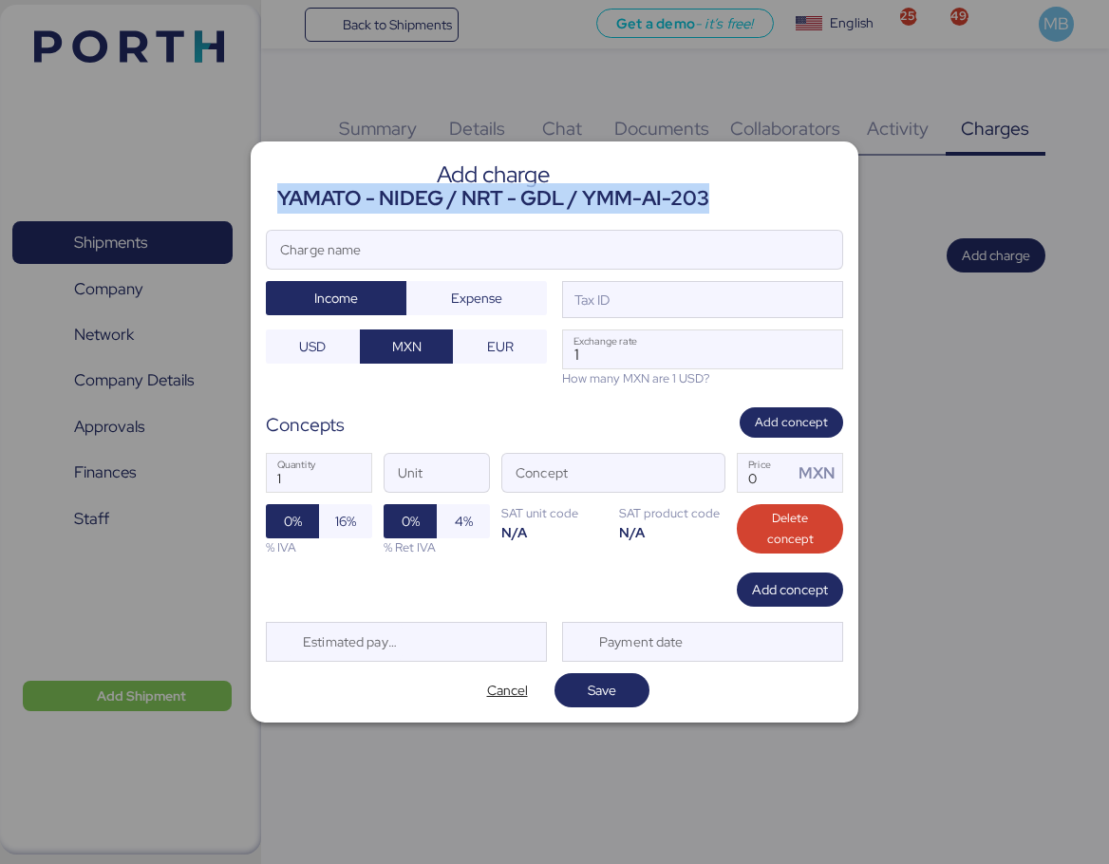
drag, startPoint x: 719, startPoint y: 193, endPoint x: 281, endPoint y: 185, distance: 437.8
click at [281, 185] on header "Add charge YAMATO - NIDEG / NRT - GDL / YMM-AI-203" at bounding box center [554, 185] width 577 height 57
copy div "YAMATO - NIDEG / NRT - GDL / YMM-AI-203"
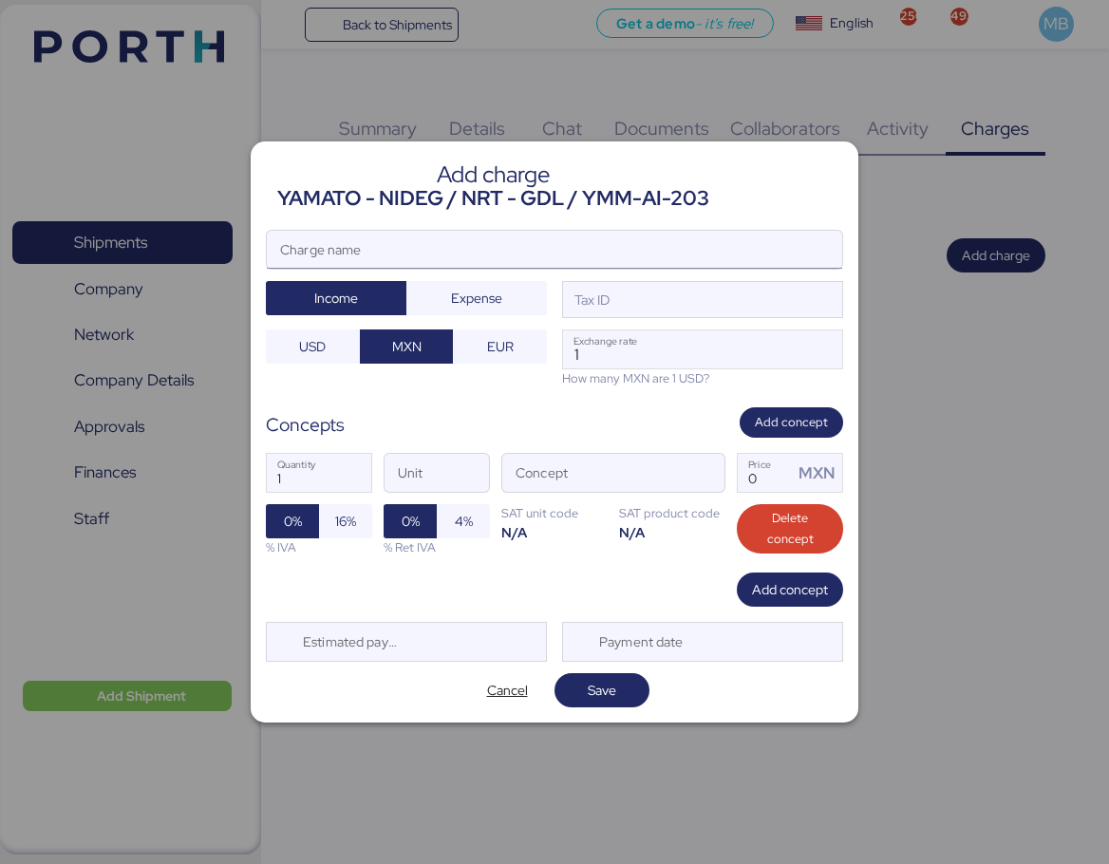
click at [539, 251] on input "Charge name" at bounding box center [554, 250] width 575 height 38
paste input "YAMATO - NIDEG / NRT - GDL / YMM-AI-203"
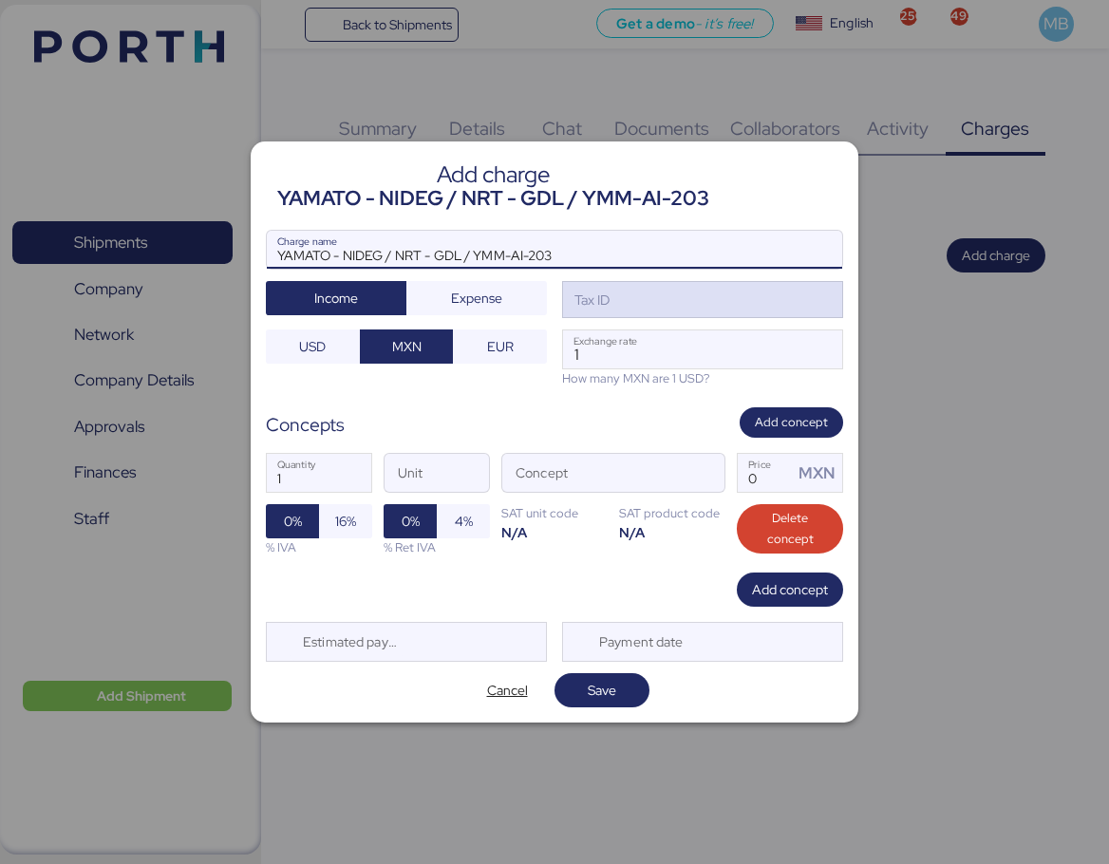
type input "YAMATO - NIDEG / NRT - GDL / YMM-AI-203"
click at [652, 306] on div "Tax ID" at bounding box center [702, 300] width 281 height 38
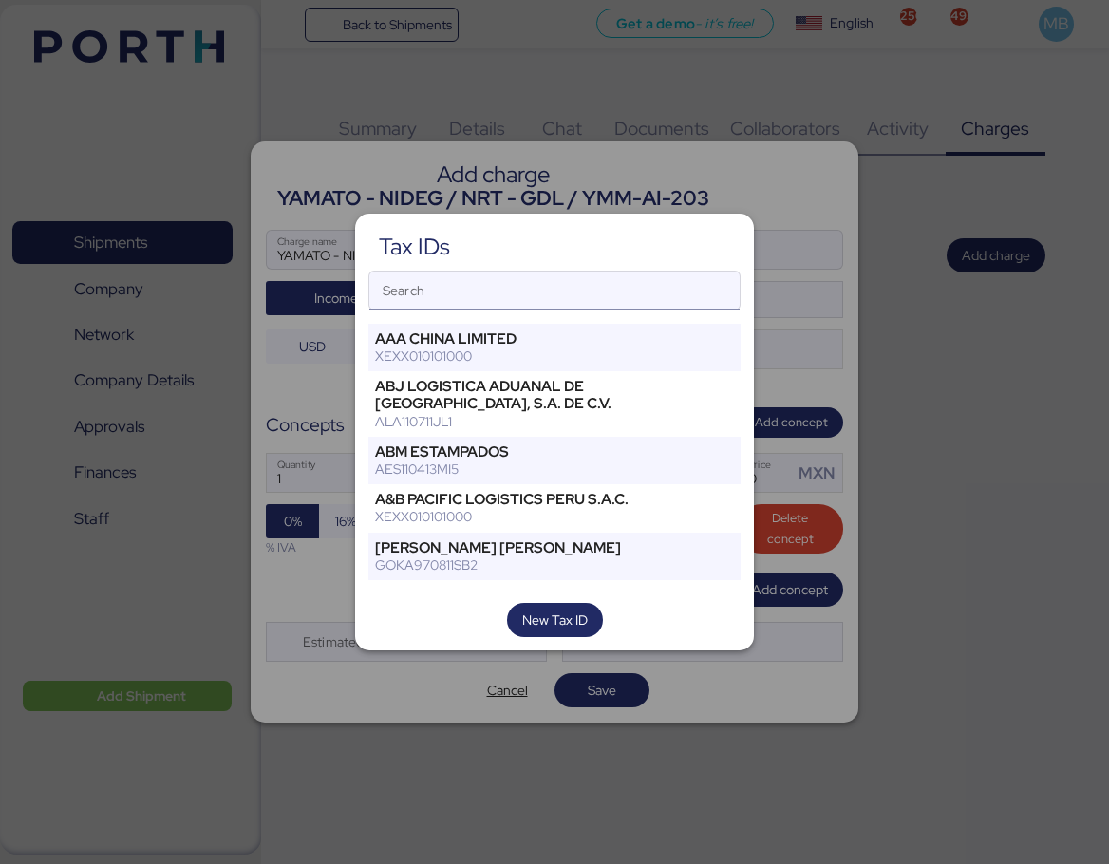
click at [548, 292] on input "Search" at bounding box center [554, 291] width 370 height 38
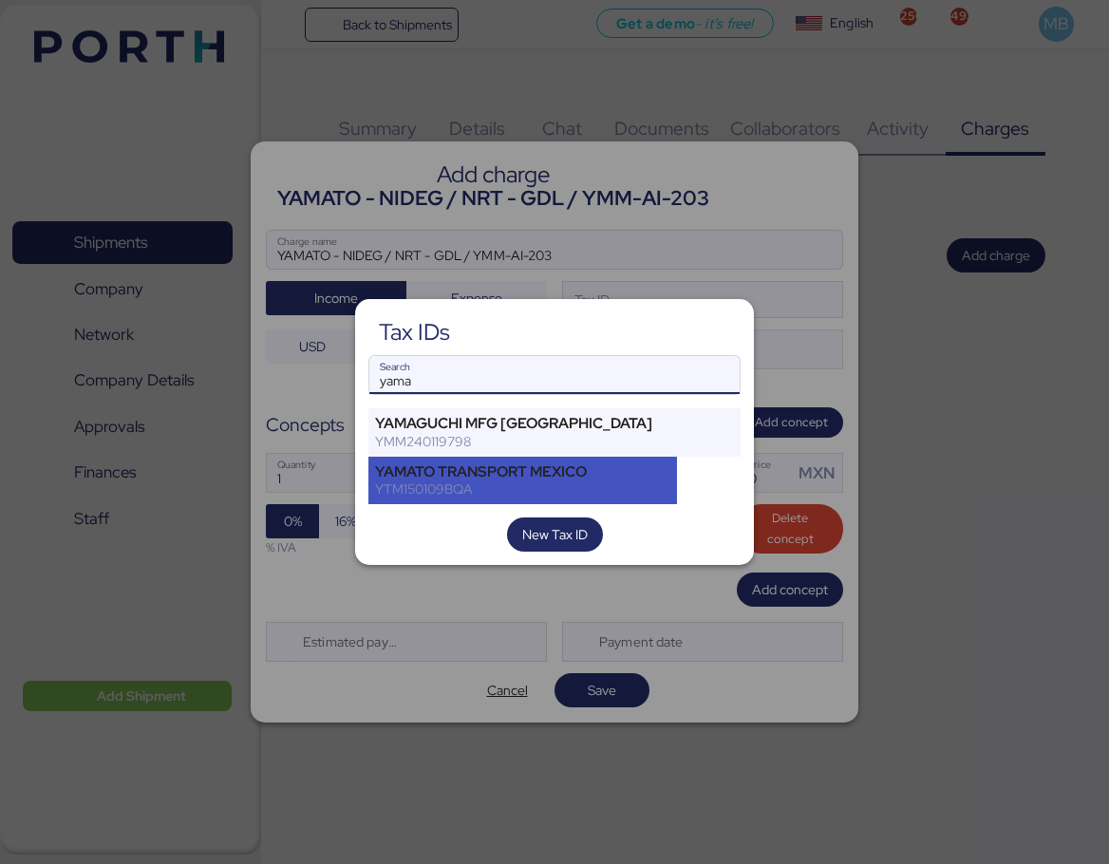
type input "yama"
click at [559, 460] on div "YAMATO TRANSPORT MEXICO YTM150109BQA" at bounding box center [522, 480] width 309 height 47
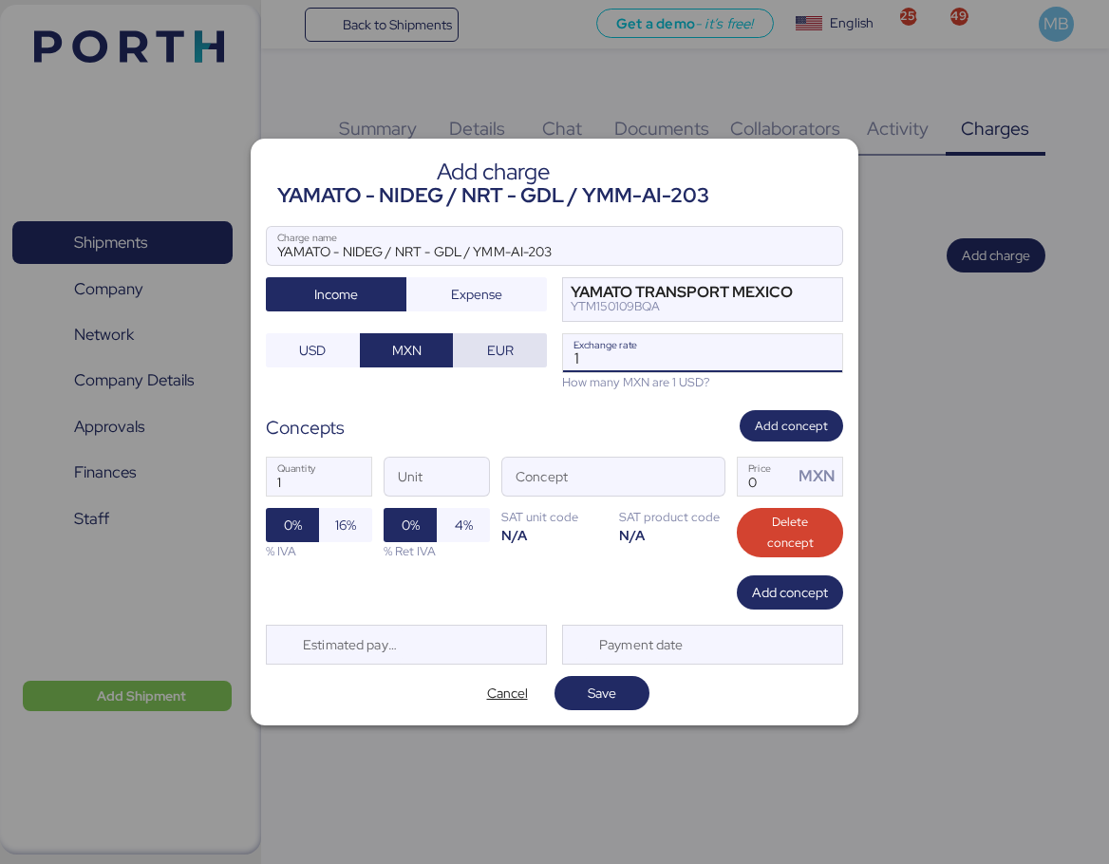
drag, startPoint x: 595, startPoint y: 353, endPoint x: 534, endPoint y: 344, distance: 62.4
click at [534, 344] on div "YAMATO - NIDEG / NRT - GDL / YMM-AI-203 Charge name Income Expense YAMATO TRANS…" at bounding box center [554, 308] width 577 height 165
paste input "8.3604"
type input "18.3604"
click at [649, 477] on input "Concept" at bounding box center [590, 477] width 177 height 38
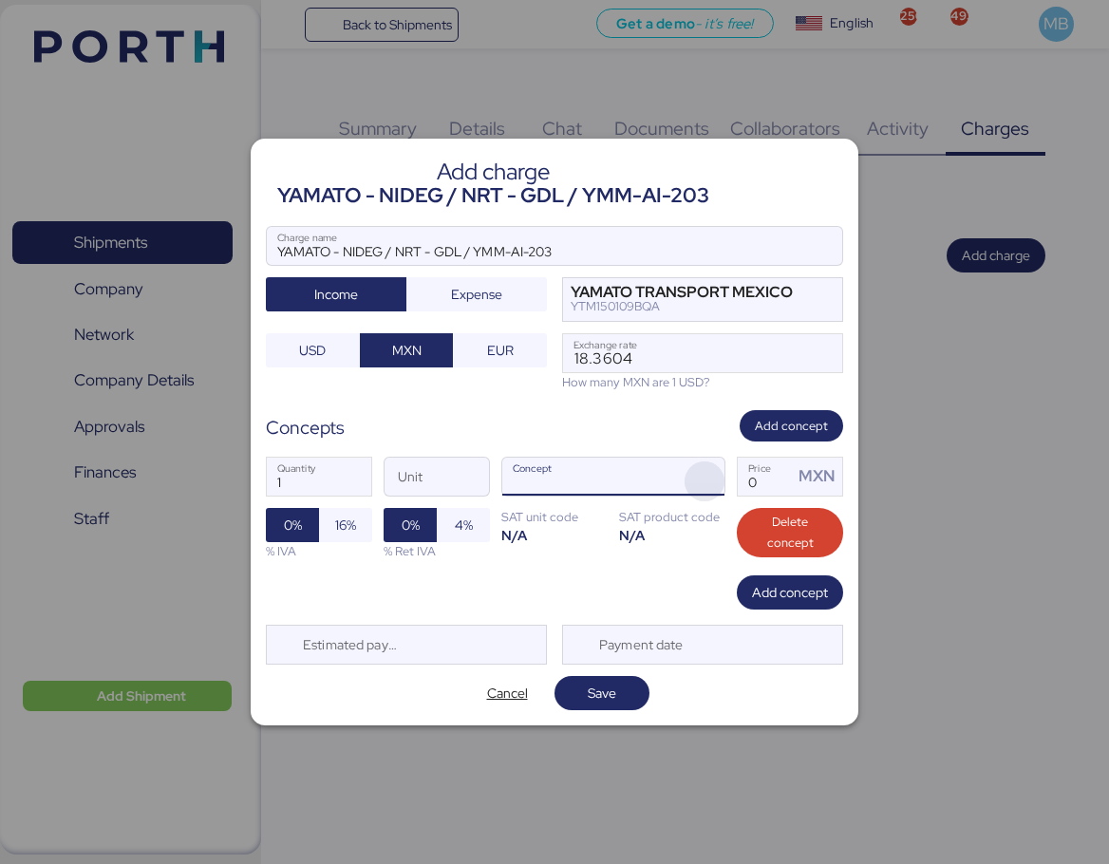
click at [711, 475] on span "button" at bounding box center [705, 481] width 40 height 40
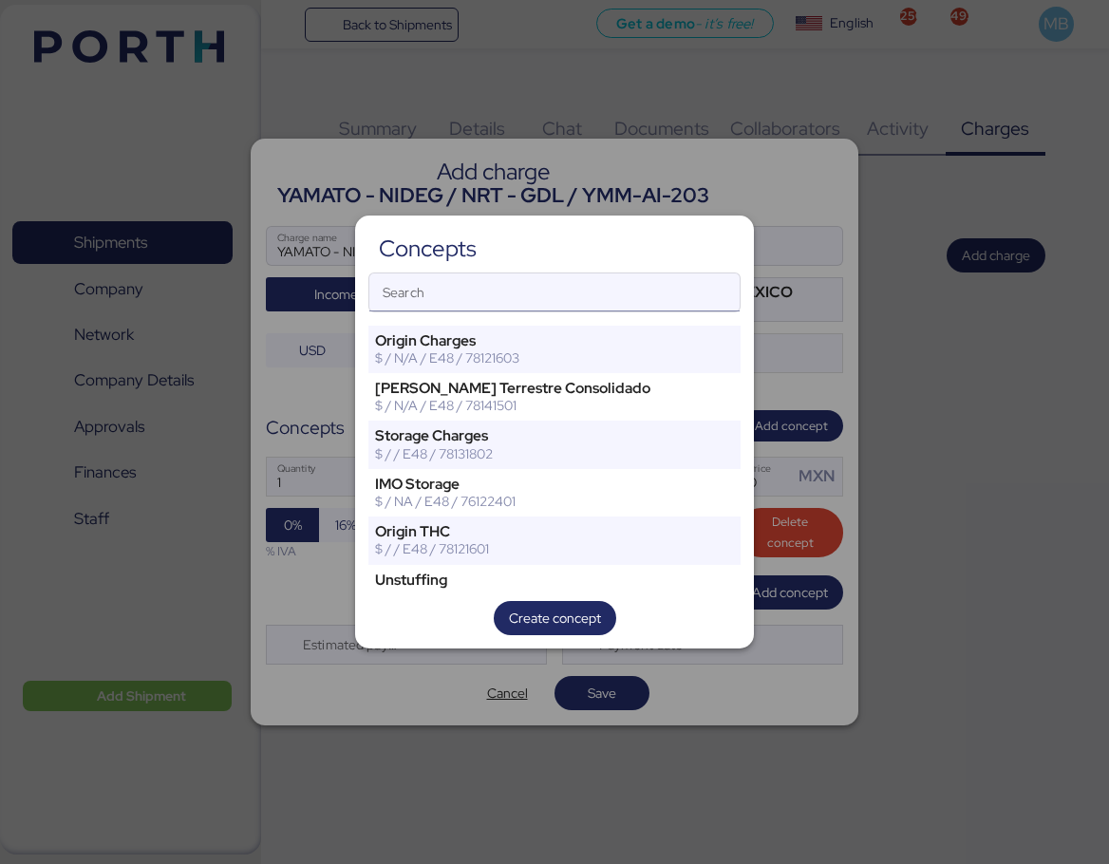
click at [468, 275] on input "Search" at bounding box center [554, 292] width 370 height 38
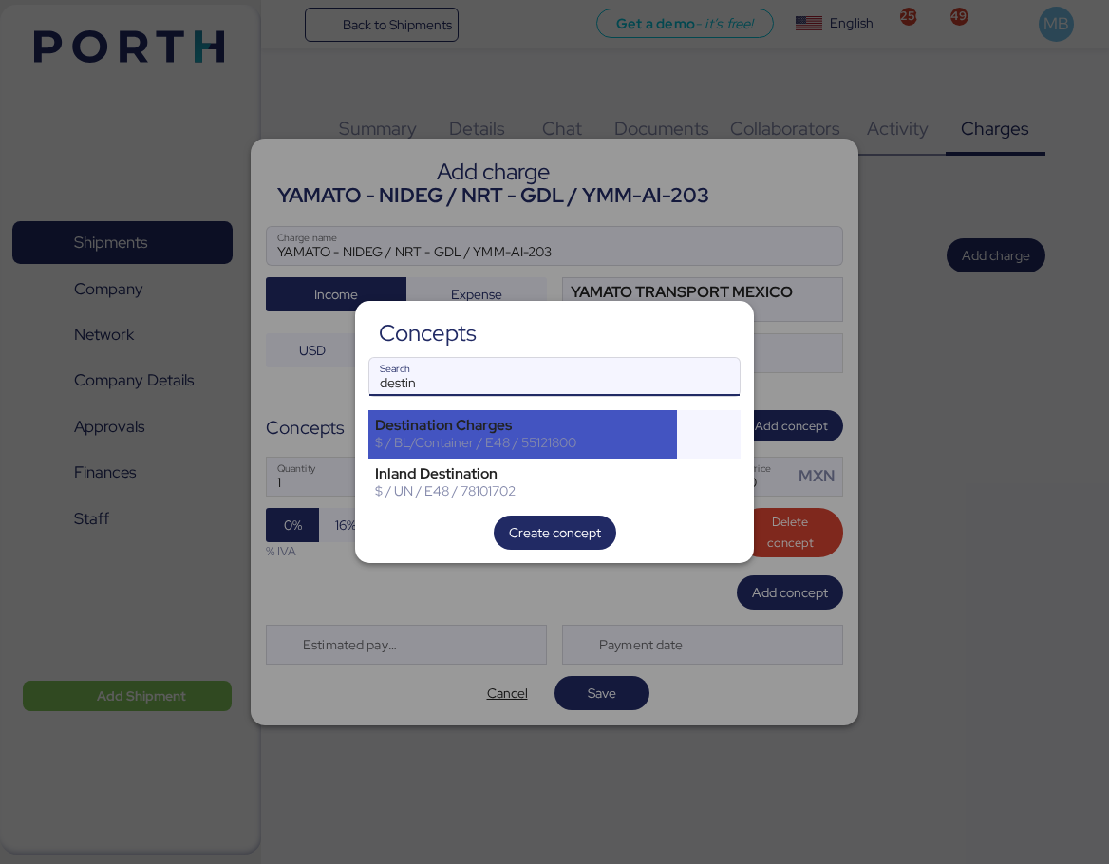
type input "destin"
click at [554, 433] on div "Destination Charges" at bounding box center [522, 425] width 295 height 17
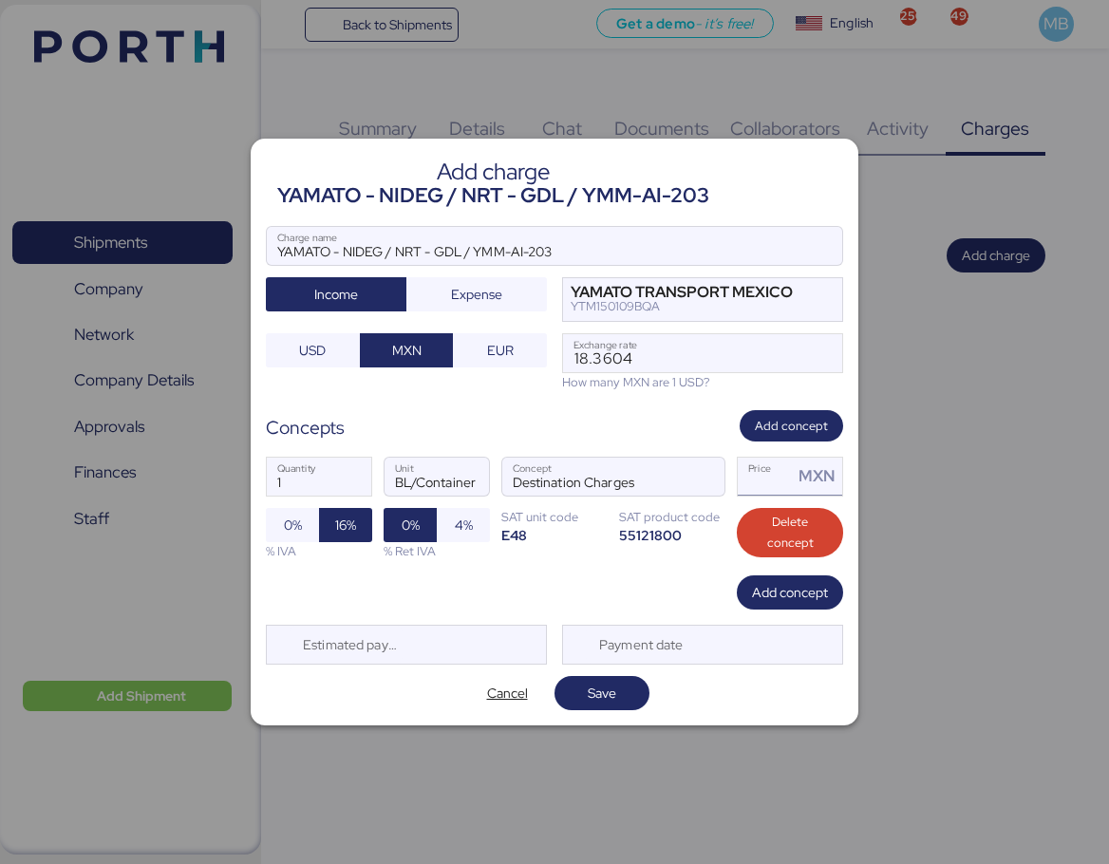
click at [771, 487] on input "Price MXN" at bounding box center [765, 477] width 55 height 38
type input "1"
click at [799, 592] on span "Add concept" at bounding box center [790, 592] width 76 height 23
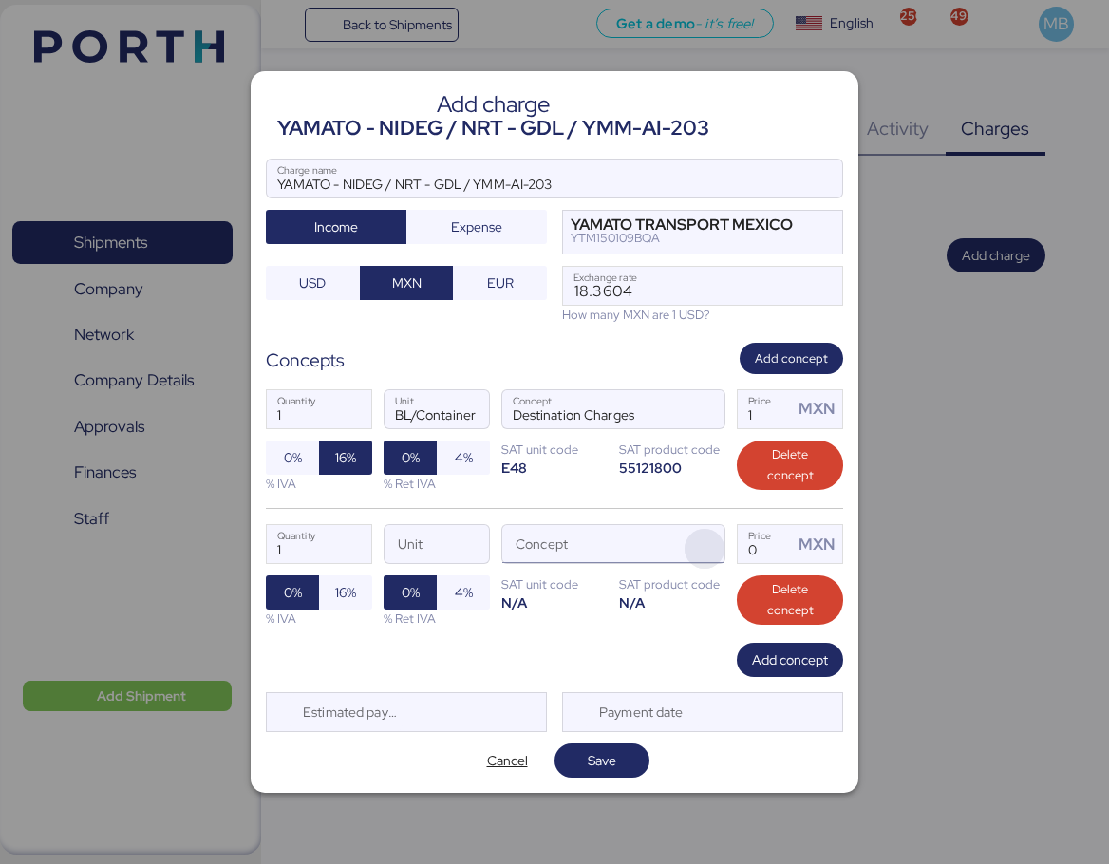
click at [704, 550] on span "button" at bounding box center [705, 549] width 40 height 40
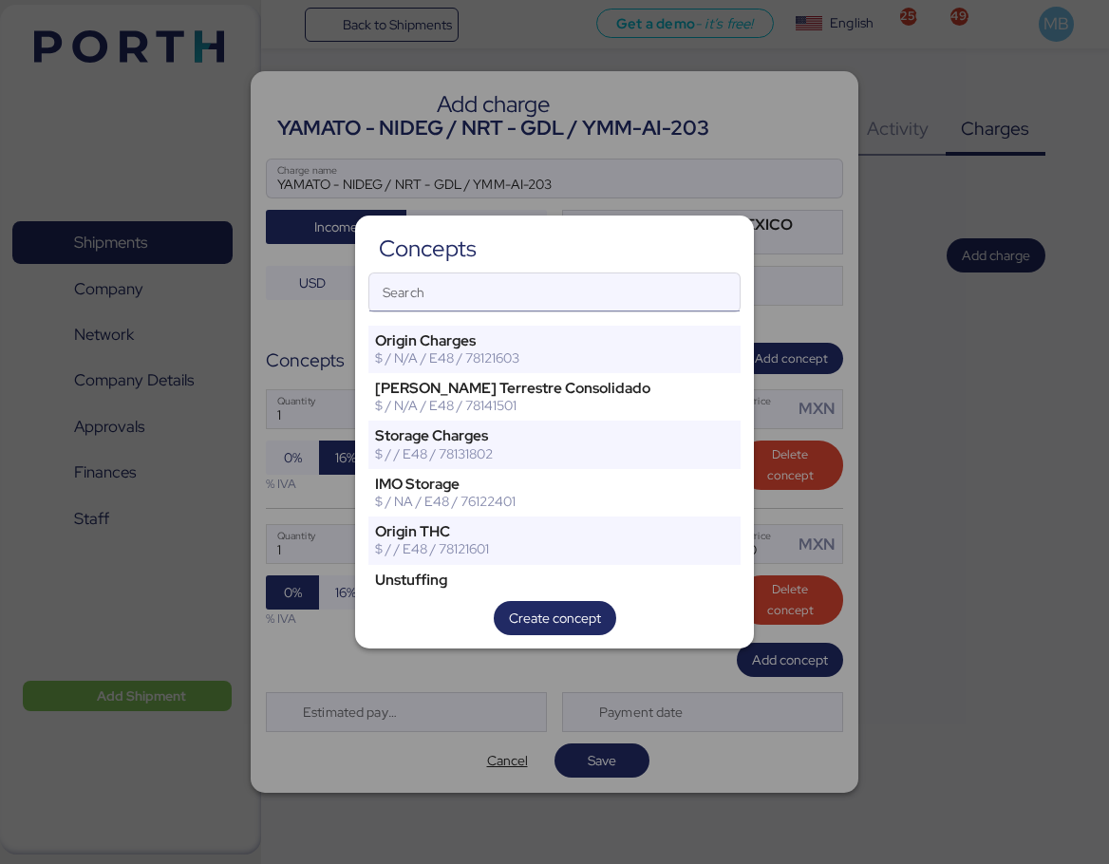
click at [490, 298] on input "Search" at bounding box center [554, 292] width 370 height 38
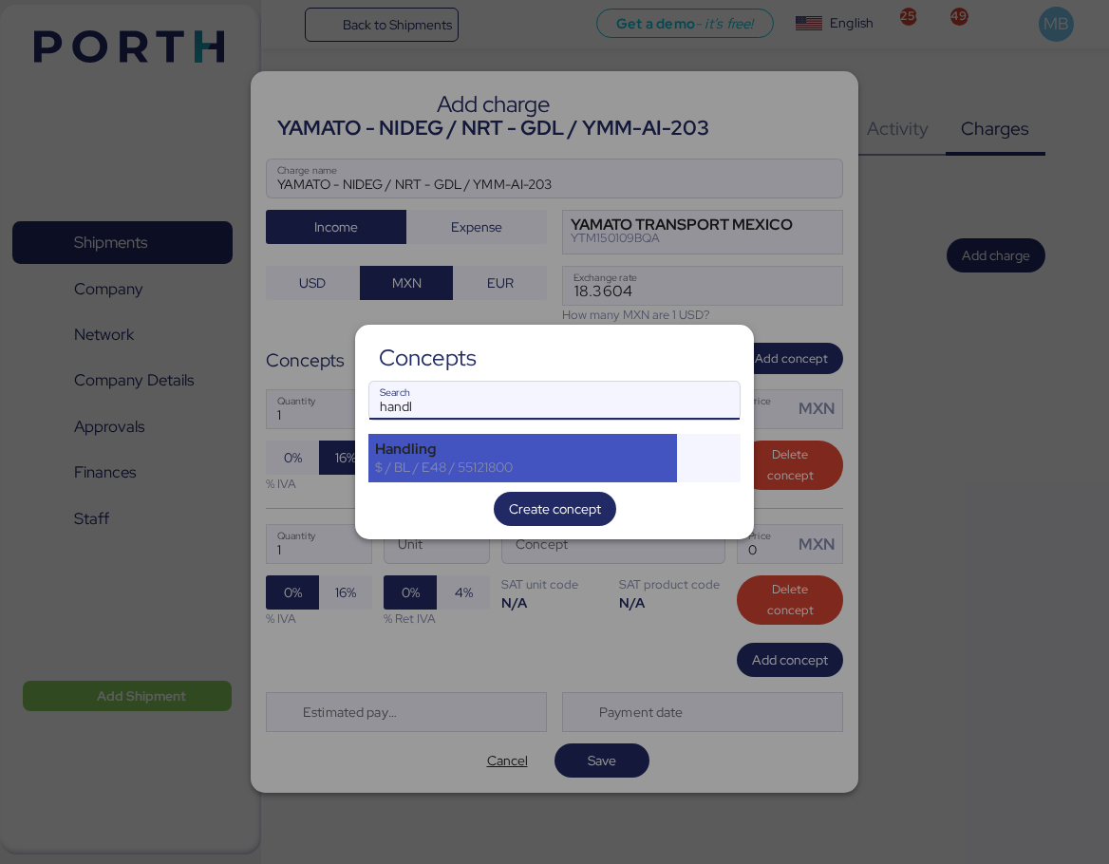
type input "handl"
click at [460, 443] on div "Handling" at bounding box center [522, 449] width 295 height 17
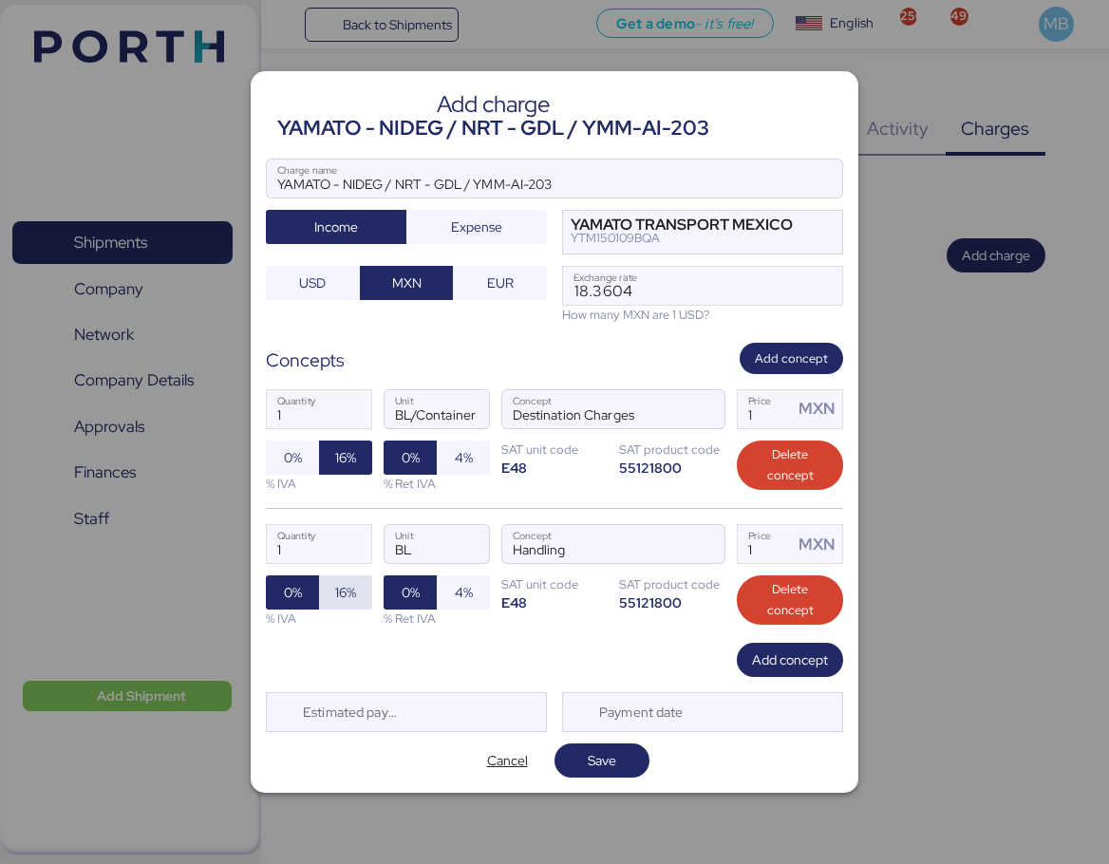
click at [343, 601] on span "16%" at bounding box center [345, 592] width 21 height 23
drag, startPoint x: 778, startPoint y: 555, endPoint x: 685, endPoint y: 537, distance: 94.8
click at [685, 537] on div "1 Quantity BL Unit Handling Concept 1 Price MXN 0% 16% % IVA 0% 4% % Ret IVA SA…" at bounding box center [554, 575] width 577 height 135
type input "680"
click at [769, 660] on span "Add concept" at bounding box center [790, 659] width 76 height 23
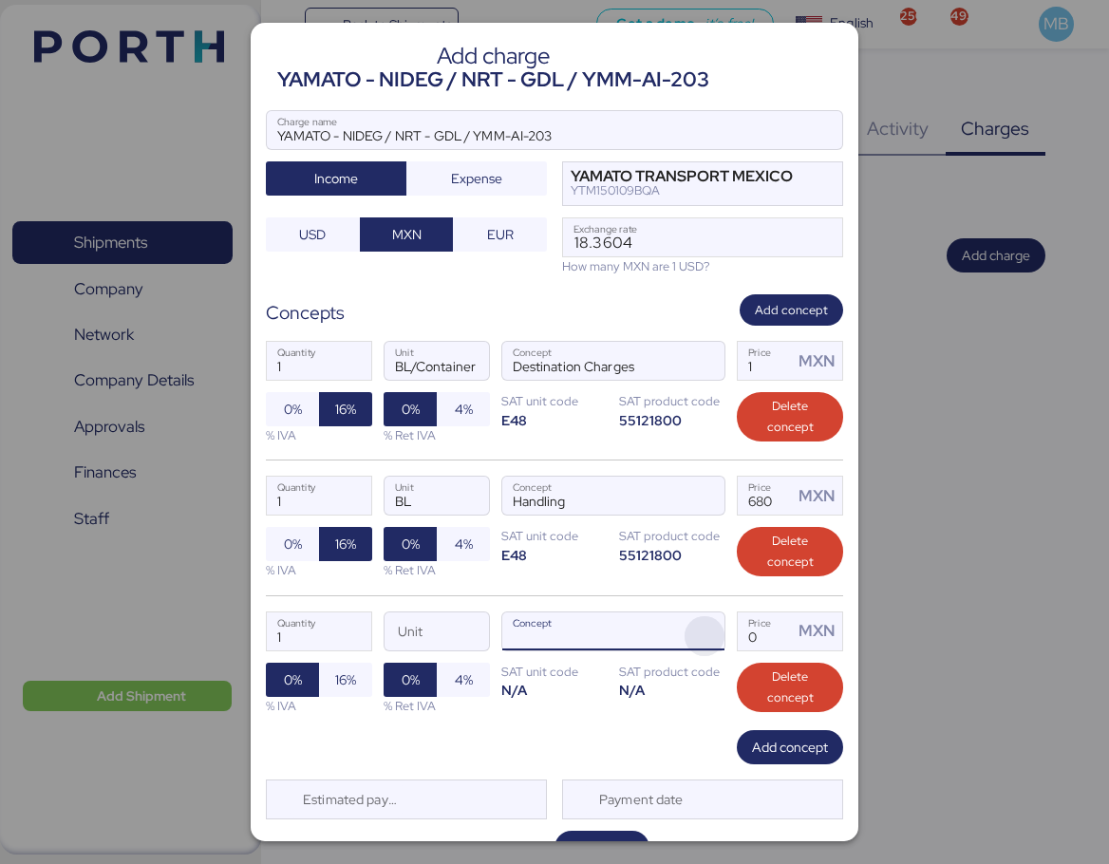
click at [706, 627] on span "button" at bounding box center [705, 636] width 40 height 40
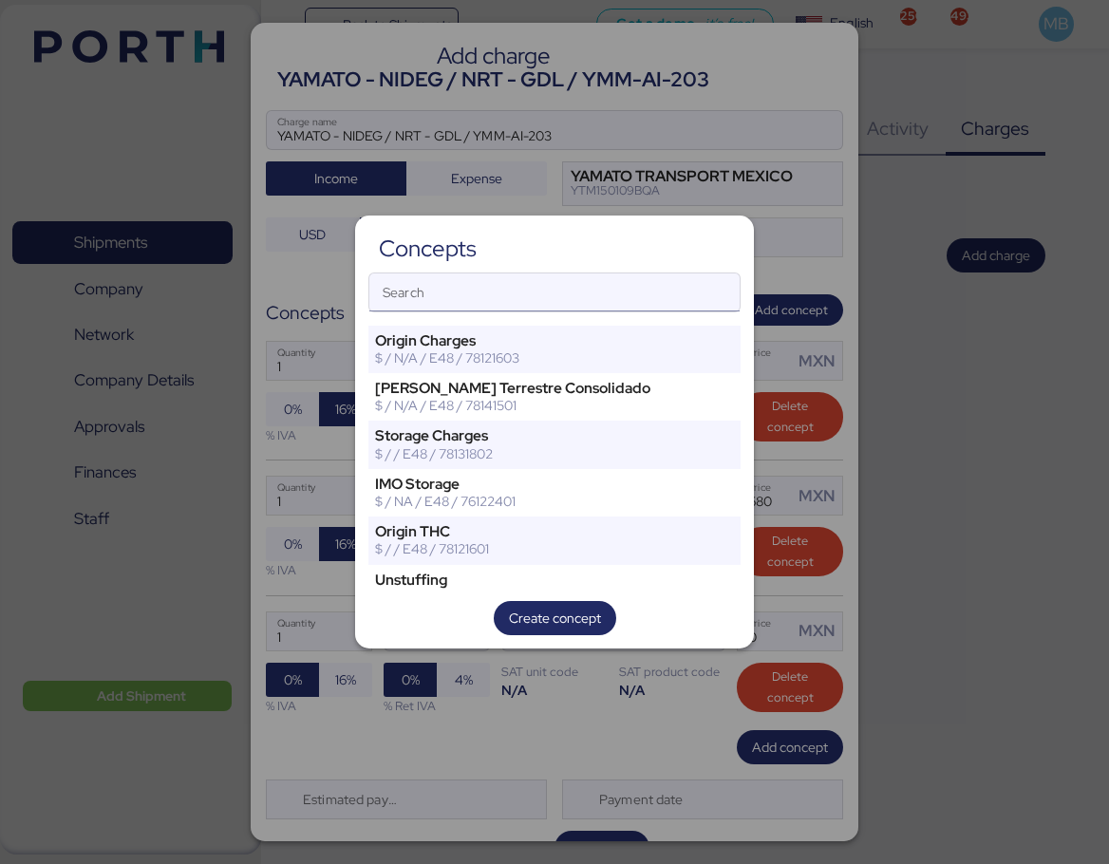
click at [487, 289] on input "Search" at bounding box center [554, 292] width 370 height 38
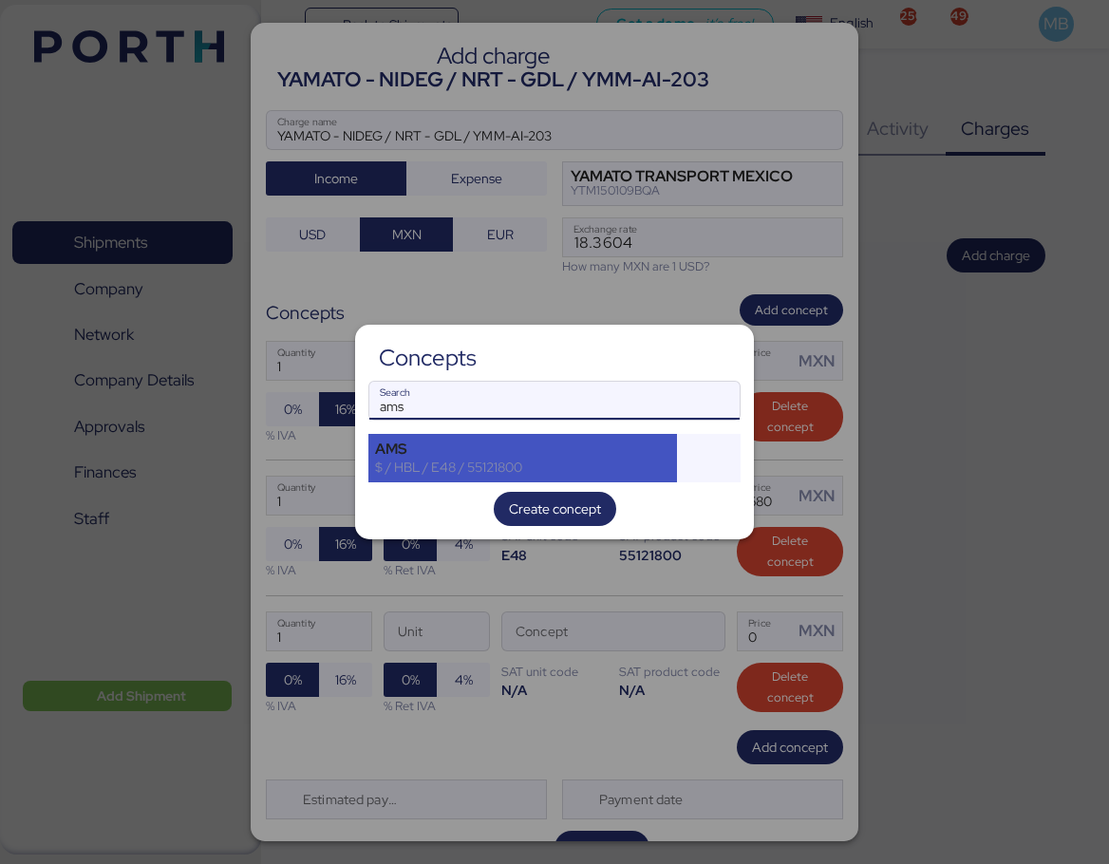
type input "ams"
click at [541, 447] on div "AMS" at bounding box center [522, 449] width 295 height 17
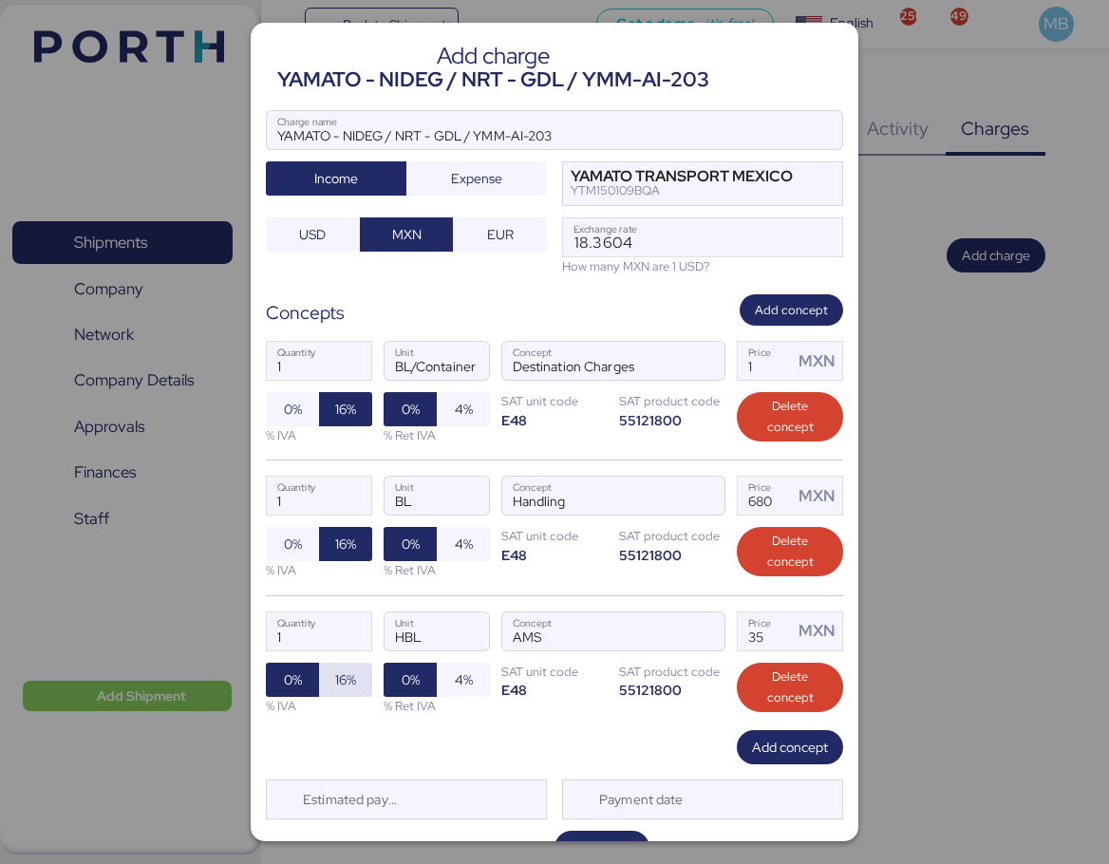
click at [344, 684] on span "16%" at bounding box center [345, 679] width 21 height 23
drag, startPoint x: 755, startPoint y: 631, endPoint x: 688, endPoint y: 629, distance: 66.5
click at [690, 629] on div "1 Quantity HBL Unit AMS Concept 35 Price MXN 0% 16% % IVA 0% 4% % Ret IVA SAT u…" at bounding box center [554, 662] width 577 height 135
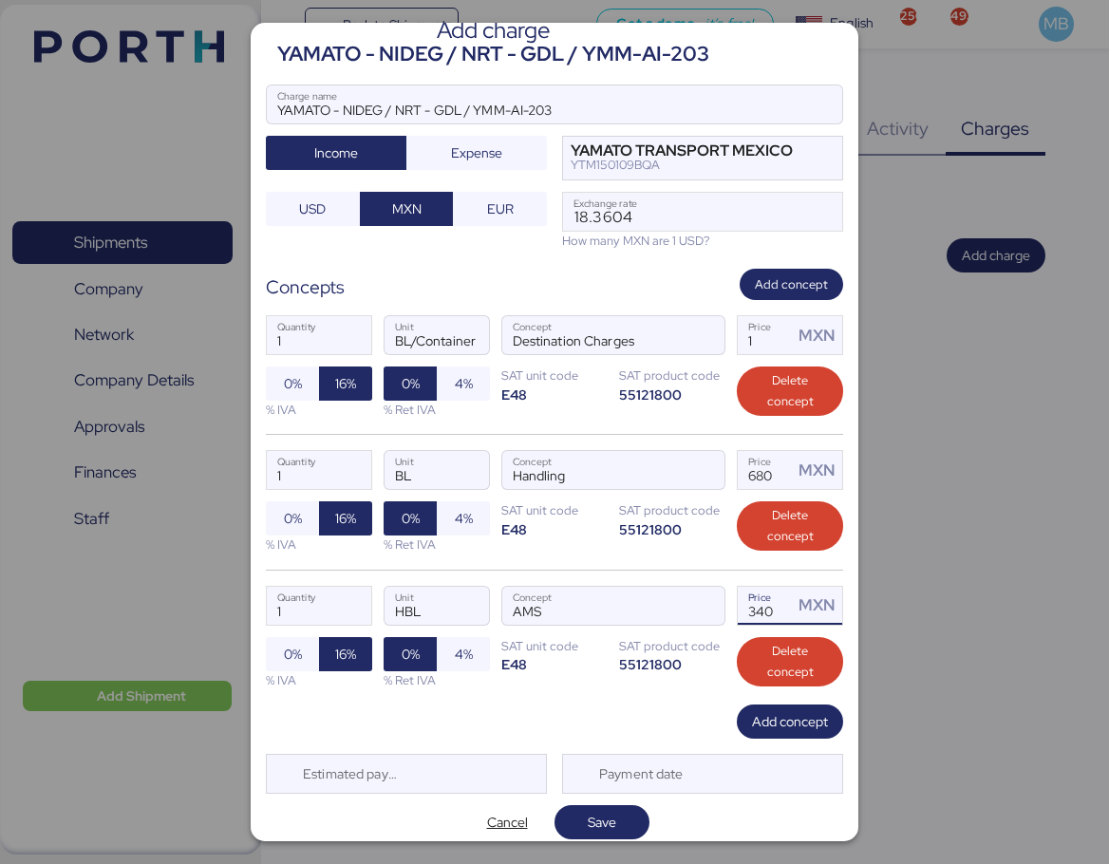
scroll to position [39, 0]
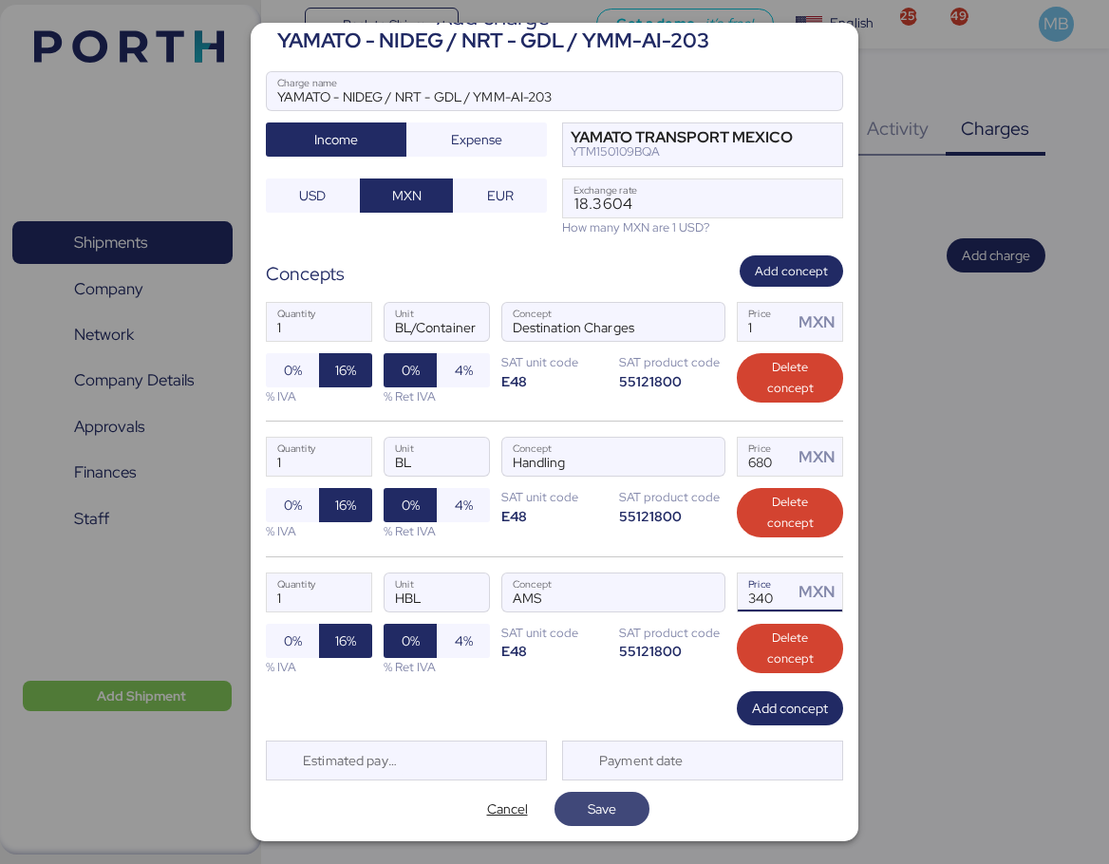
type input "340"
click at [597, 820] on span "Save" at bounding box center [602, 809] width 65 height 27
